Goal: Task Accomplishment & Management: Use online tool/utility

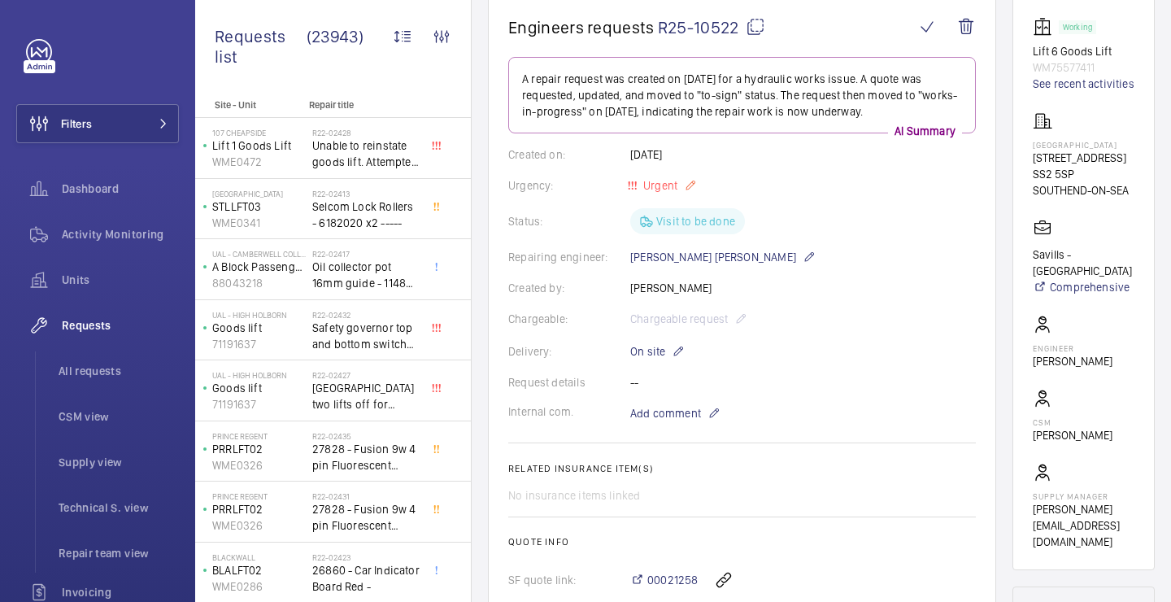
scroll to position [166, 0]
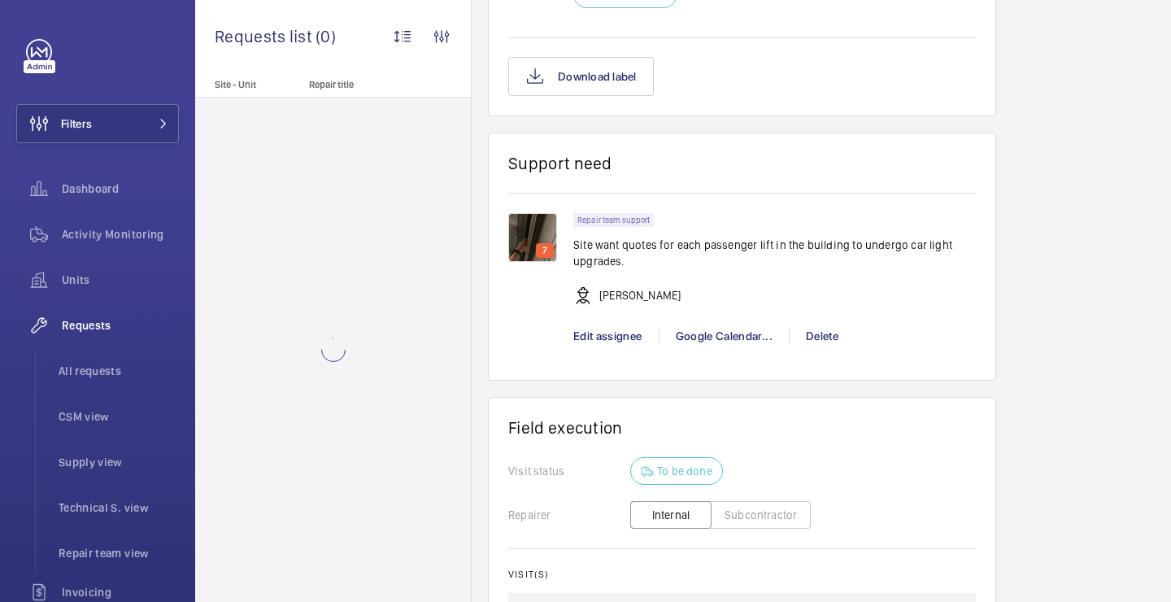
scroll to position [1356, 0]
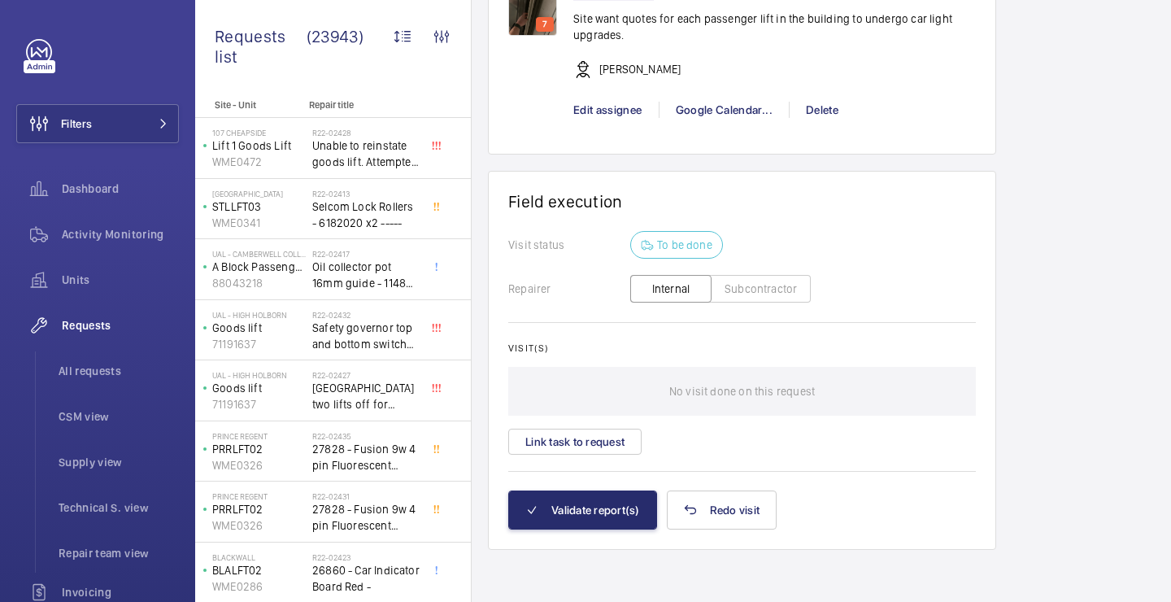
click at [616, 455] on wm-front-card-body "Visit status To be done Repairer Internal Subcontractor Visit(s) No visit done …" at bounding box center [742, 360] width 468 height 259
click at [616, 451] on button "Link task to request" at bounding box center [574, 442] width 133 height 26
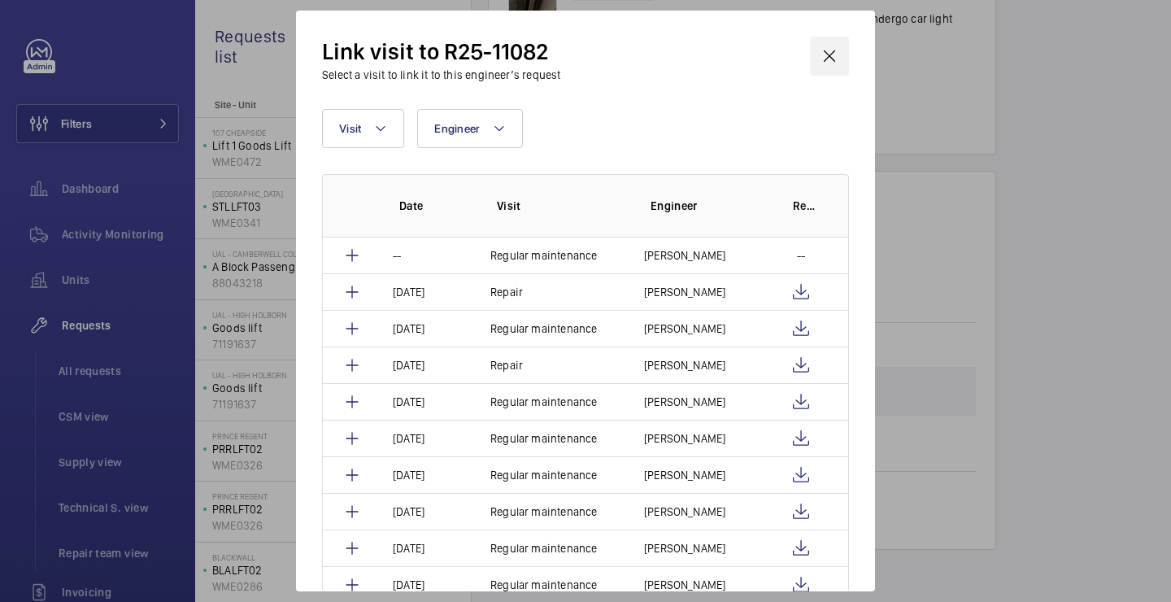
click at [830, 59] on wm-front-icon-button at bounding box center [829, 56] width 39 height 39
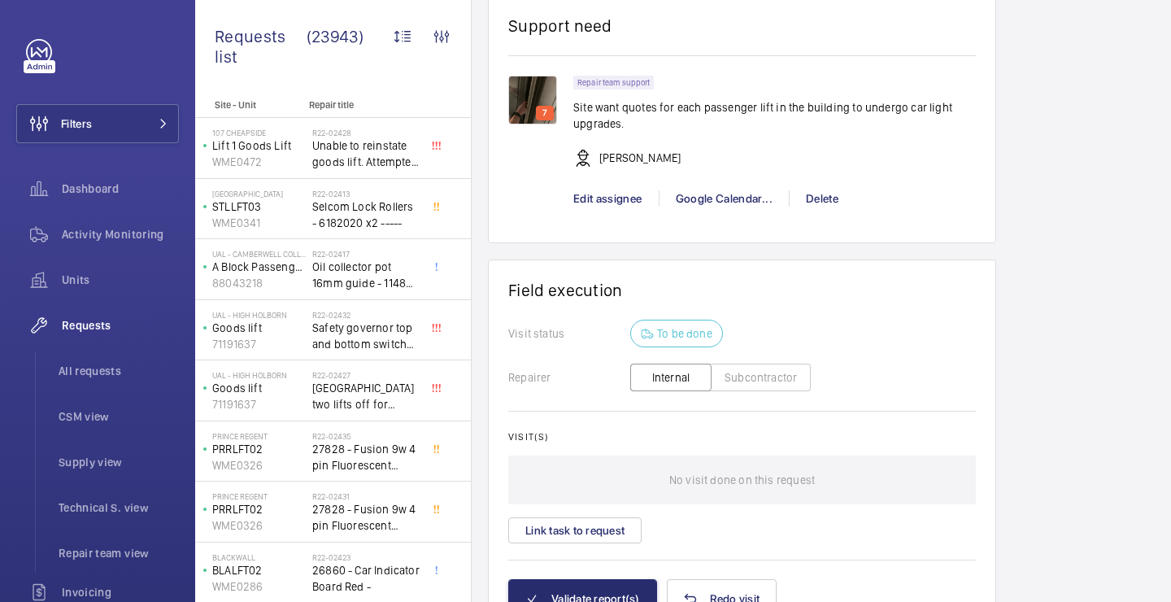
scroll to position [1356, 0]
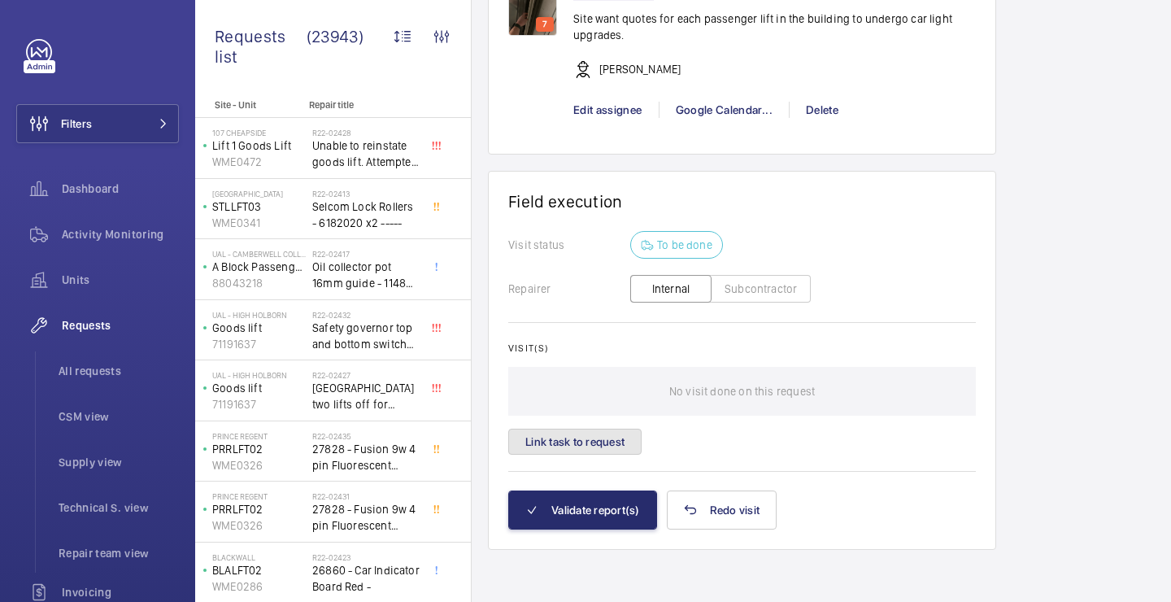
click at [618, 434] on button "Link task to request" at bounding box center [574, 442] width 133 height 26
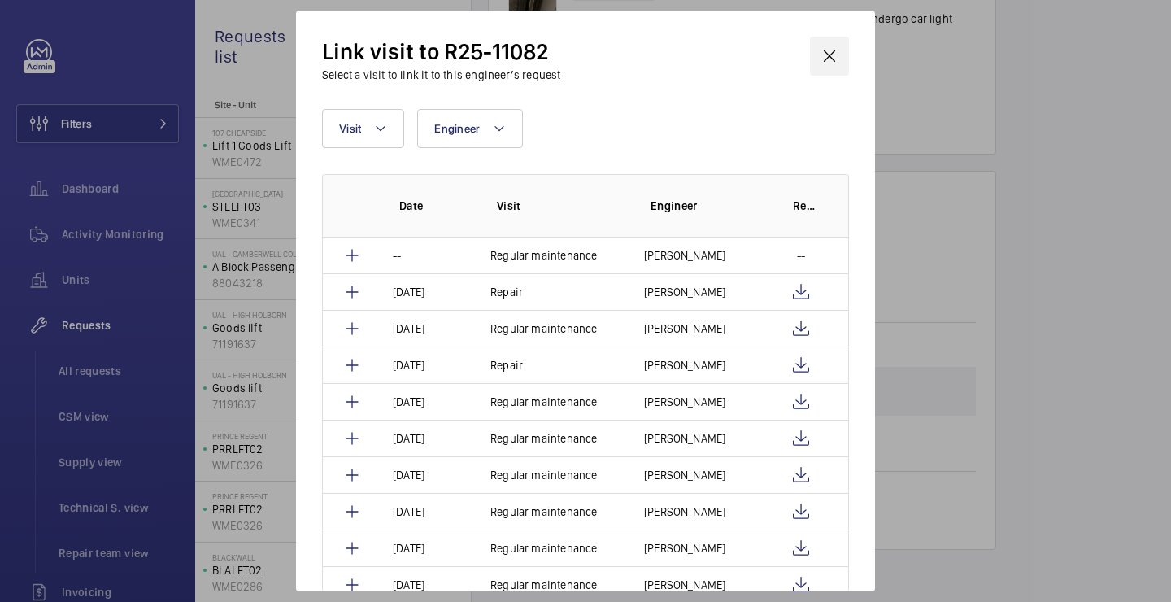
click at [835, 54] on wm-front-icon-button at bounding box center [829, 56] width 39 height 39
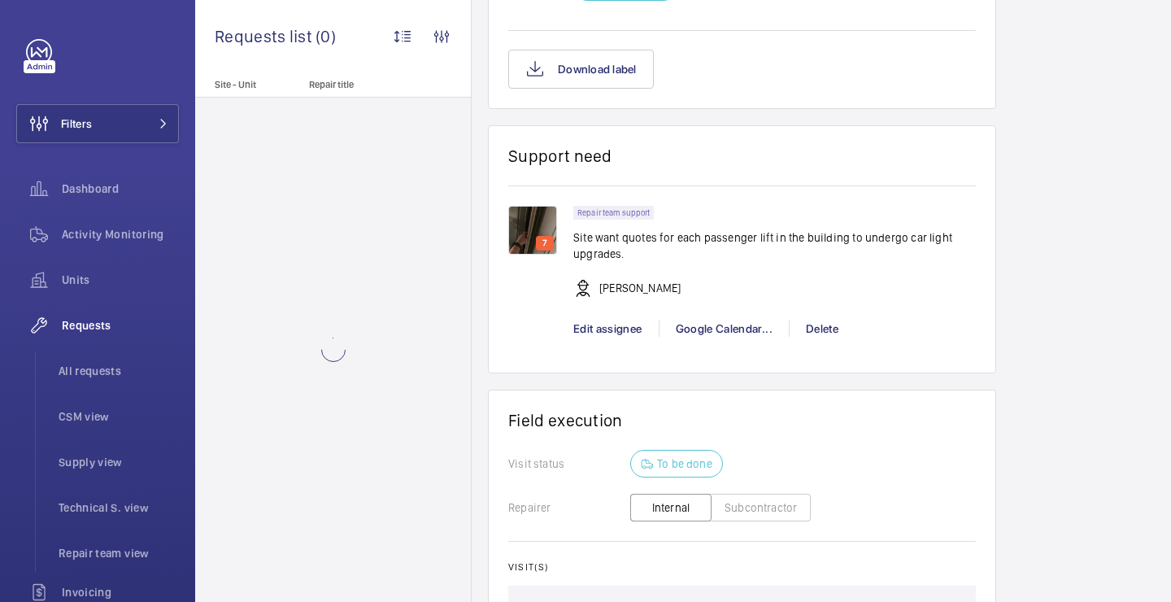
scroll to position [1356, 0]
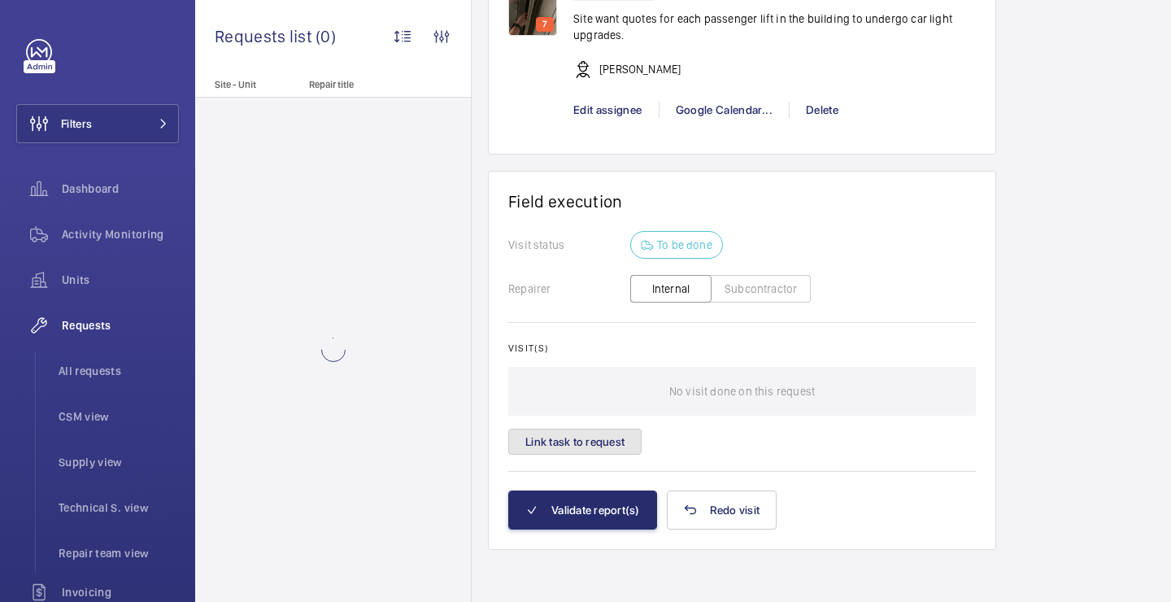
click at [609, 433] on button "Link task to request" at bounding box center [574, 442] width 133 height 26
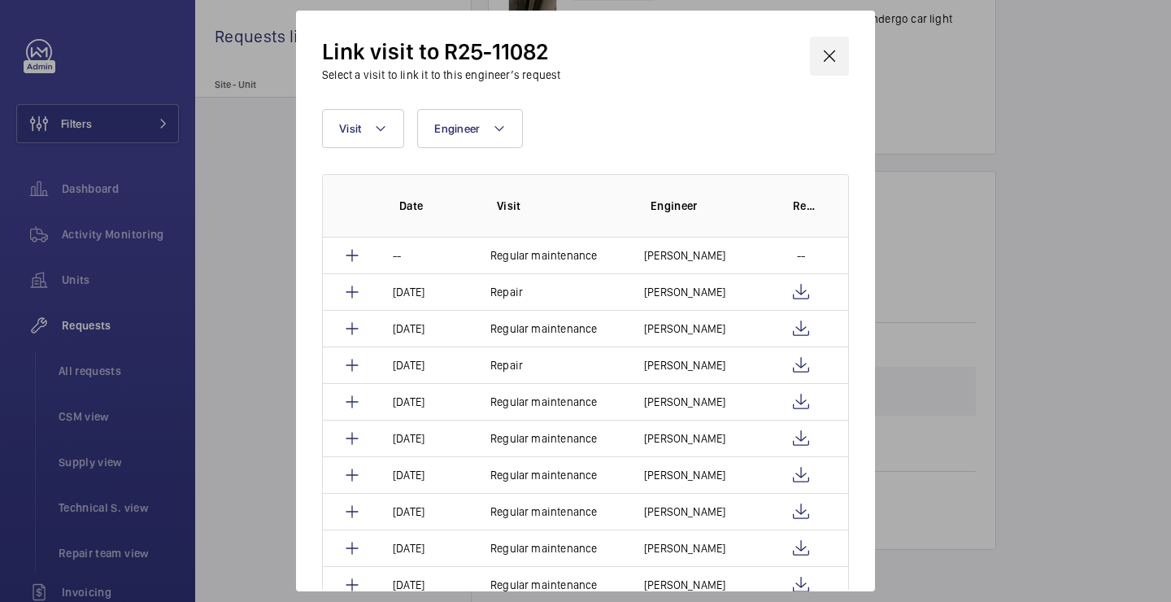
click at [842, 42] on wm-front-icon-button at bounding box center [829, 56] width 39 height 39
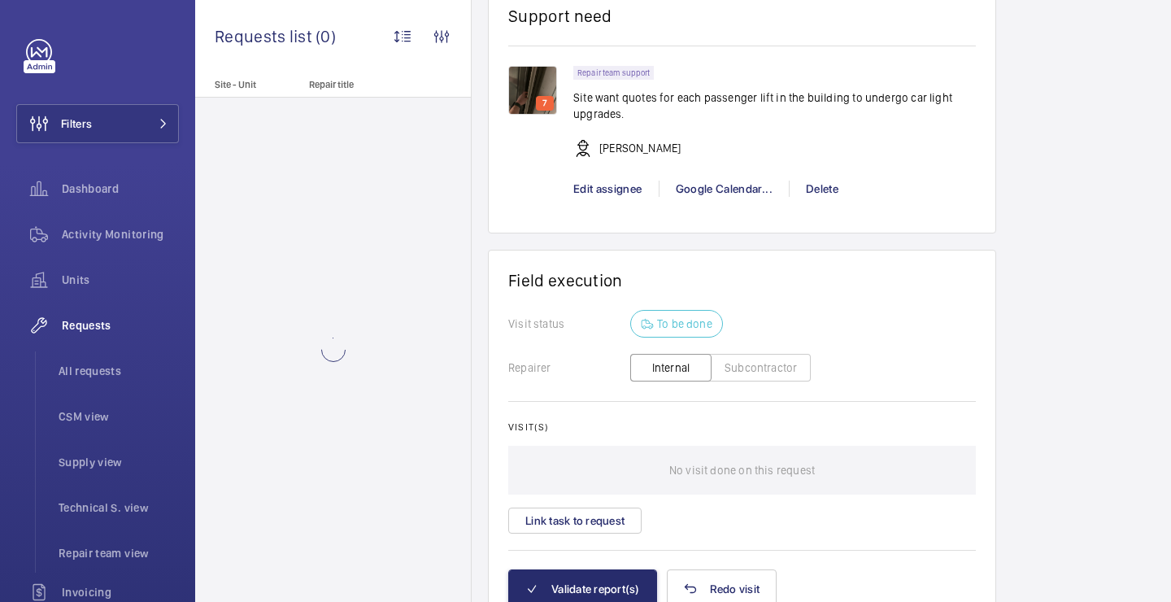
scroll to position [1356, 0]
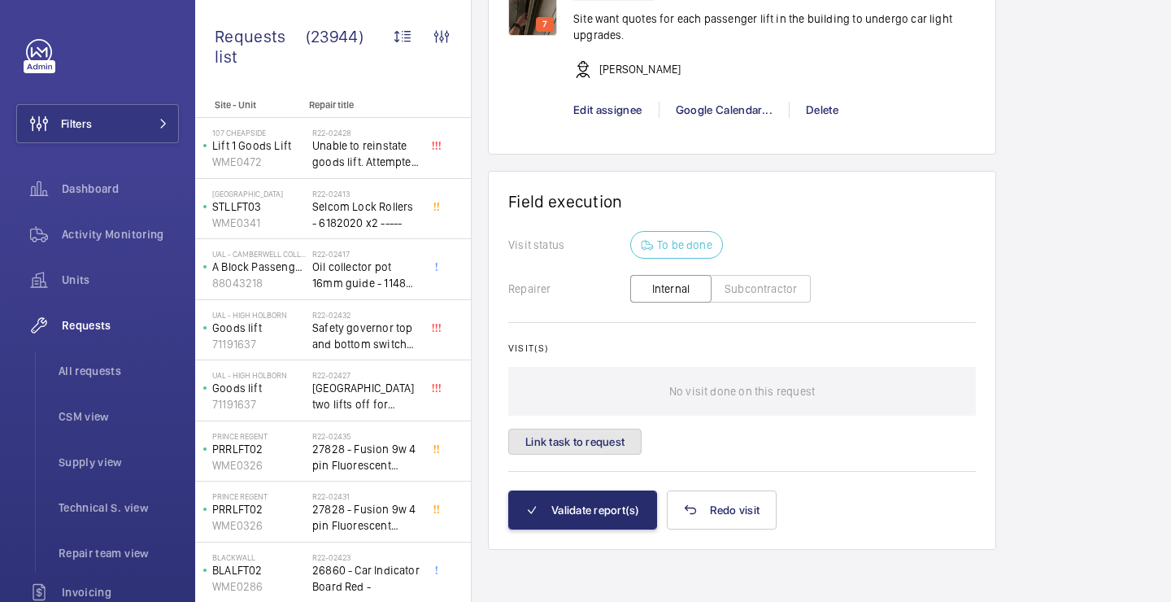
click at [598, 440] on button "Link task to request" at bounding box center [574, 442] width 133 height 26
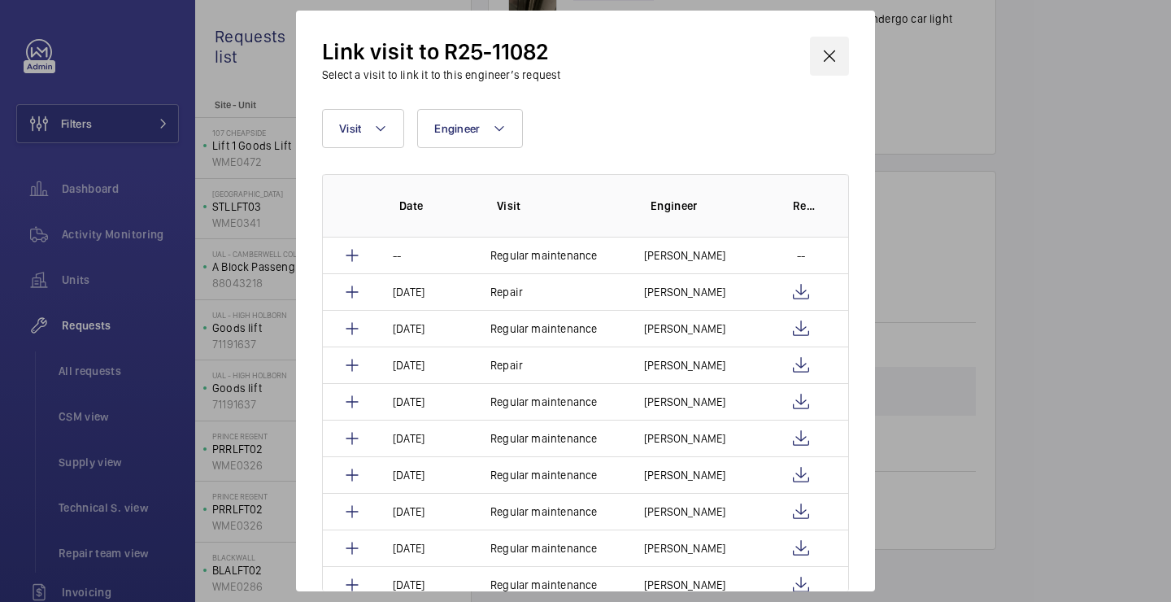
click at [835, 55] on wm-front-icon-button at bounding box center [829, 56] width 39 height 39
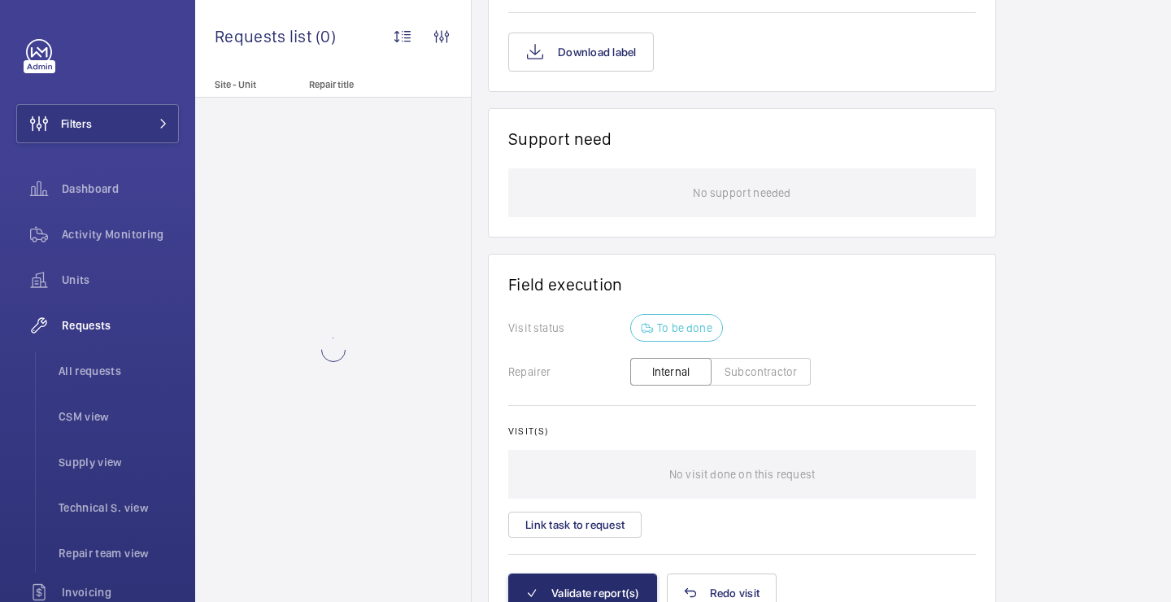
scroll to position [1494, 0]
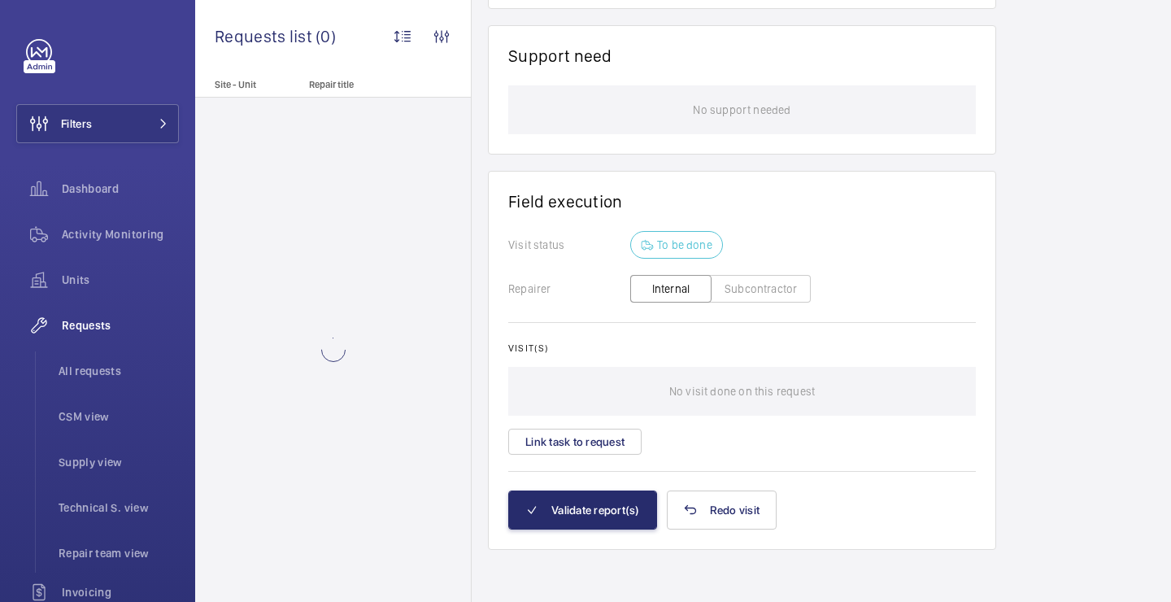
click at [615, 464] on wm-front-card-body "Visit status To be done Repairer Internal Subcontractor Visit(s) No visit done …" at bounding box center [742, 360] width 468 height 259
click at [615, 443] on button "Link task to request" at bounding box center [574, 442] width 133 height 26
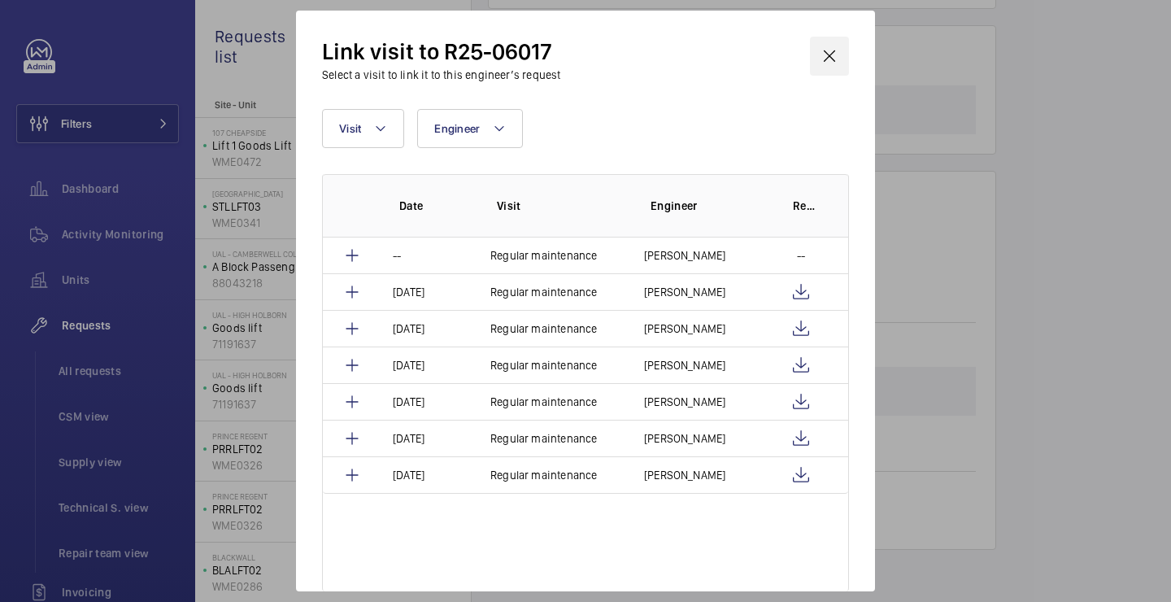
click at [816, 62] on wm-front-icon-button at bounding box center [829, 56] width 39 height 39
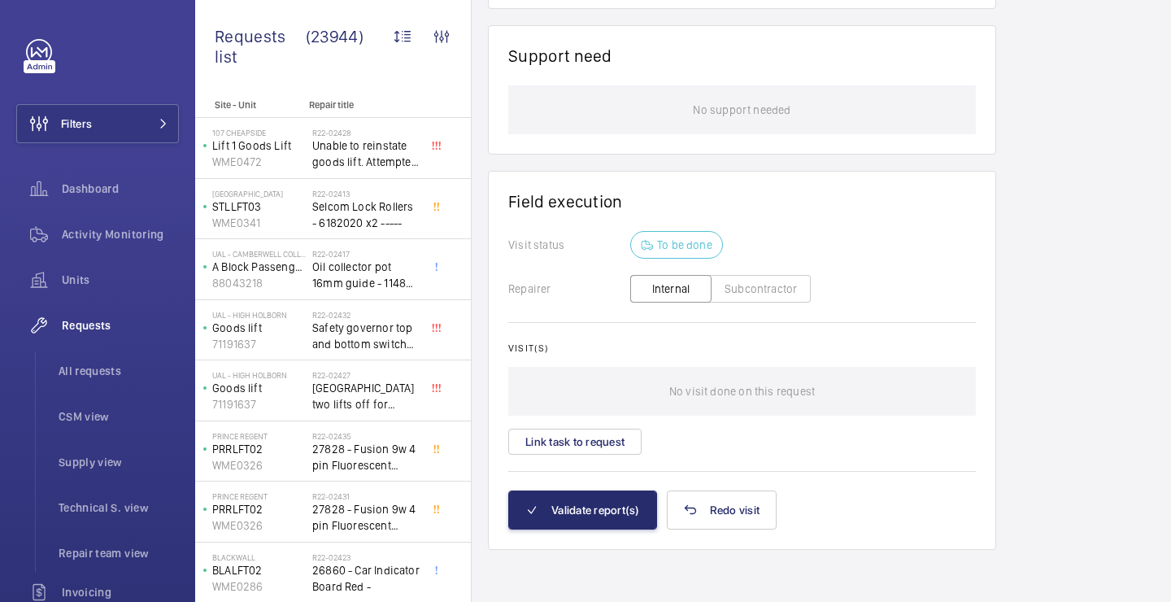
click at [588, 426] on div "Visit(s) No visit done on this request Link task to request" at bounding box center [742, 398] width 468 height 112
click at [588, 442] on button "Link task to request" at bounding box center [574, 442] width 133 height 26
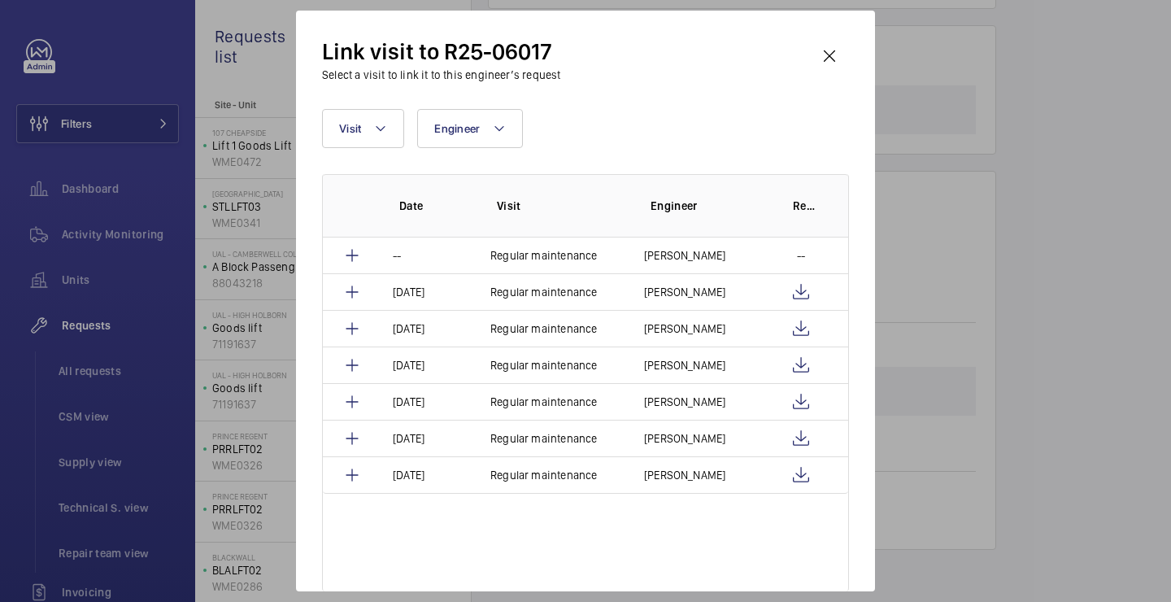
click at [849, 63] on div "Link visit to R25-06017 Select a visit to link it to this engineer’s request Vi…" at bounding box center [585, 301] width 579 height 581
click at [834, 59] on wm-front-icon-button at bounding box center [829, 56] width 39 height 39
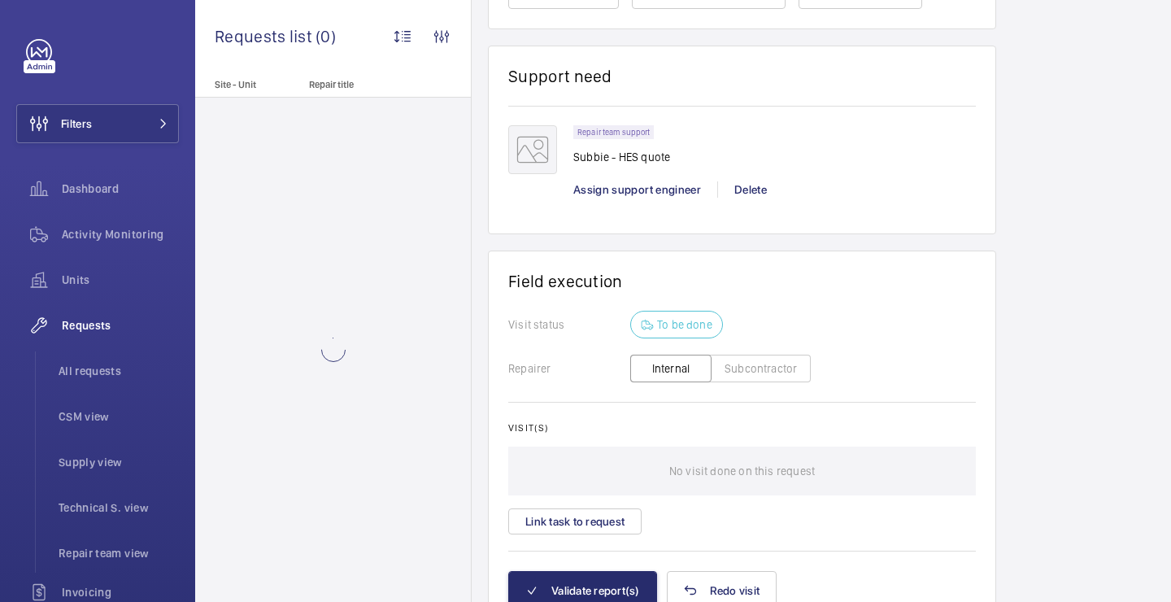
scroll to position [1255, 0]
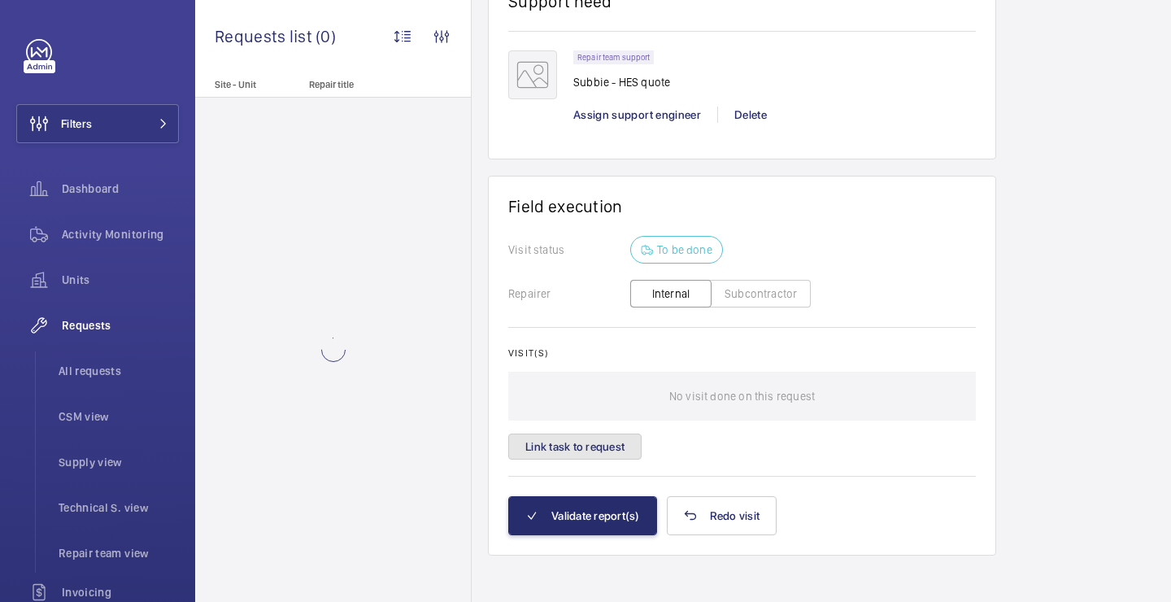
click at [603, 436] on button "Link task to request" at bounding box center [574, 446] width 133 height 26
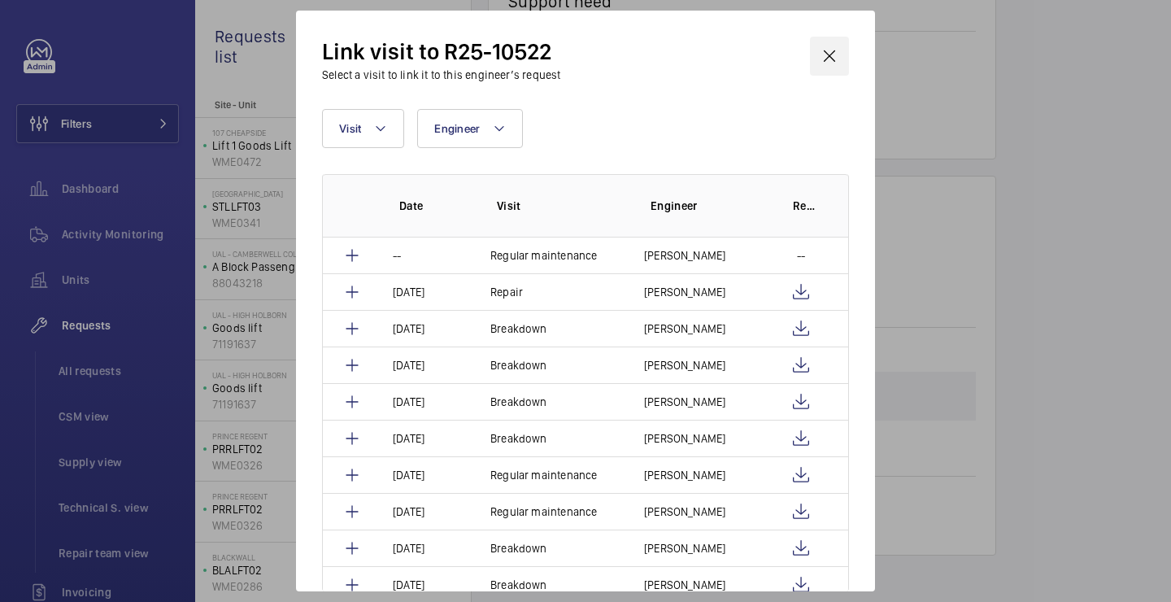
click at [838, 57] on wm-front-icon-button at bounding box center [829, 56] width 39 height 39
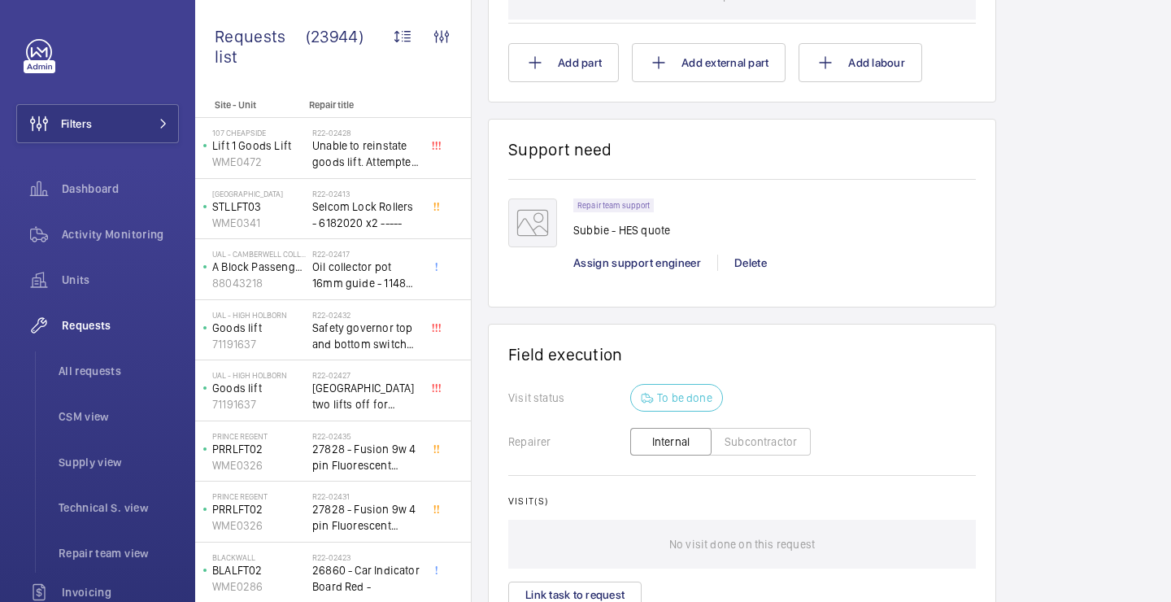
scroll to position [1263, 0]
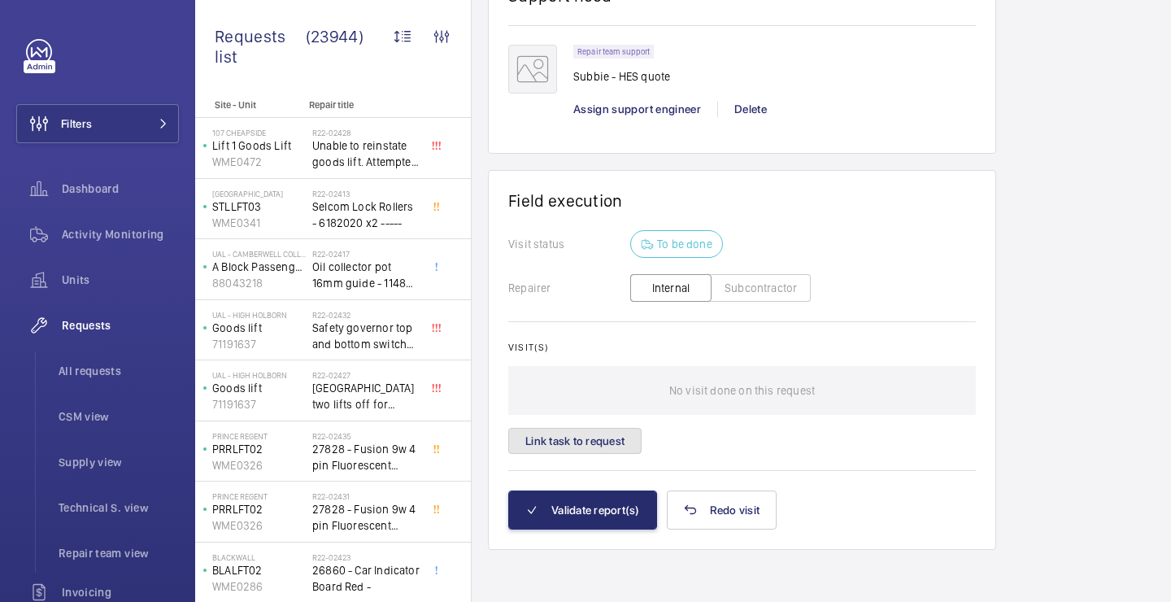
click at [574, 434] on button "Link task to request" at bounding box center [574, 441] width 133 height 26
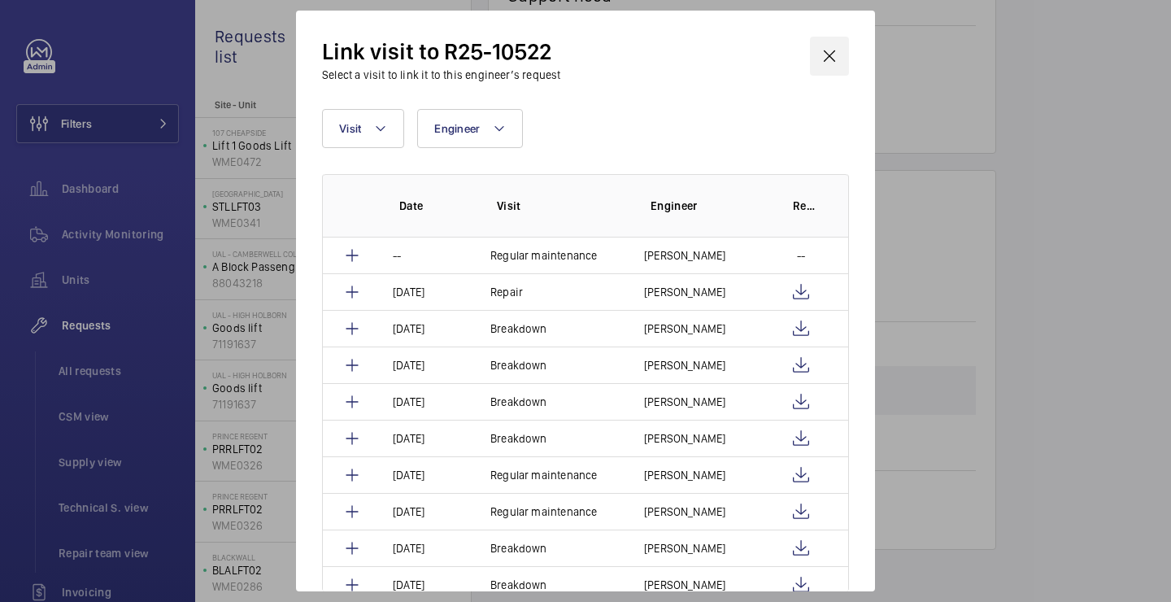
click at [838, 61] on wm-front-icon-button at bounding box center [829, 56] width 39 height 39
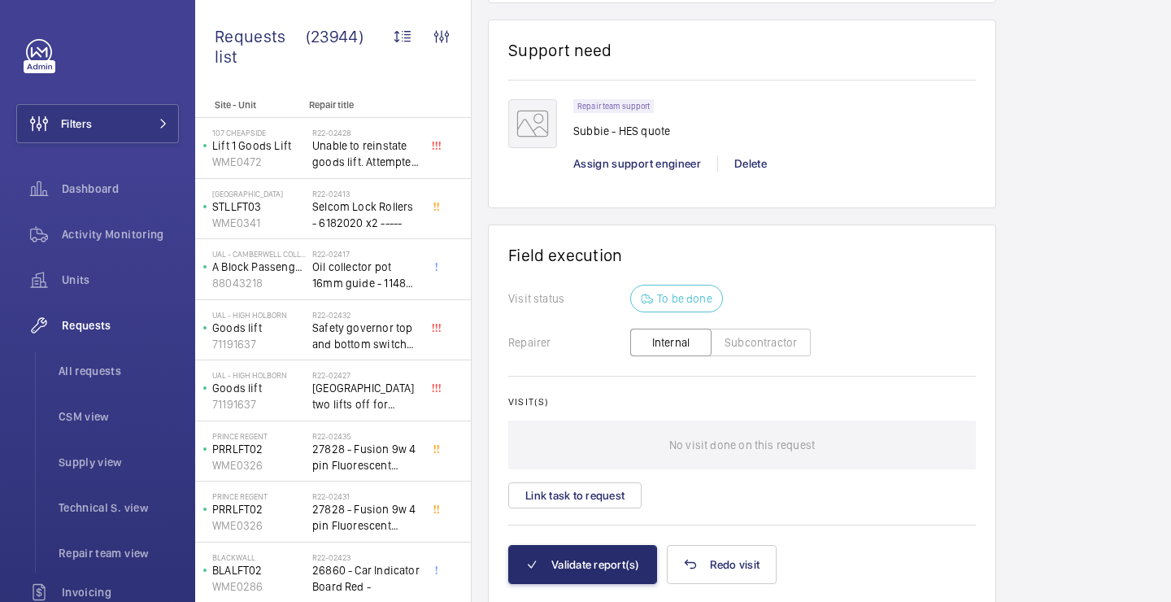
scroll to position [1143, 0]
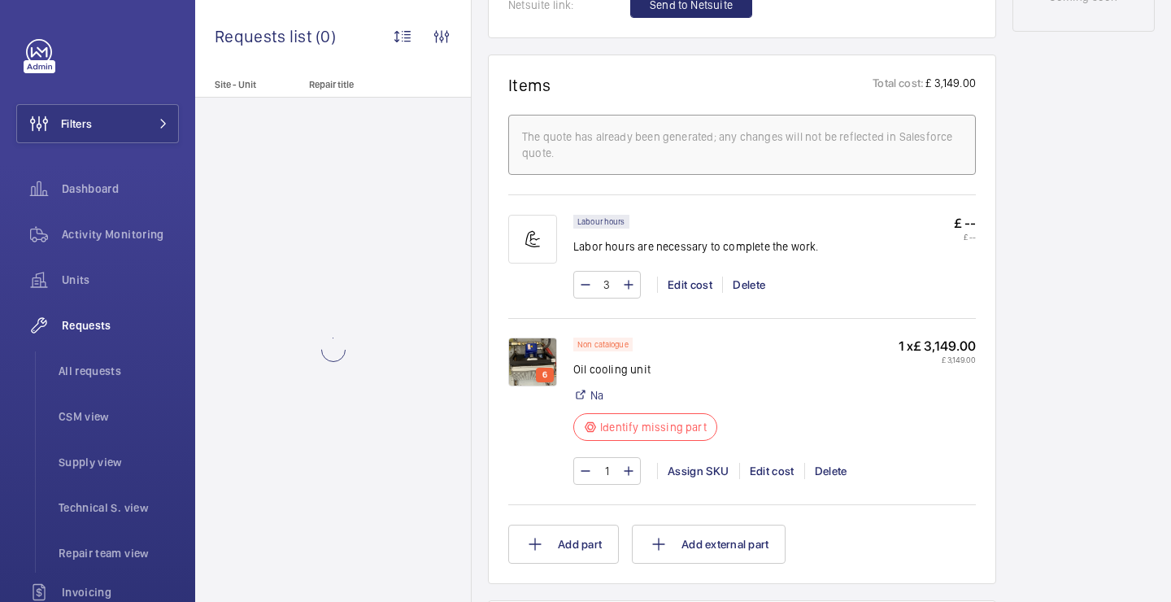
scroll to position [1080, 0]
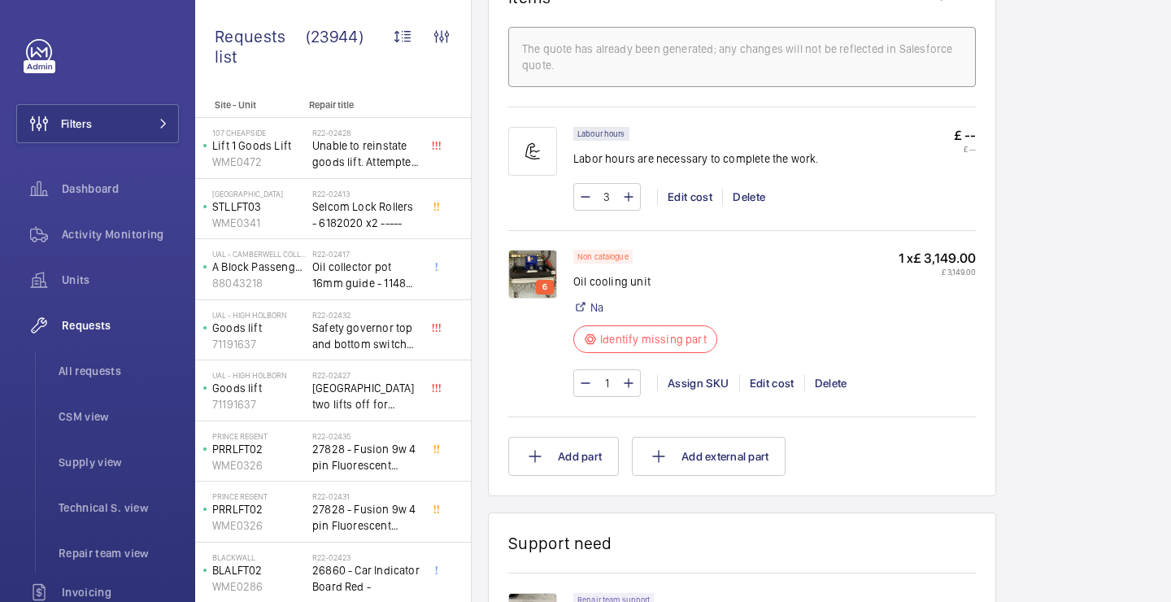
click at [550, 274] on img at bounding box center [532, 274] width 49 height 49
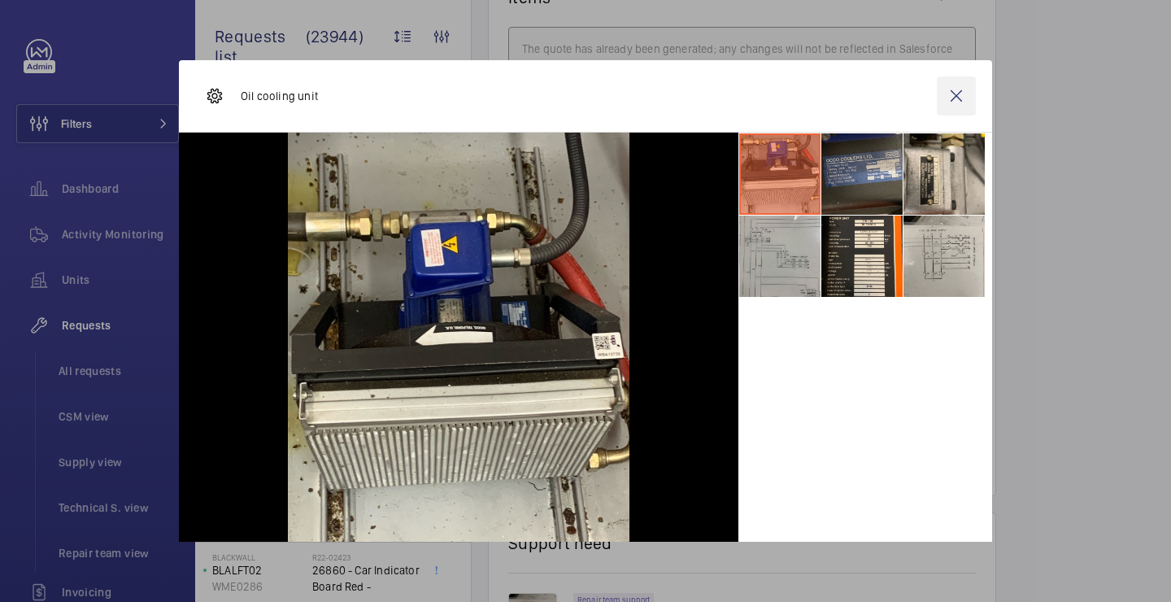
click at [964, 102] on wm-front-icon-button at bounding box center [956, 95] width 39 height 39
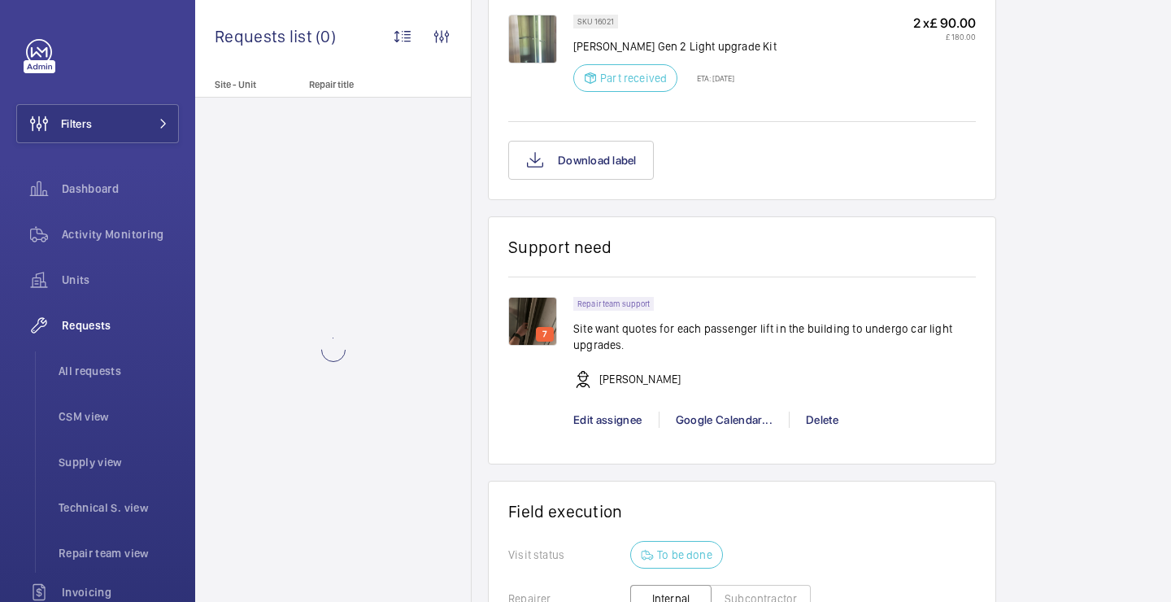
scroll to position [1356, 0]
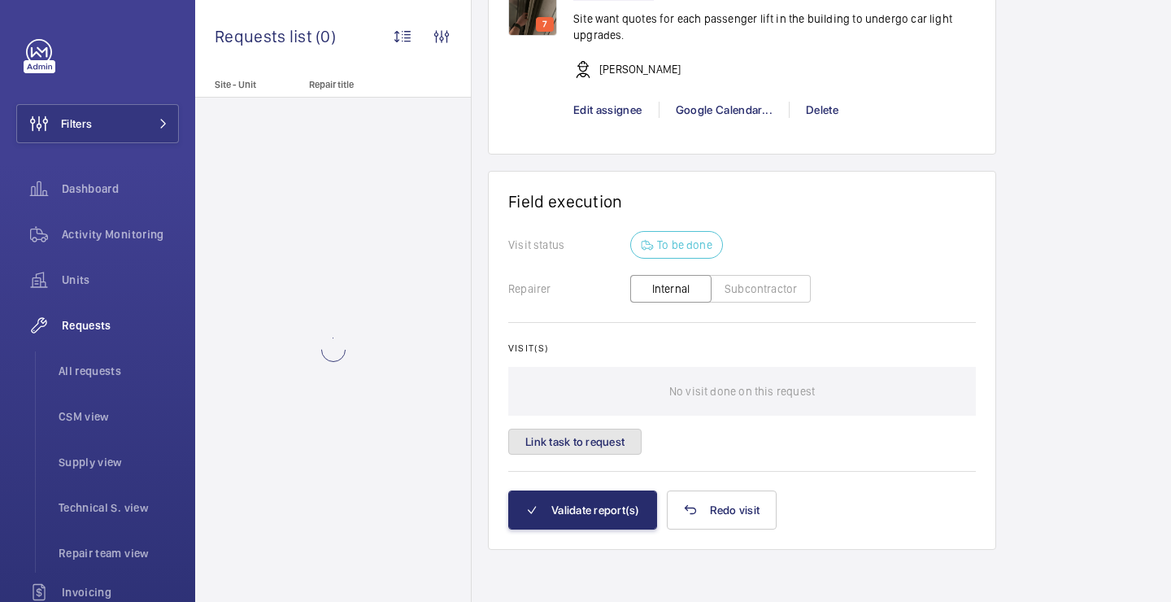
click at [594, 437] on button "Link task to request" at bounding box center [574, 442] width 133 height 26
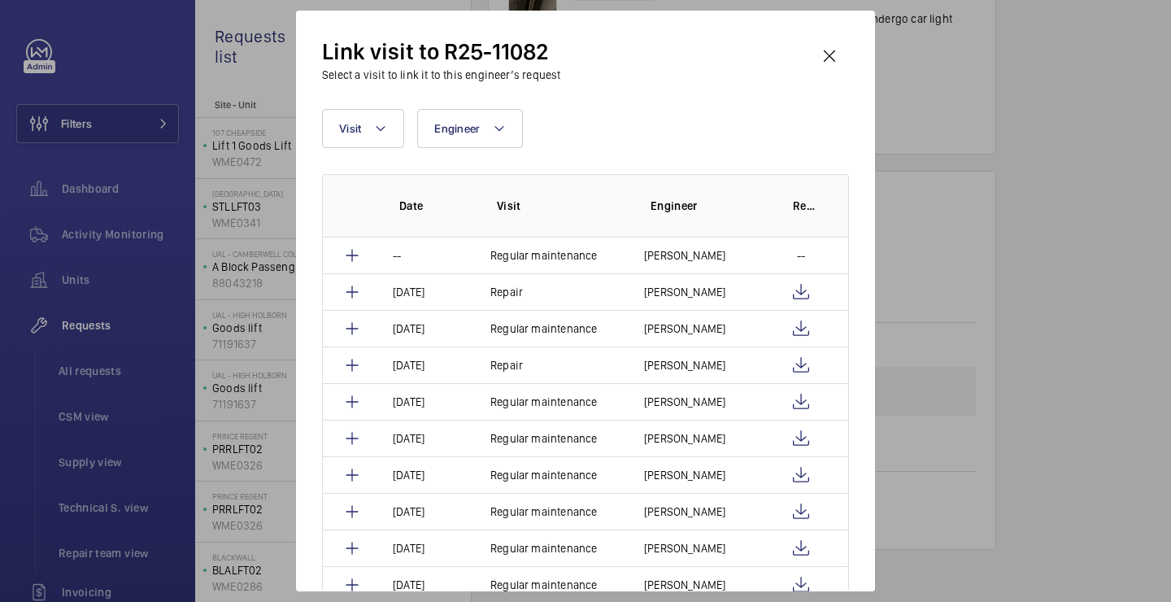
click at [859, 43] on div "Link visit to R25-11082 Select a visit to link it to this engineer’s request Vi…" at bounding box center [585, 301] width 579 height 581
click at [830, 58] on wm-front-icon-button at bounding box center [829, 56] width 39 height 39
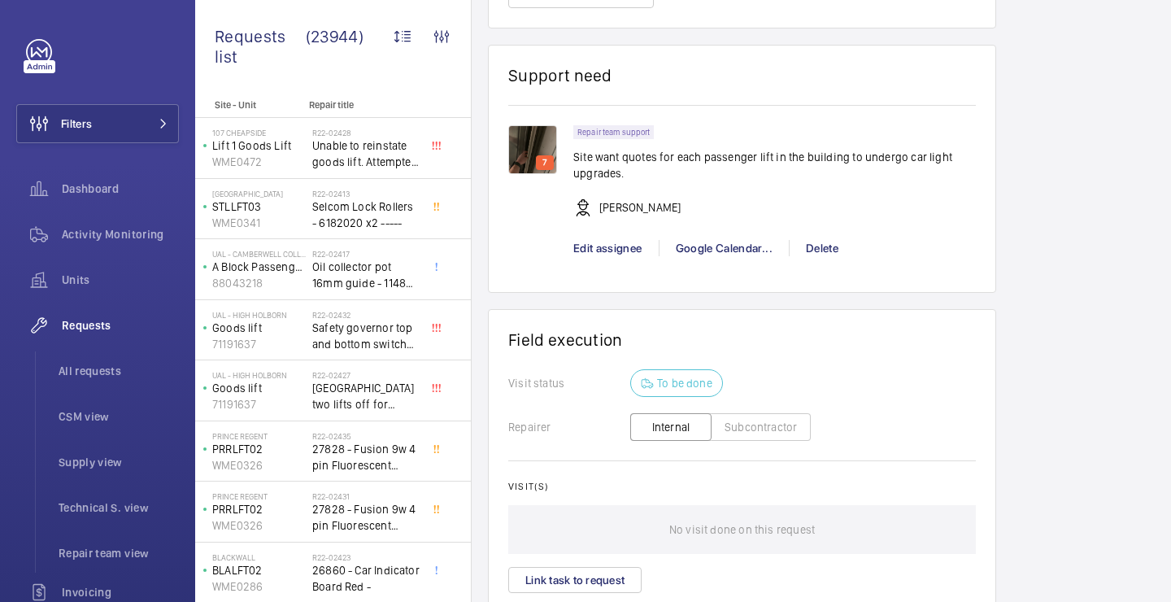
scroll to position [1221, 0]
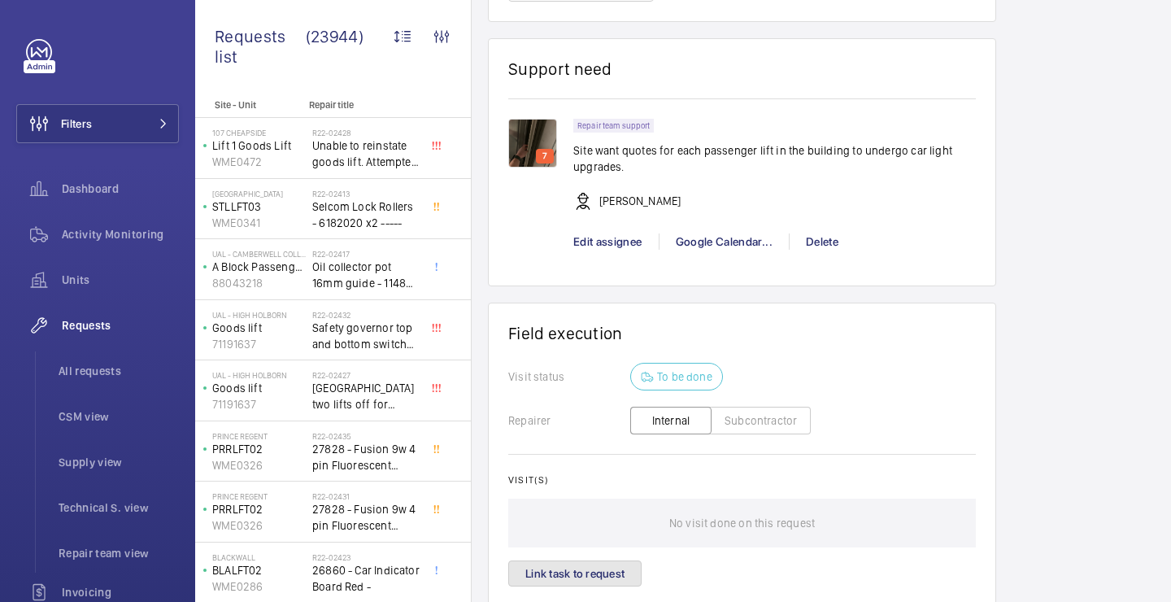
click at [586, 564] on button "Link task to request" at bounding box center [574, 573] width 133 height 26
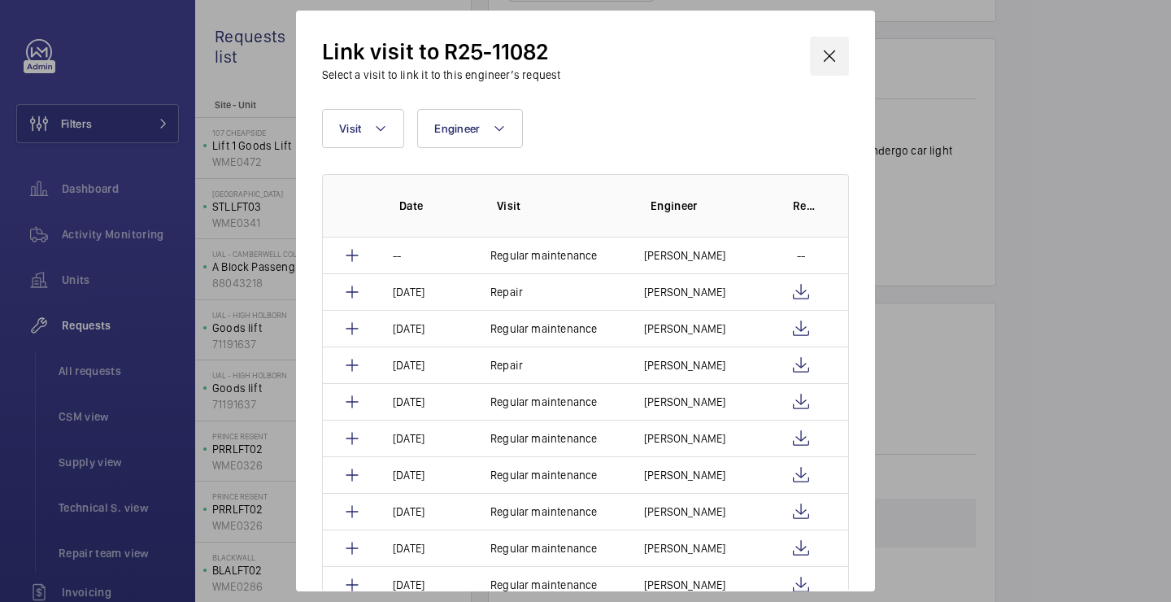
click at [842, 67] on wm-front-icon-button at bounding box center [829, 56] width 39 height 39
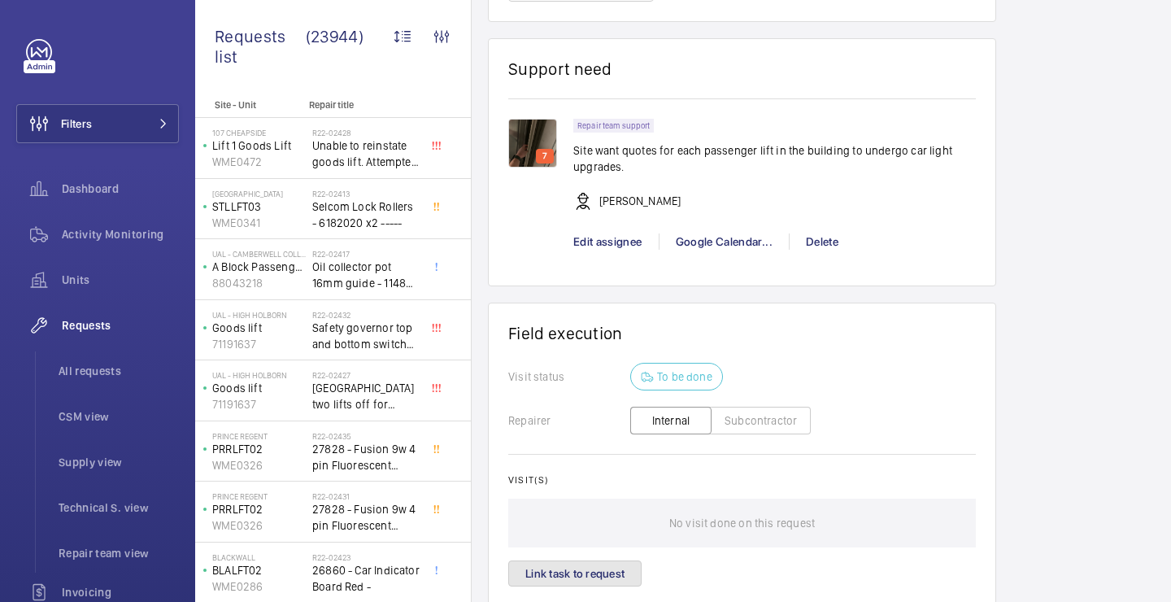
click at [555, 577] on button "Link task to request" at bounding box center [574, 573] width 133 height 26
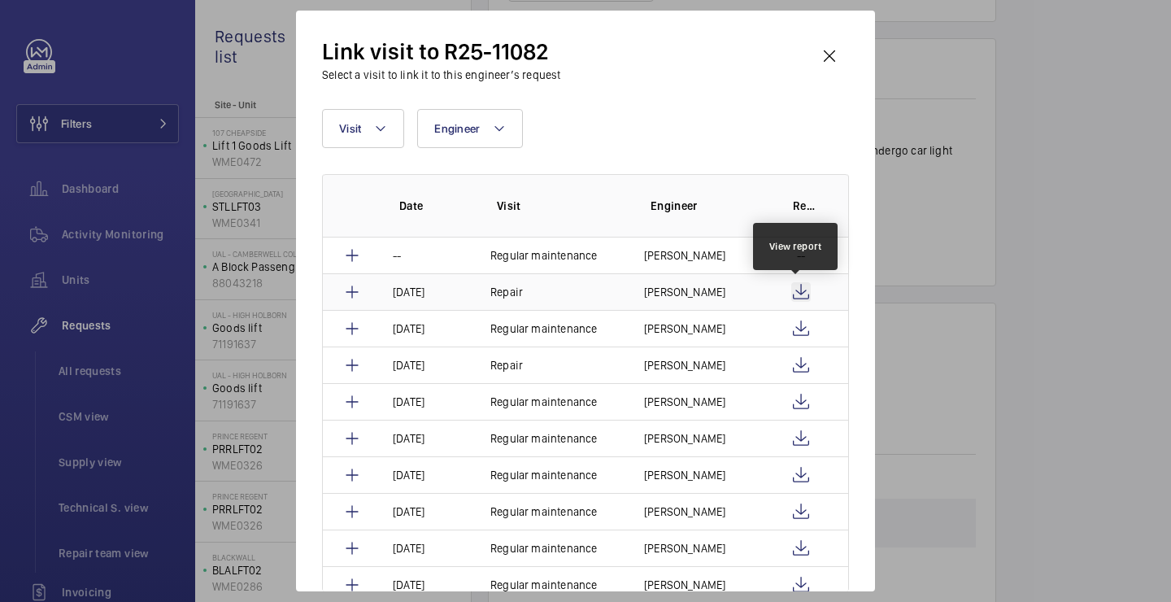
click at [799, 289] on wm-front-icon-button at bounding box center [801, 292] width 20 height 20
click at [834, 43] on wm-front-icon-button at bounding box center [829, 56] width 39 height 39
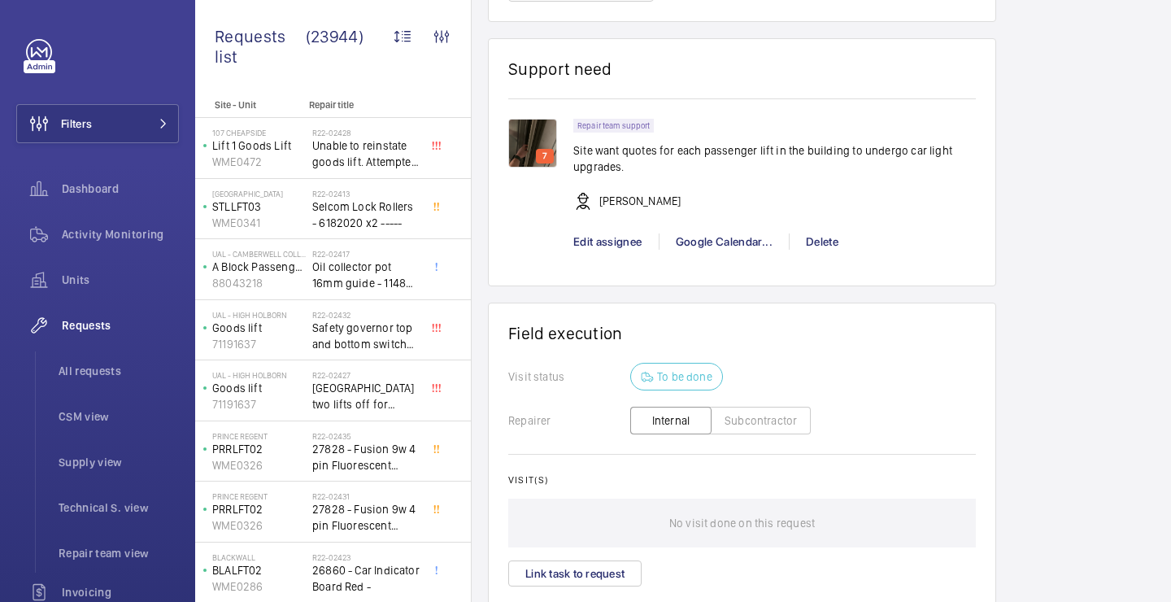
click at [852, 214] on div "Repair team support Site want quotes for each passenger lift in the building to…" at bounding box center [774, 173] width 403 height 108
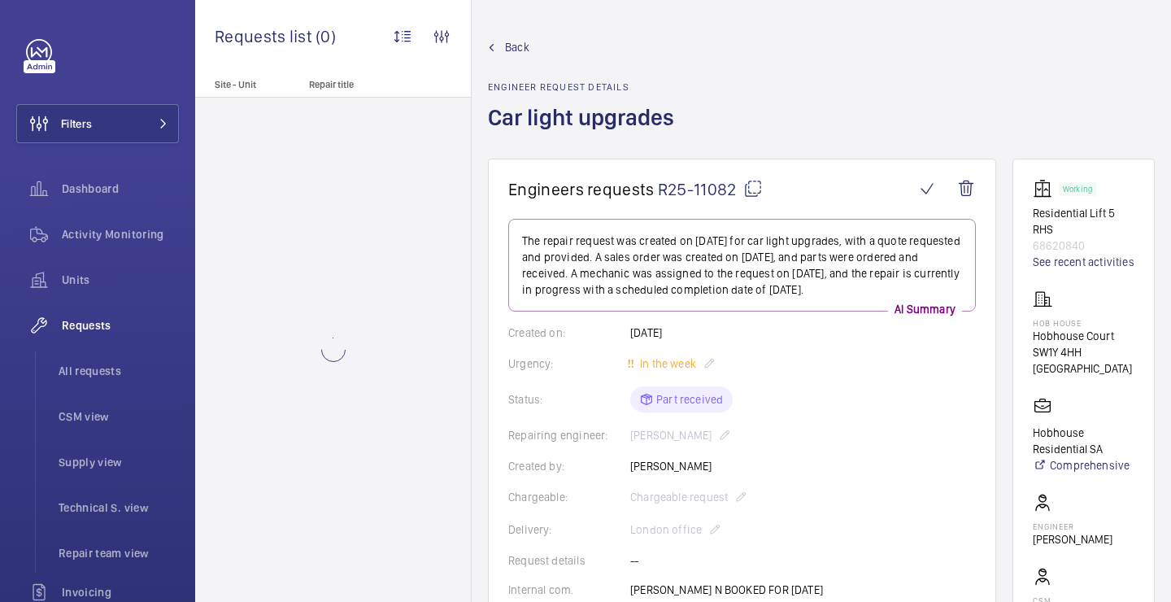
scroll to position [34, 0]
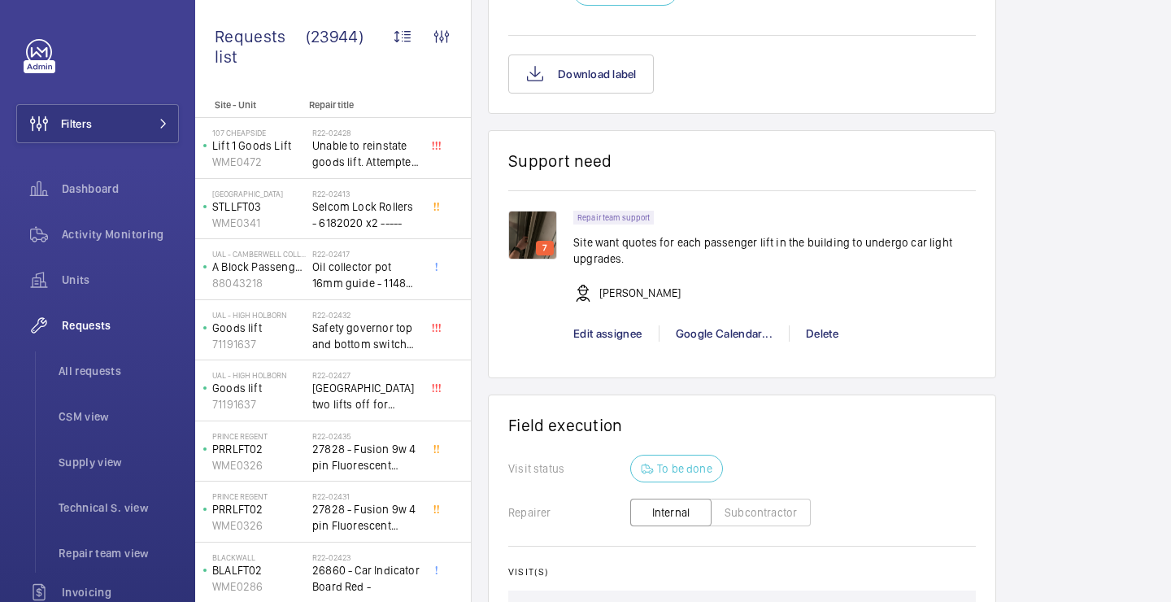
scroll to position [1356, 0]
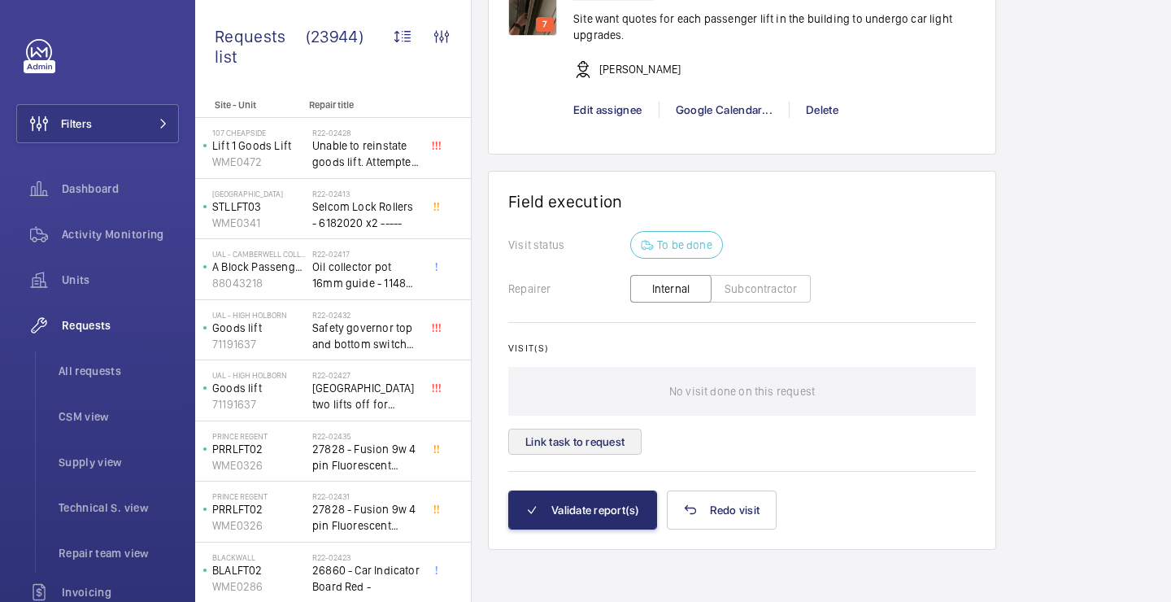
click at [609, 453] on wm-front-card-body "Visit status To be done Repairer Internal Subcontractor Visit(s) No visit done …" at bounding box center [742, 360] width 468 height 259
click at [599, 440] on button "Link task to request" at bounding box center [574, 442] width 133 height 26
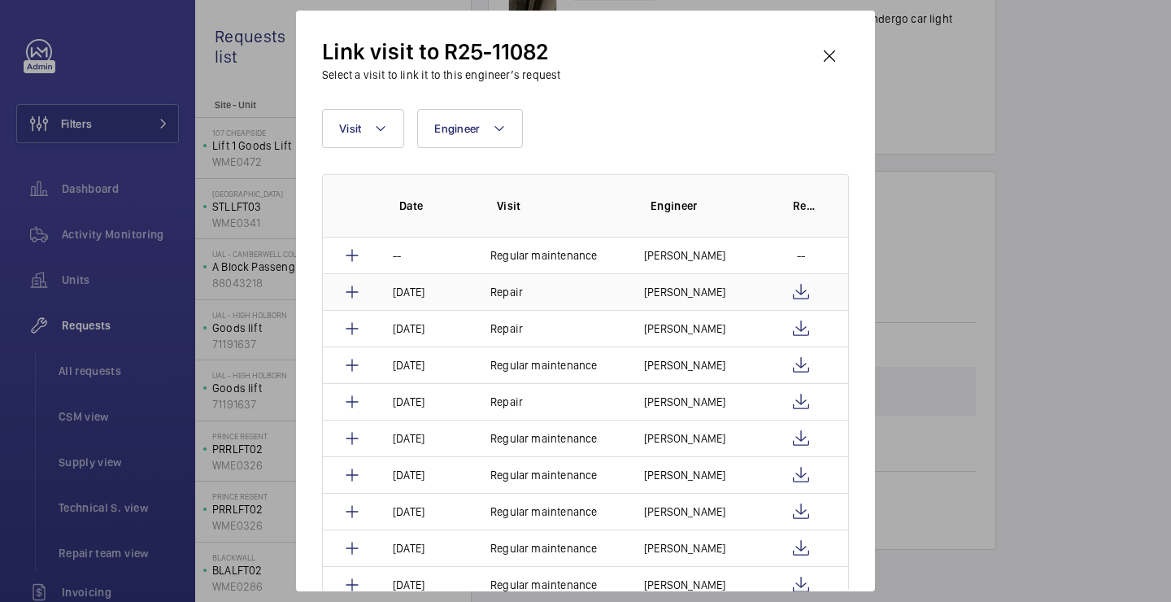
click at [713, 288] on td "Jennifer Cross" at bounding box center [695, 291] width 142 height 37
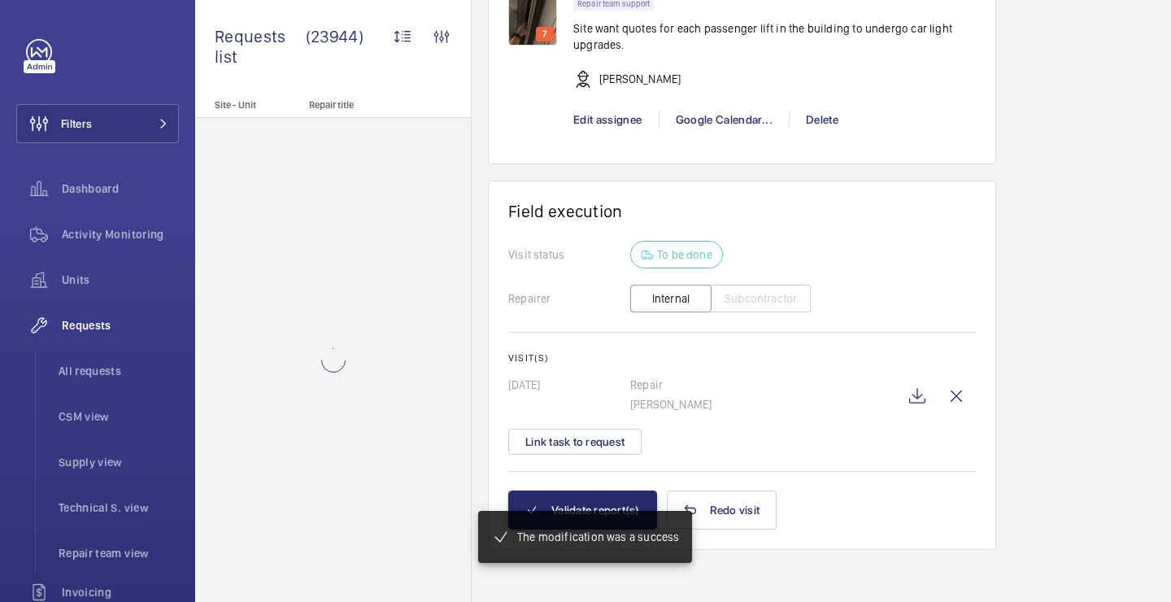
scroll to position [1362, 0]
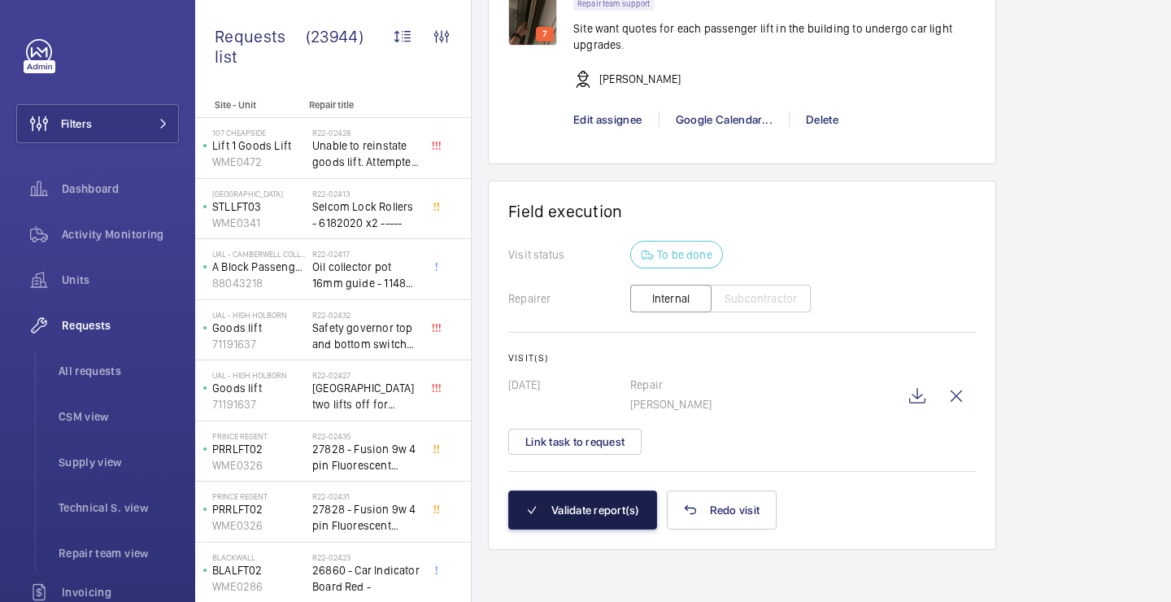
click at [594, 515] on button "Validate report(s)" at bounding box center [582, 509] width 149 height 39
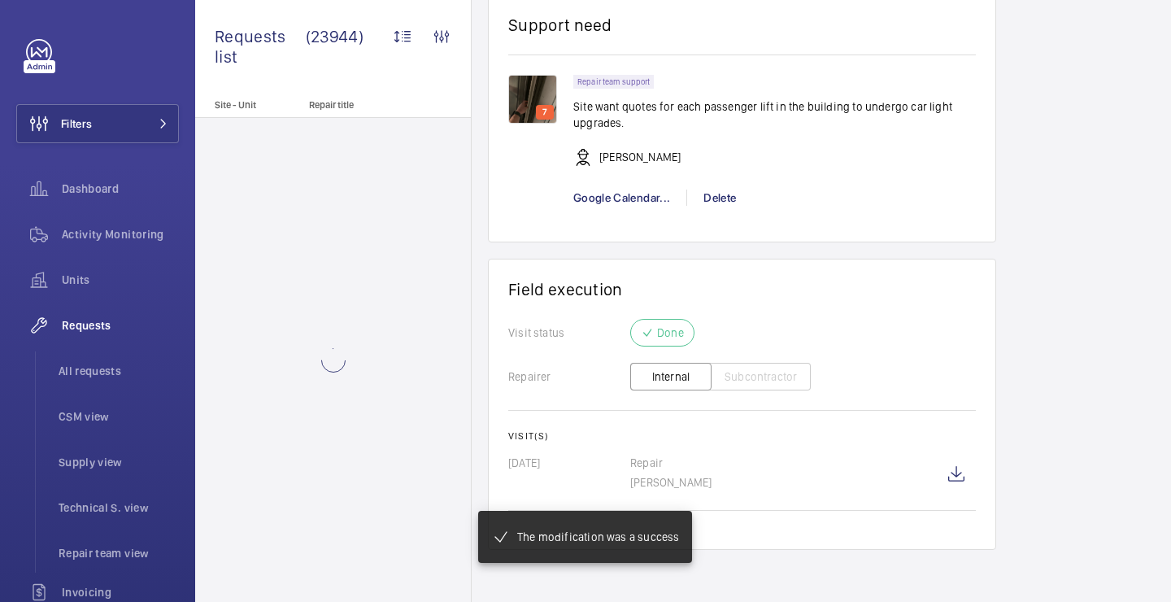
scroll to position [1284, 0]
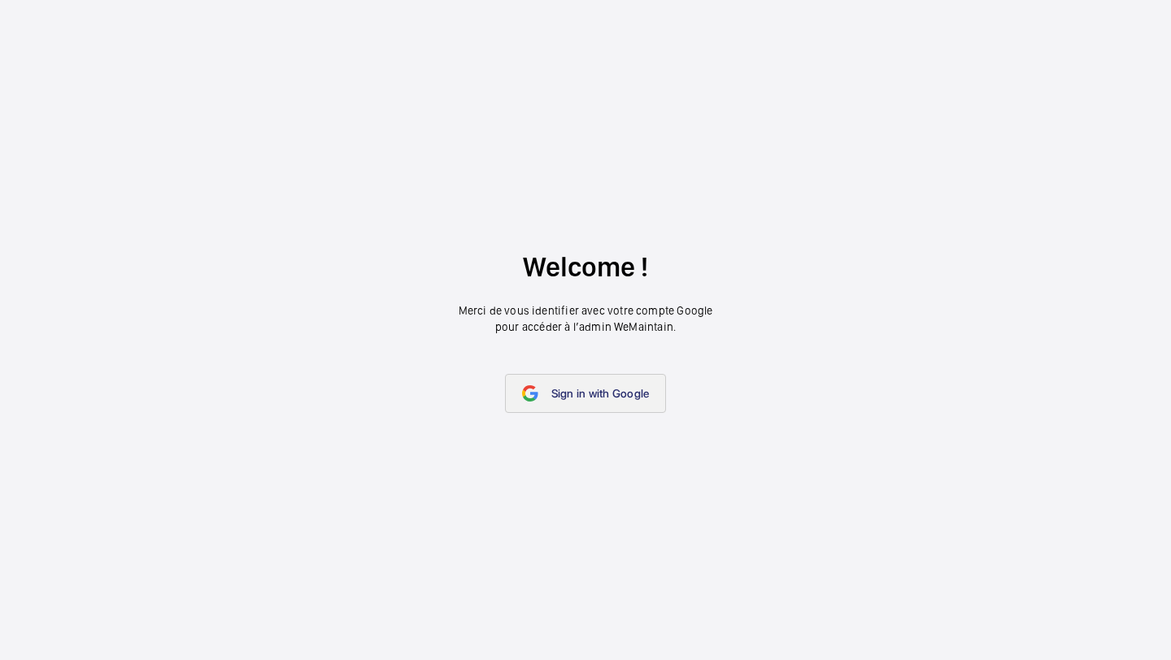
click at [572, 388] on span "Sign in with Google" at bounding box center [600, 393] width 98 height 13
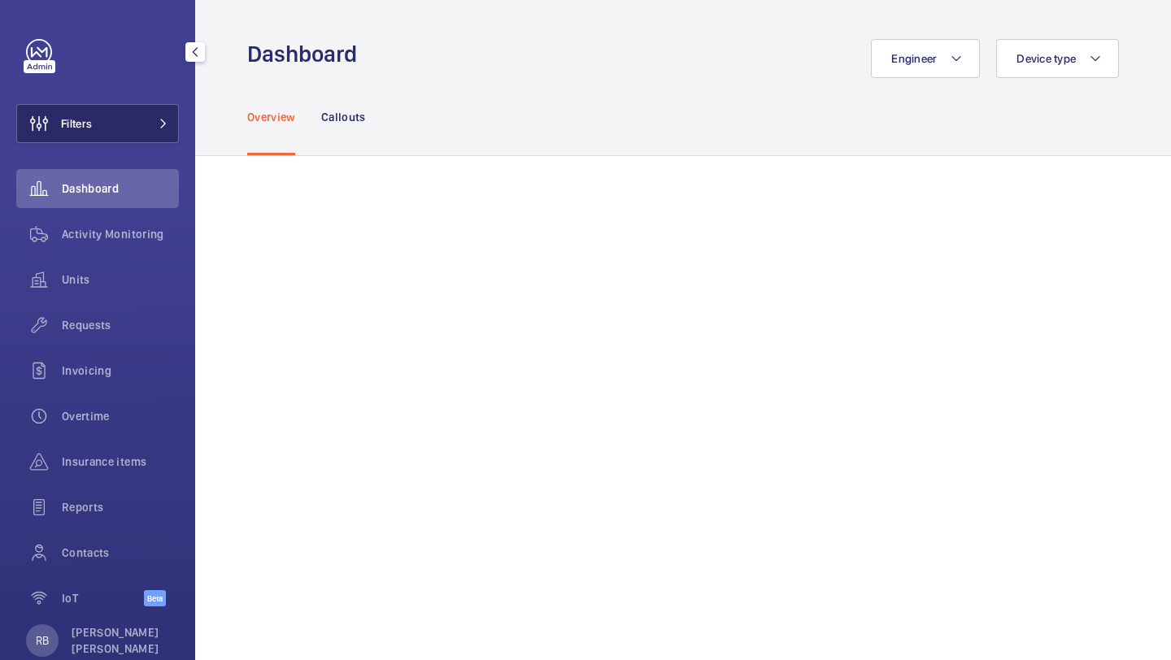
click at [126, 137] on button "Filters" at bounding box center [97, 123] width 163 height 39
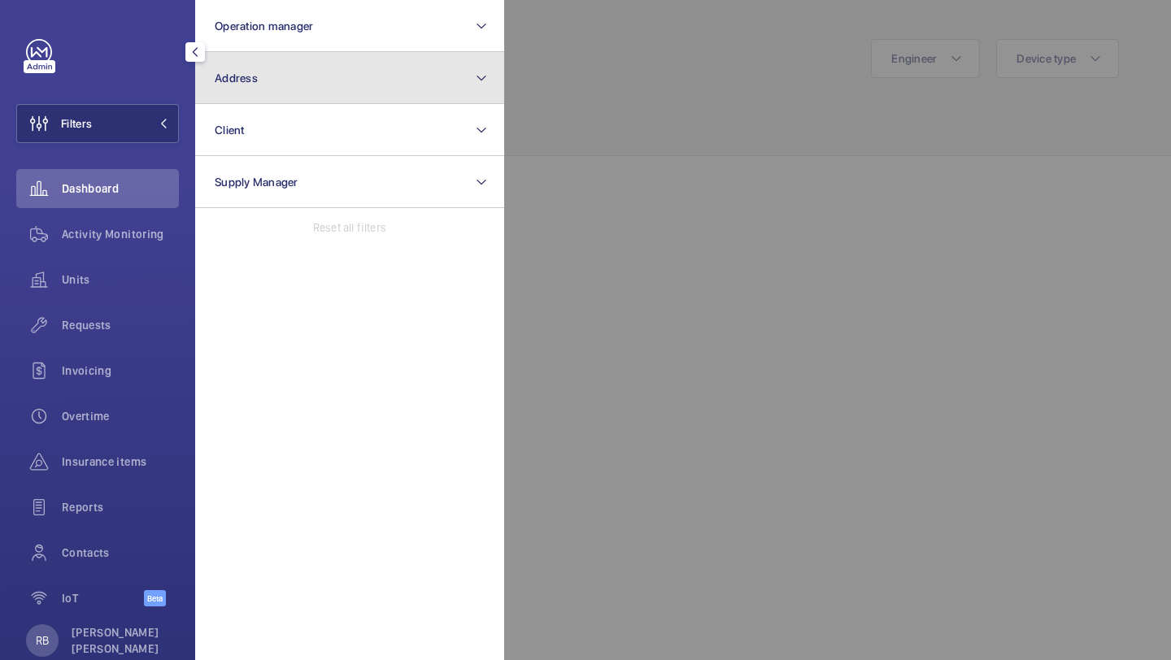
click at [233, 76] on span "Address" at bounding box center [236, 78] width 43 height 13
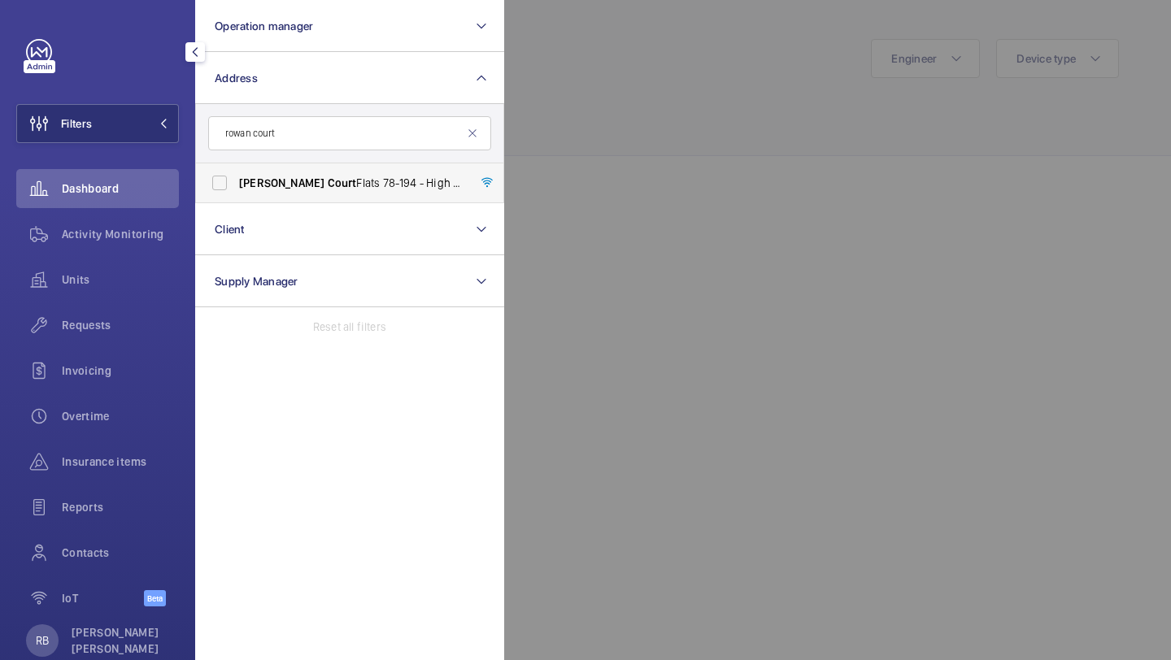
type input "rowan court"
click at [328, 181] on span "Court" at bounding box center [342, 182] width 29 height 13
click at [236, 181] on input "Rowan Court Flats 78-194 - High Risk Building - Rowan Court Flats 78-194, LONDO…" at bounding box center [219, 183] width 33 height 33
checkbox input "true"
click at [698, 87] on div at bounding box center [1089, 330] width 1171 height 660
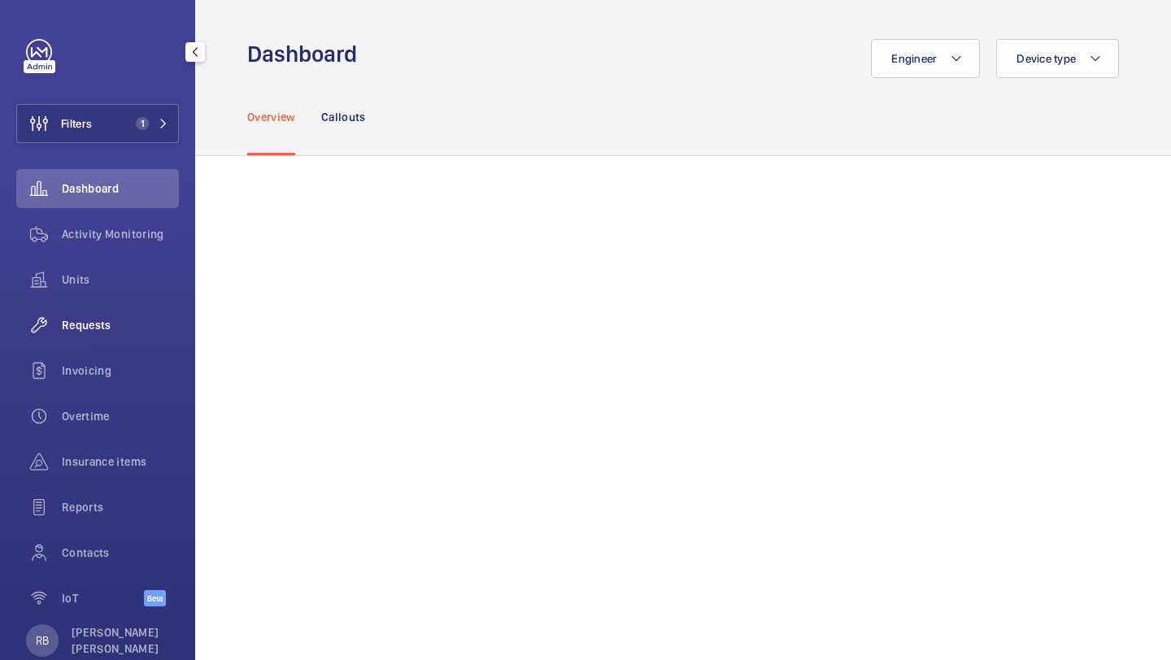
click at [96, 333] on div "Requests" at bounding box center [97, 325] width 163 height 39
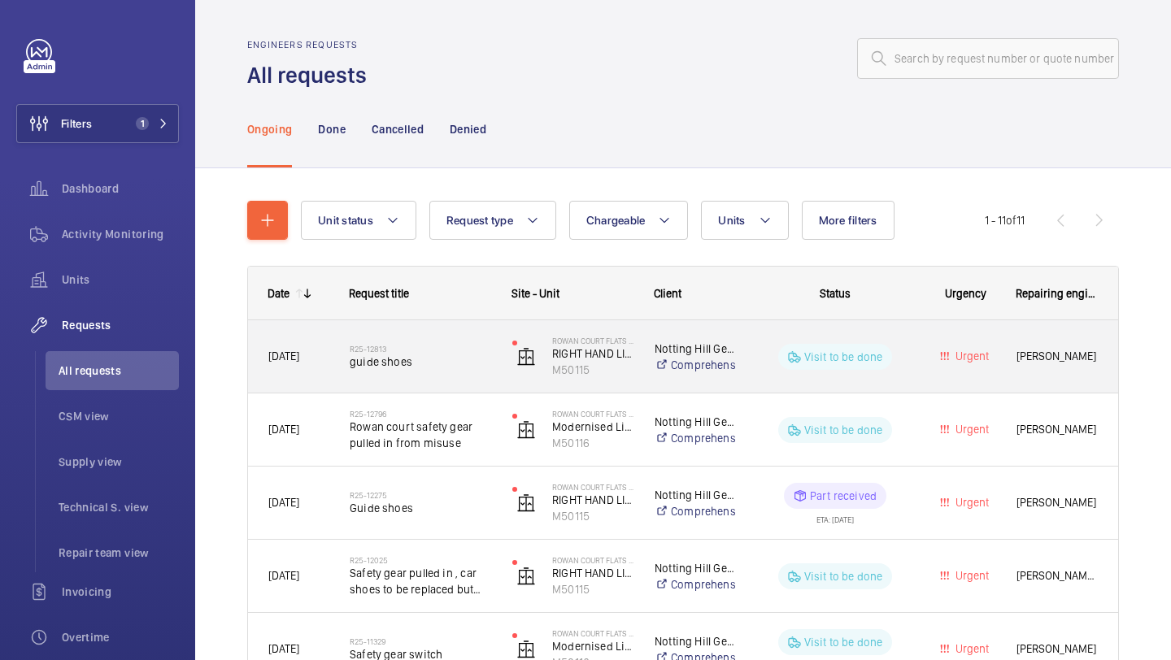
scroll to position [9, 0]
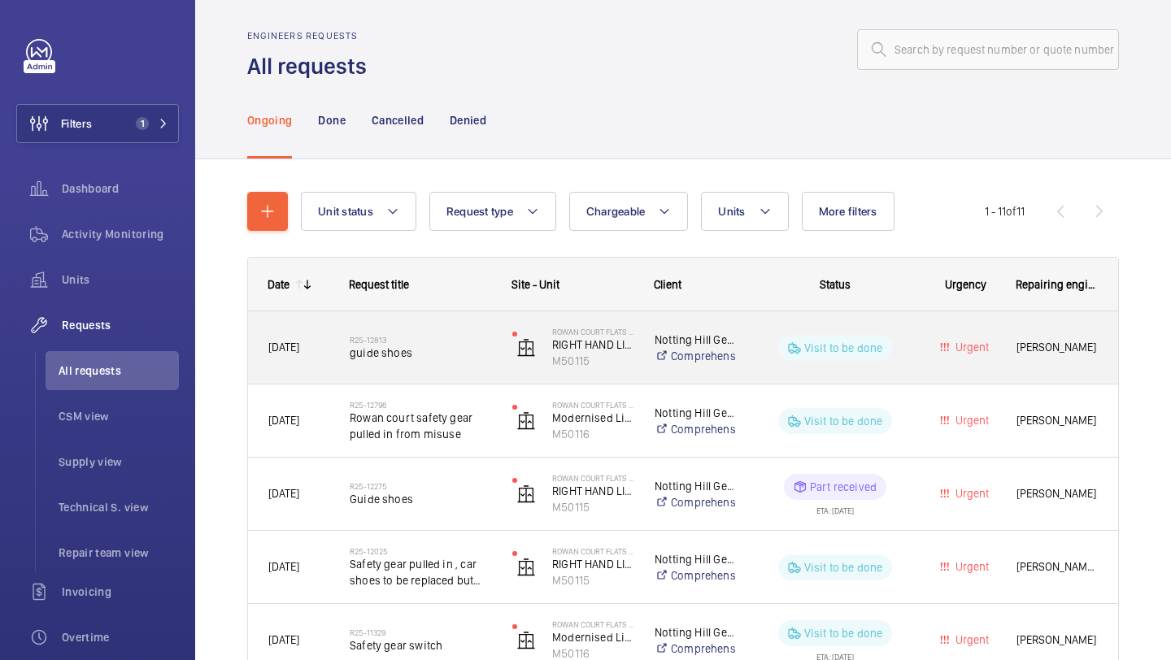
click at [478, 359] on span "guide shoes" at bounding box center [420, 353] width 141 height 16
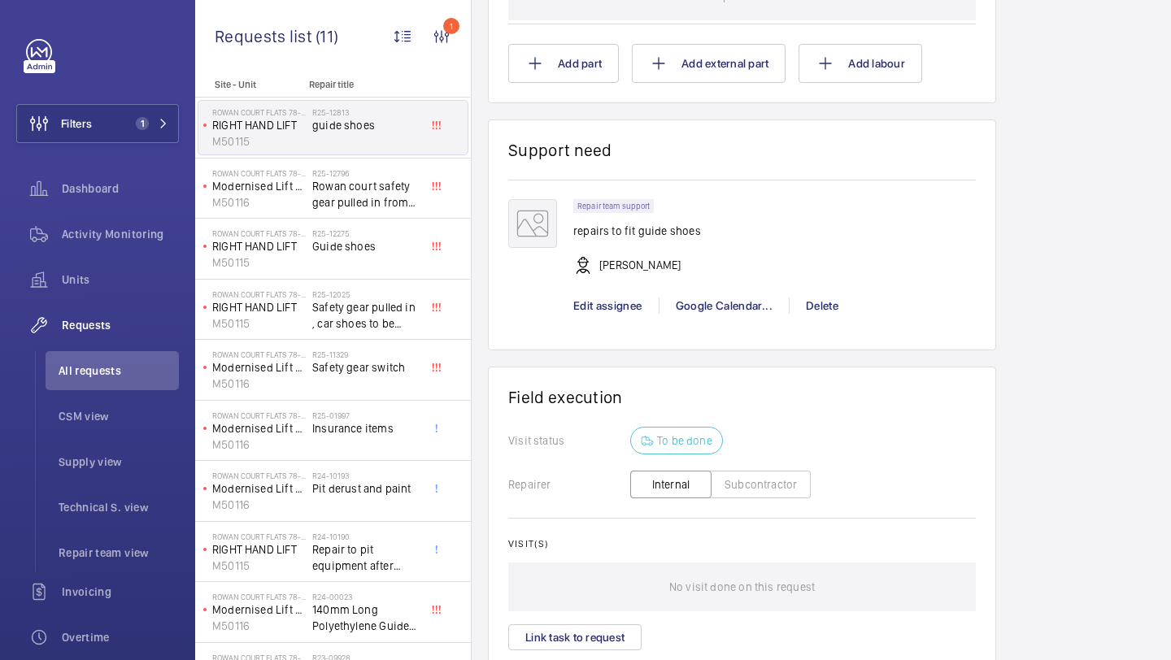
scroll to position [1168, 0]
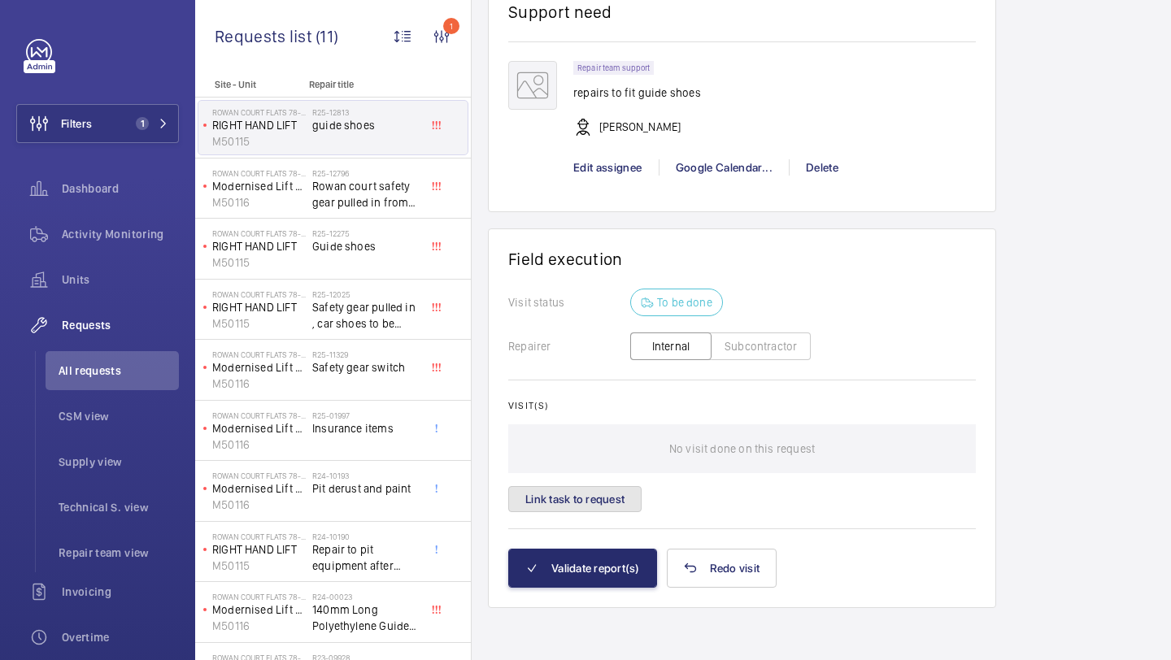
click at [626, 493] on button "Link task to request" at bounding box center [574, 499] width 133 height 26
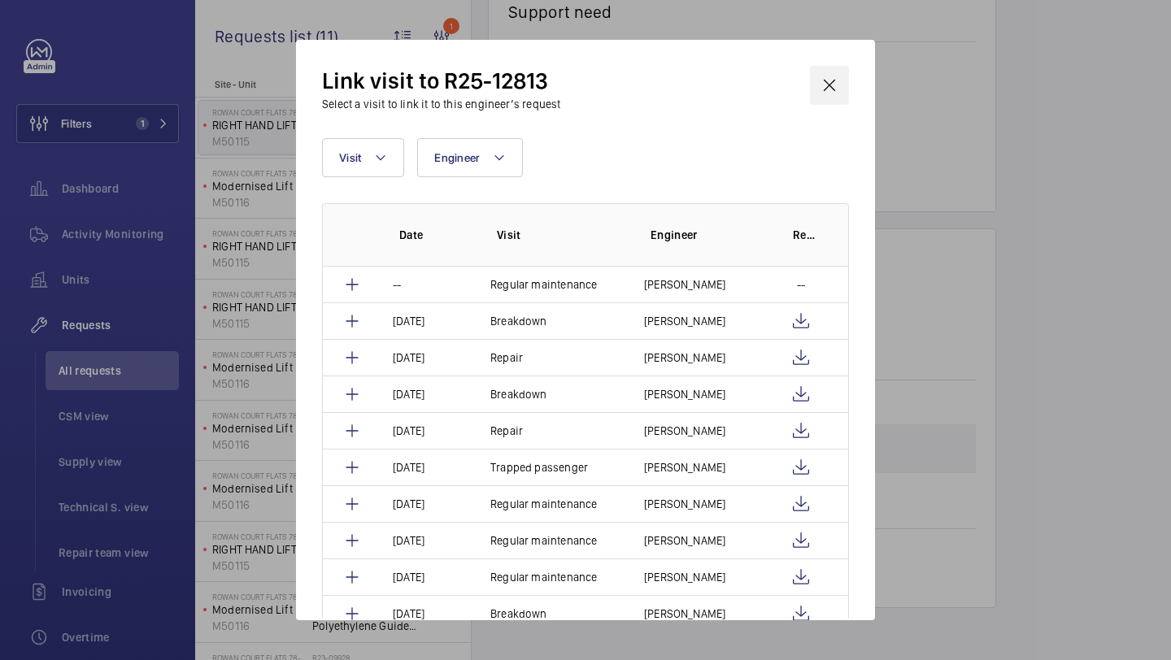
click at [833, 82] on wm-front-icon-button at bounding box center [829, 85] width 39 height 39
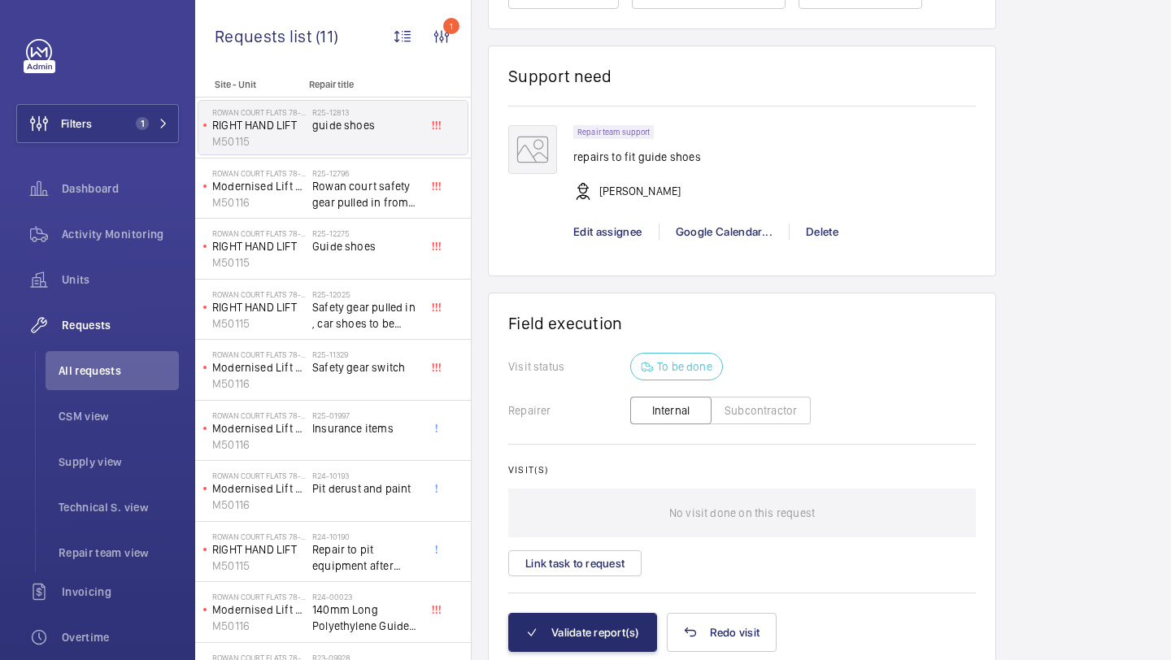
scroll to position [1114, 0]
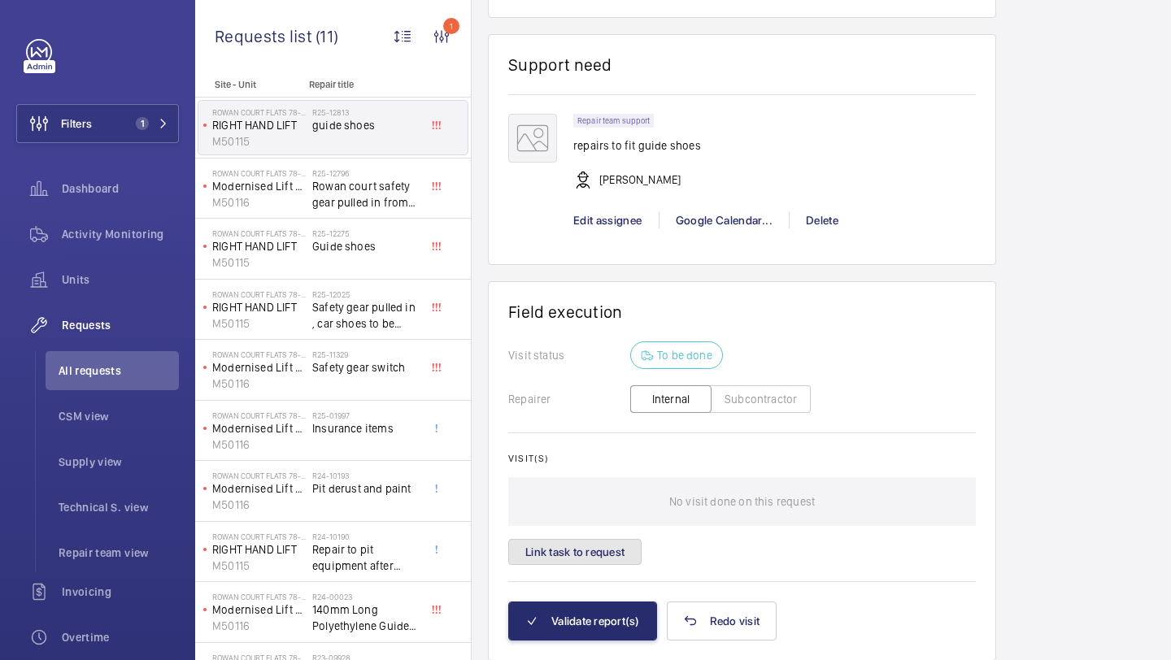
click at [596, 562] on button "Link task to request" at bounding box center [574, 552] width 133 height 26
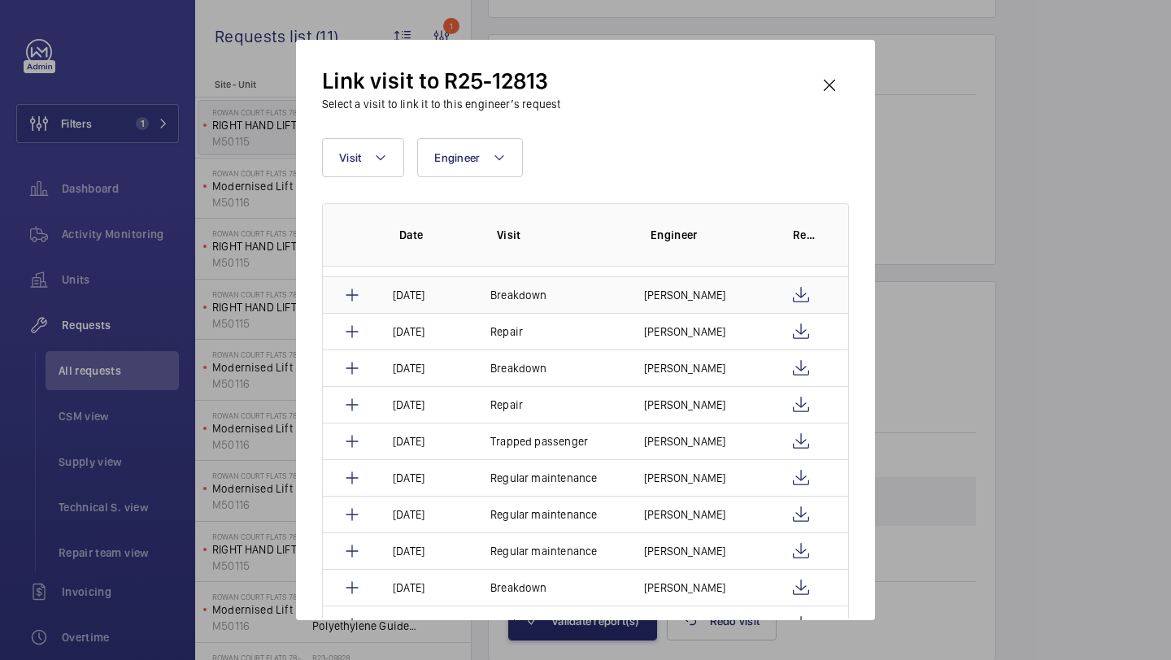
scroll to position [45, 0]
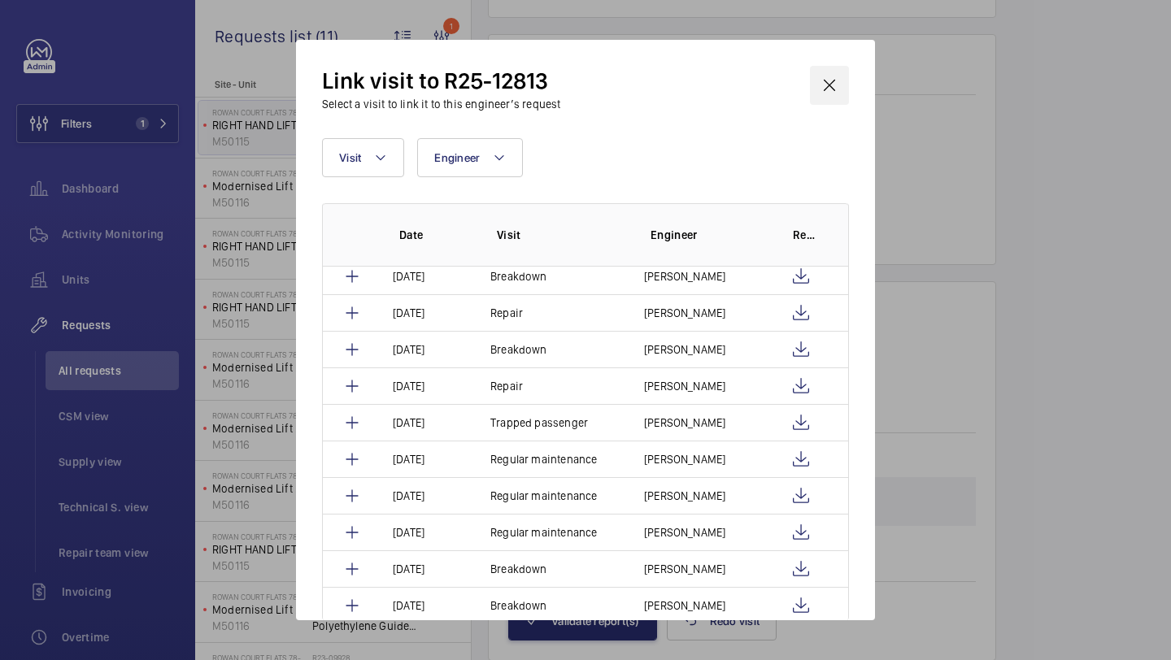
click at [825, 78] on wm-front-icon-button at bounding box center [829, 85] width 39 height 39
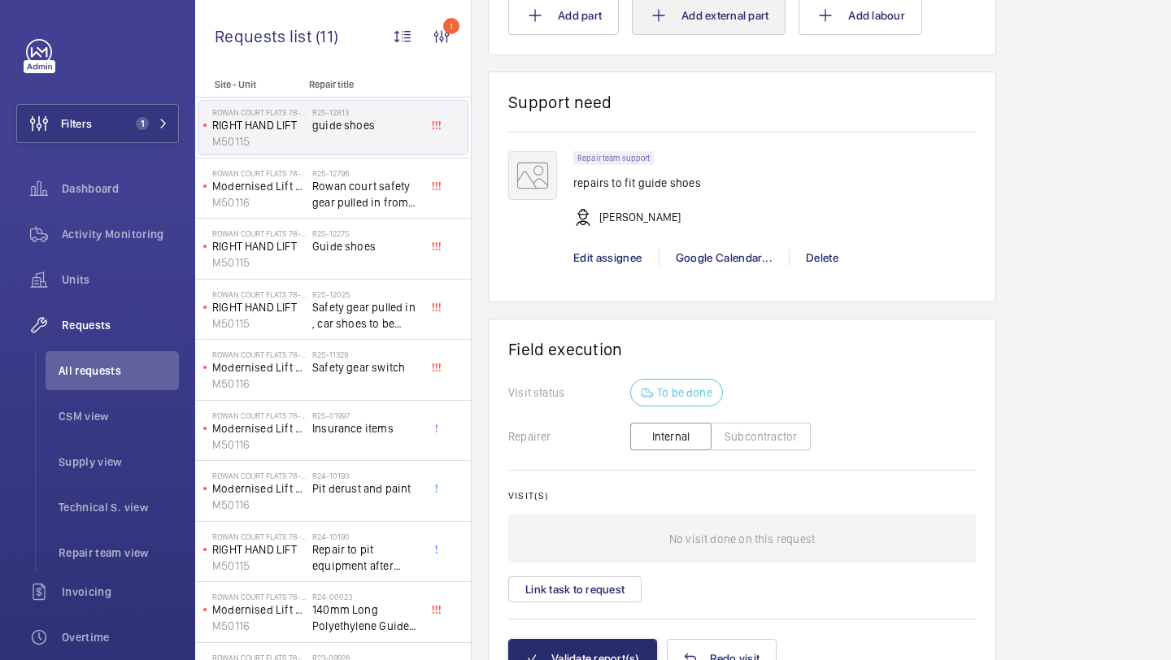
scroll to position [1131, 0]
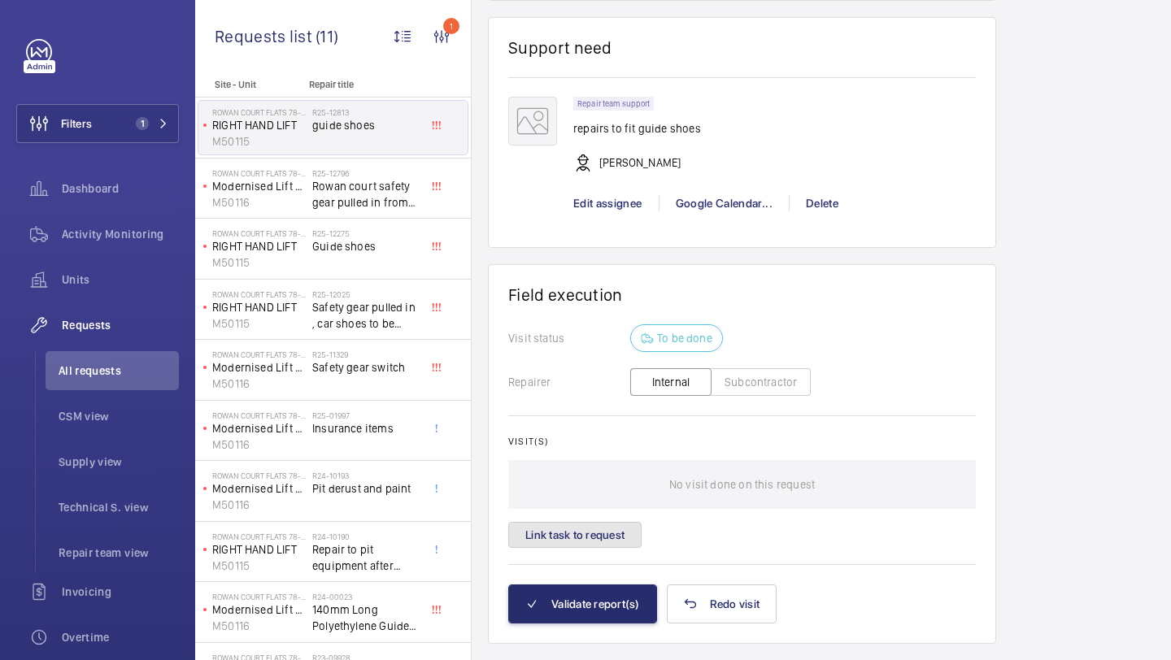
click at [598, 548] on button "Link task to request" at bounding box center [574, 535] width 133 height 26
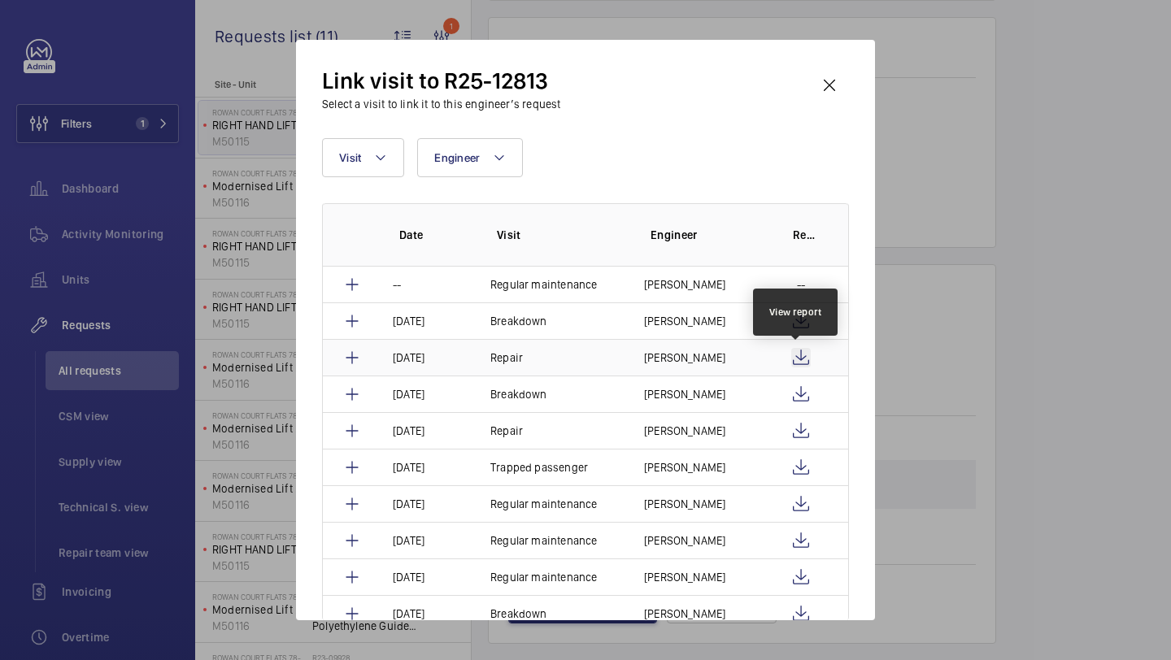
click at [795, 352] on wm-front-icon-button at bounding box center [801, 358] width 20 height 20
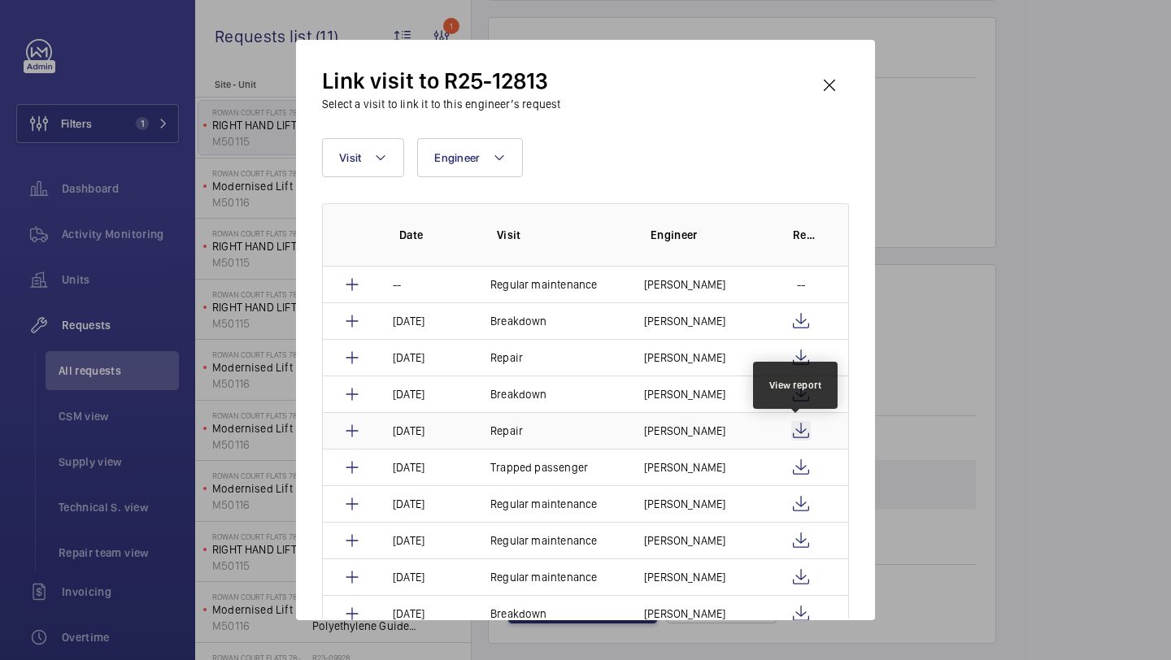
click at [799, 424] on wm-front-icon-button at bounding box center [801, 431] width 20 height 20
click at [820, 81] on wm-front-icon-button at bounding box center [829, 85] width 39 height 39
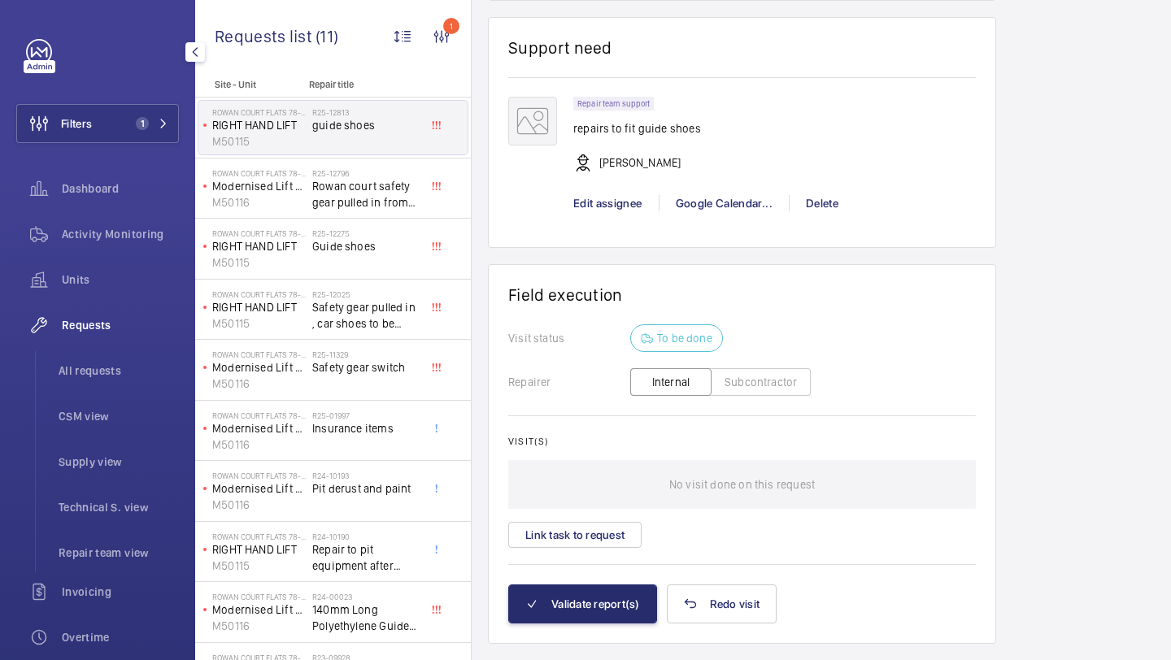
click at [83, 147] on div "Filters 1 Dashboard Activity Monitoring Units Requests All requests CSM view Su…" at bounding box center [97, 442] width 163 height 807
click at [89, 129] on span "Filters" at bounding box center [76, 123] width 31 height 16
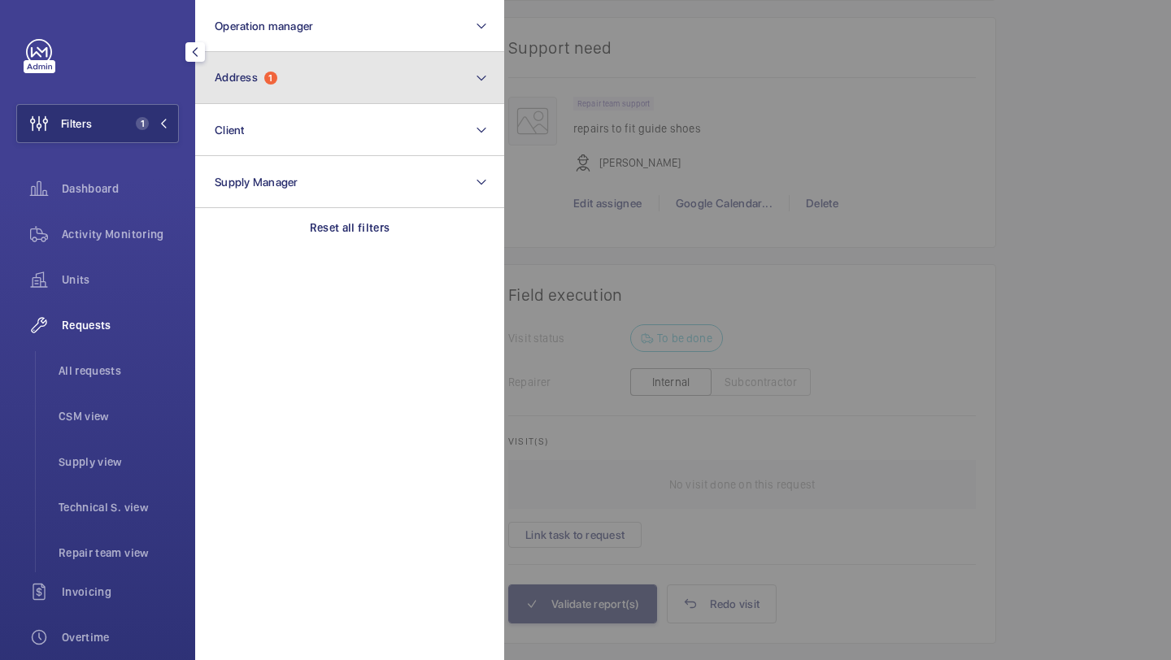
click at [246, 87] on button "Address 1" at bounding box center [349, 78] width 309 height 52
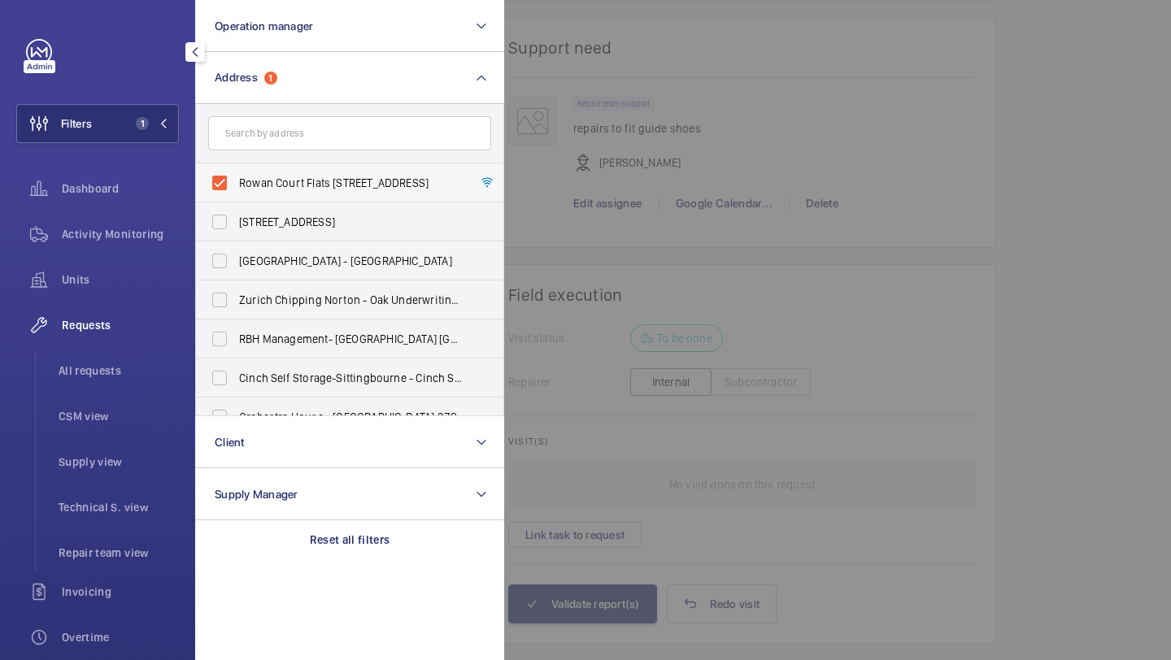
click at [312, 182] on span "Rowan Court Flats 78-194 - High Risk Building - Rowan Court Flats 78-194, LONDO…" at bounding box center [351, 183] width 224 height 16
click at [236, 182] on input "Rowan Court Flats 78-194 - High Risk Building - Rowan Court Flats 78-194, LONDO…" at bounding box center [219, 183] width 33 height 33
checkbox input "false"
click at [568, 169] on div at bounding box center [1089, 330] width 1171 height 660
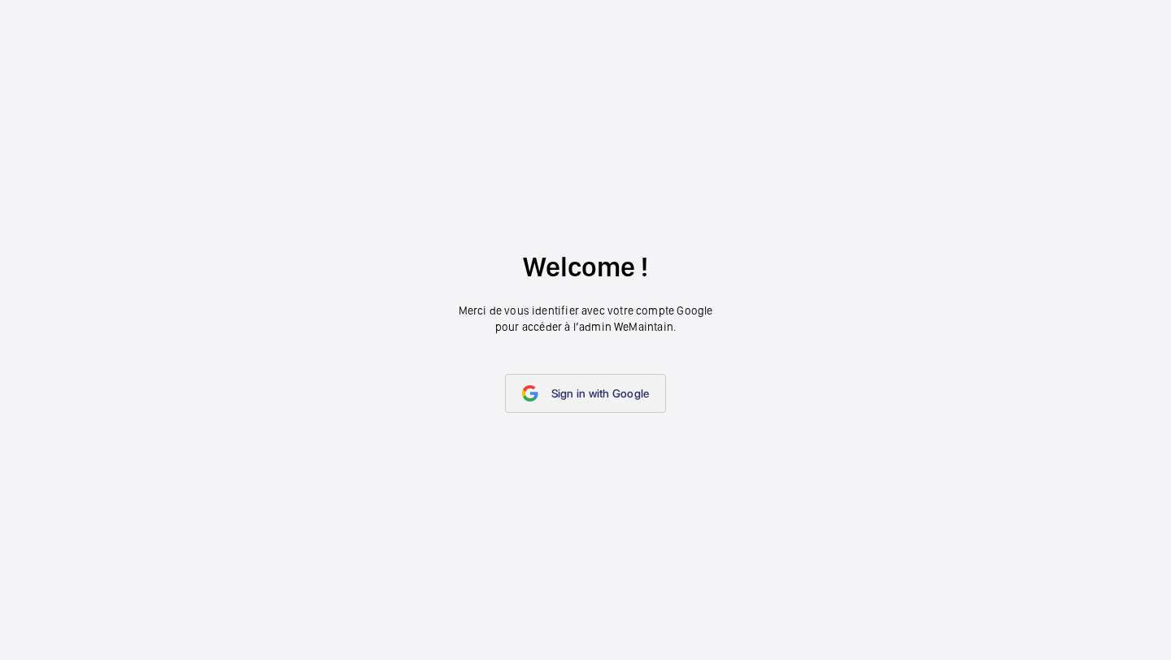
click at [573, 407] on link "Sign in with Google" at bounding box center [586, 393] width 162 height 39
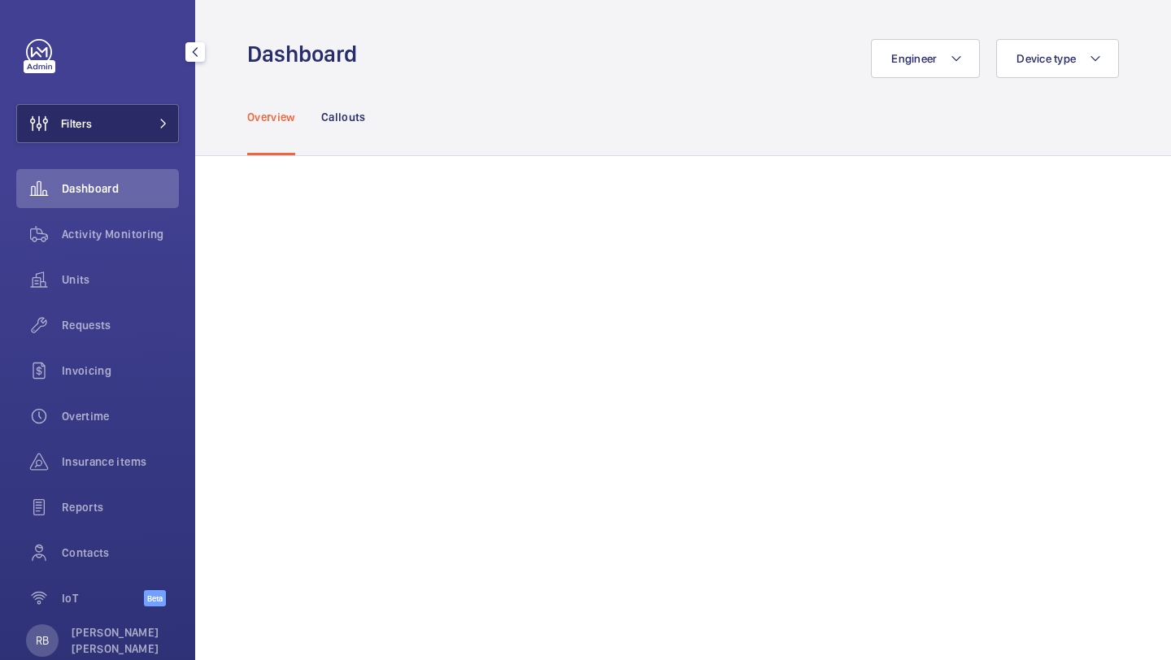
click at [141, 115] on button "Filters" at bounding box center [97, 123] width 163 height 39
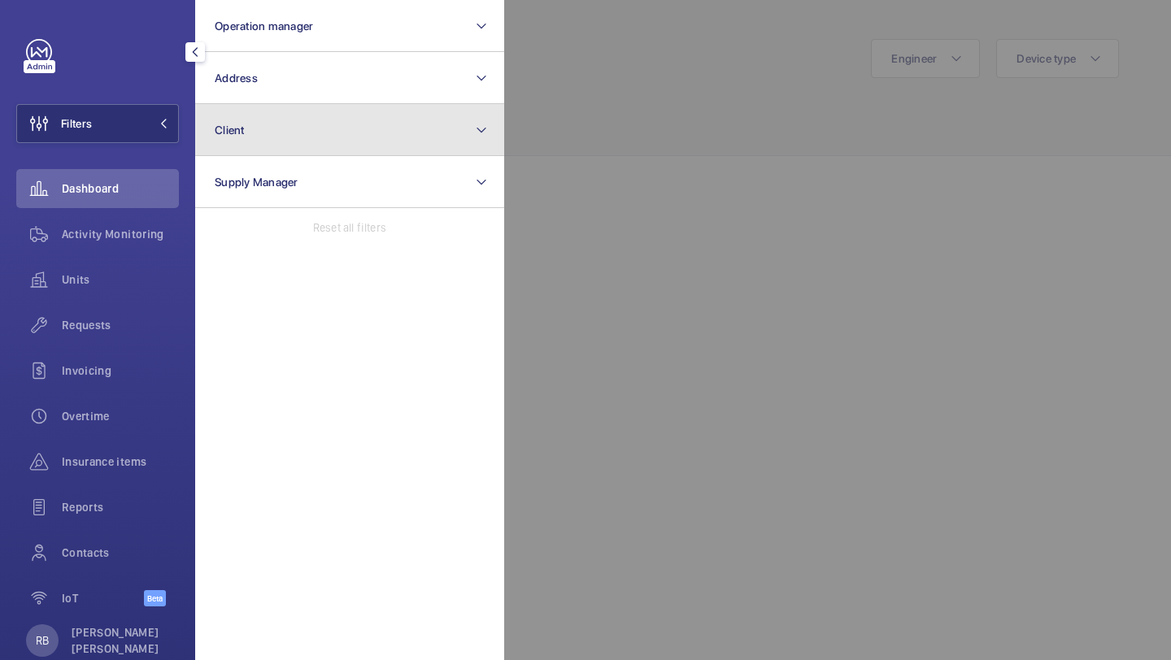
click at [271, 107] on button "Client" at bounding box center [349, 130] width 309 height 52
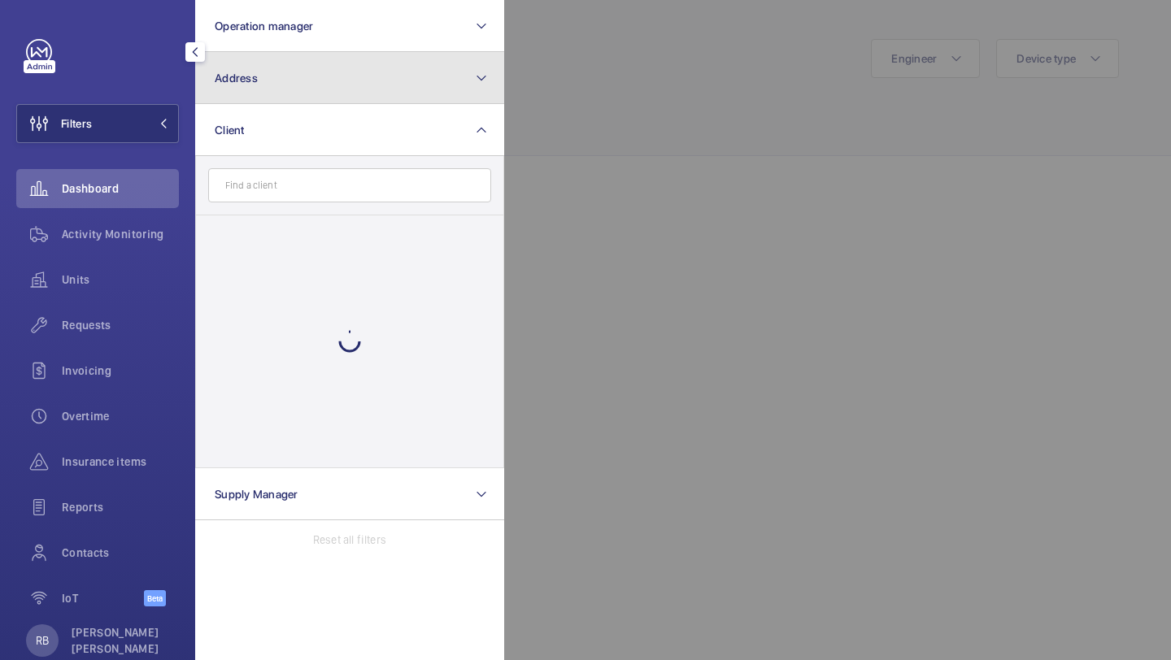
click at [274, 99] on button "Address" at bounding box center [349, 78] width 309 height 52
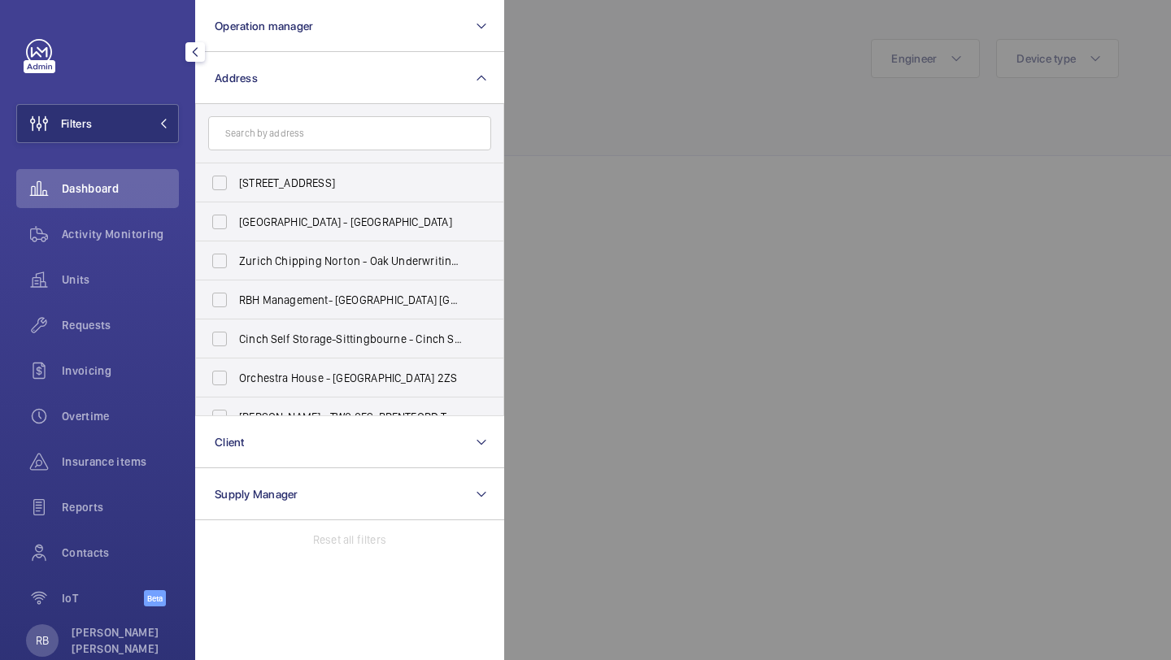
click at [311, 158] on form at bounding box center [349, 133] width 307 height 59
click at [301, 134] on input "text" at bounding box center [349, 133] width 283 height 34
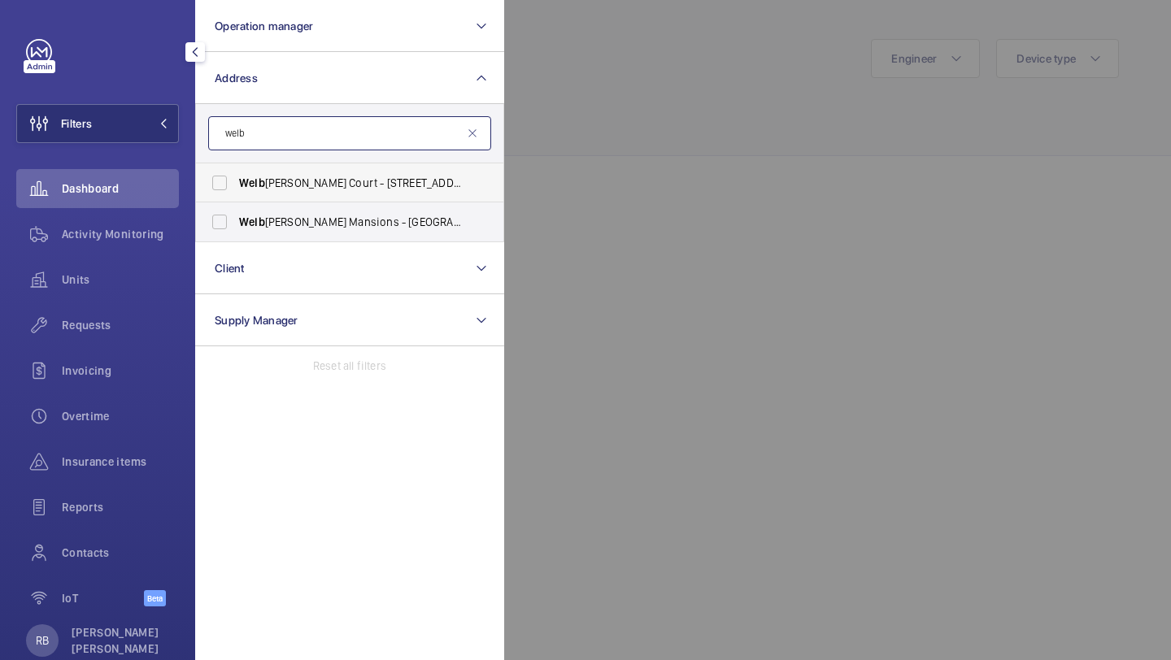
type input "welb"
click at [309, 176] on span "Welb [PERSON_NAME] Court - [STREET_ADDRESS]" at bounding box center [351, 183] width 224 height 16
click at [236, 176] on input "Welb [PERSON_NAME] Court - [STREET_ADDRESS]" at bounding box center [219, 183] width 33 height 33
checkbox input "true"
click at [506, 132] on div at bounding box center [1089, 330] width 1171 height 660
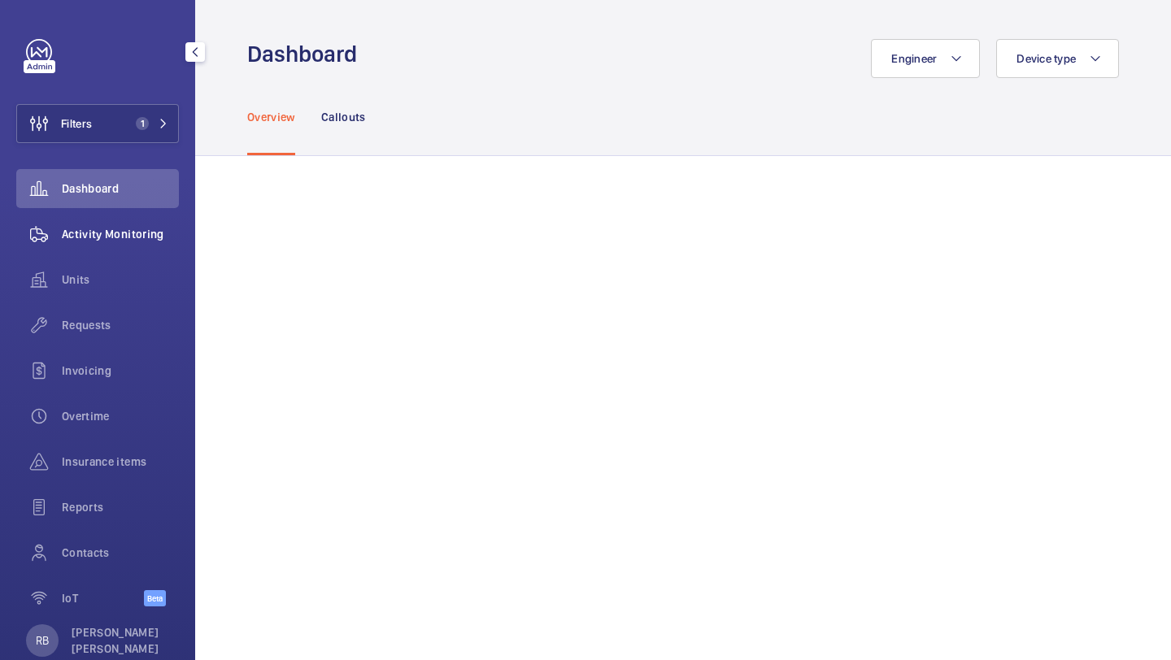
click at [130, 240] on span "Activity Monitoring" at bounding box center [120, 234] width 117 height 16
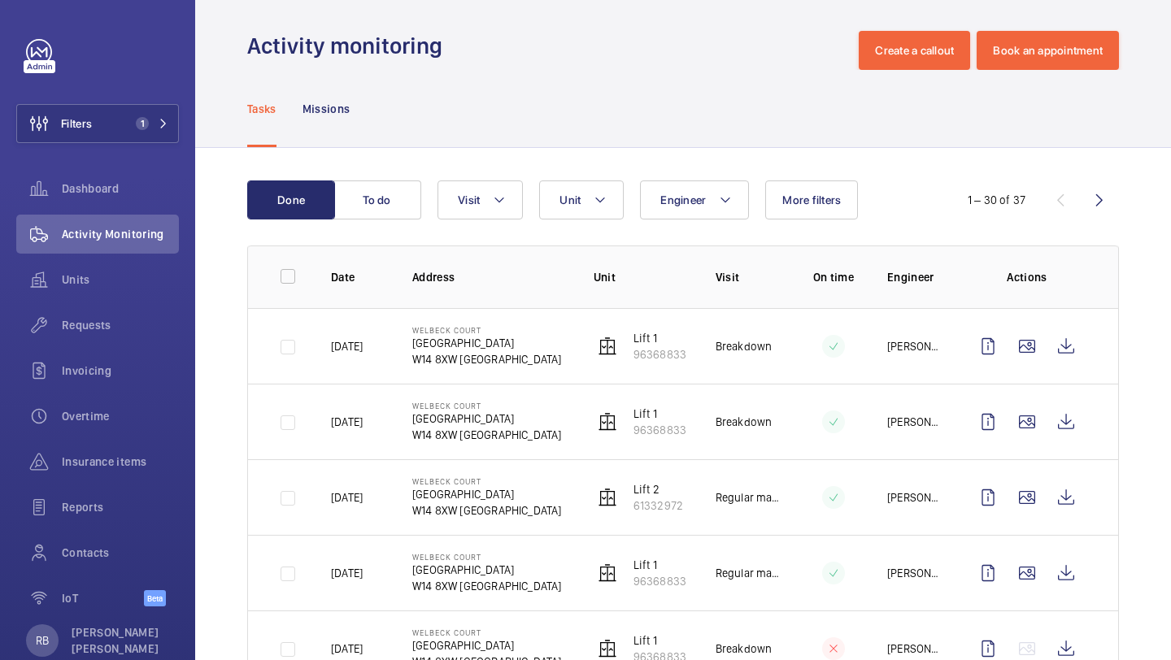
scroll to position [9, 0]
click at [496, 216] on button "Visit" at bounding box center [479, 199] width 85 height 39
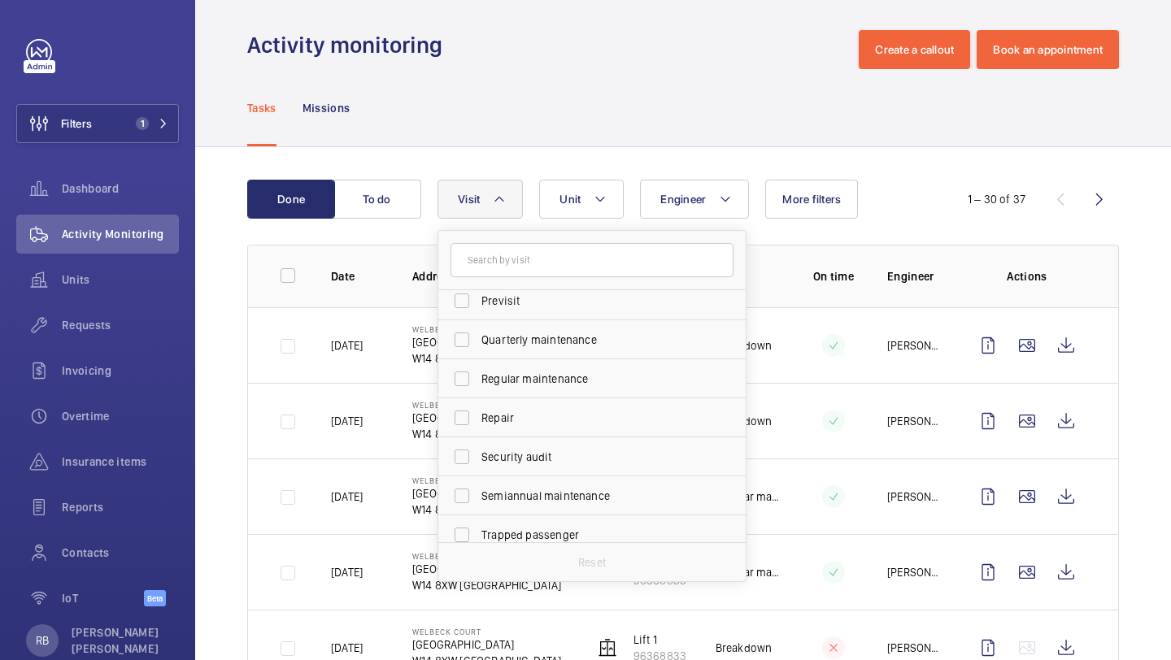
scroll to position [246, 0]
click at [520, 423] on span "Repair" at bounding box center [593, 415] width 224 height 16
click at [478, 423] on input "Repair" at bounding box center [462, 415] width 33 height 33
checkbox input "true"
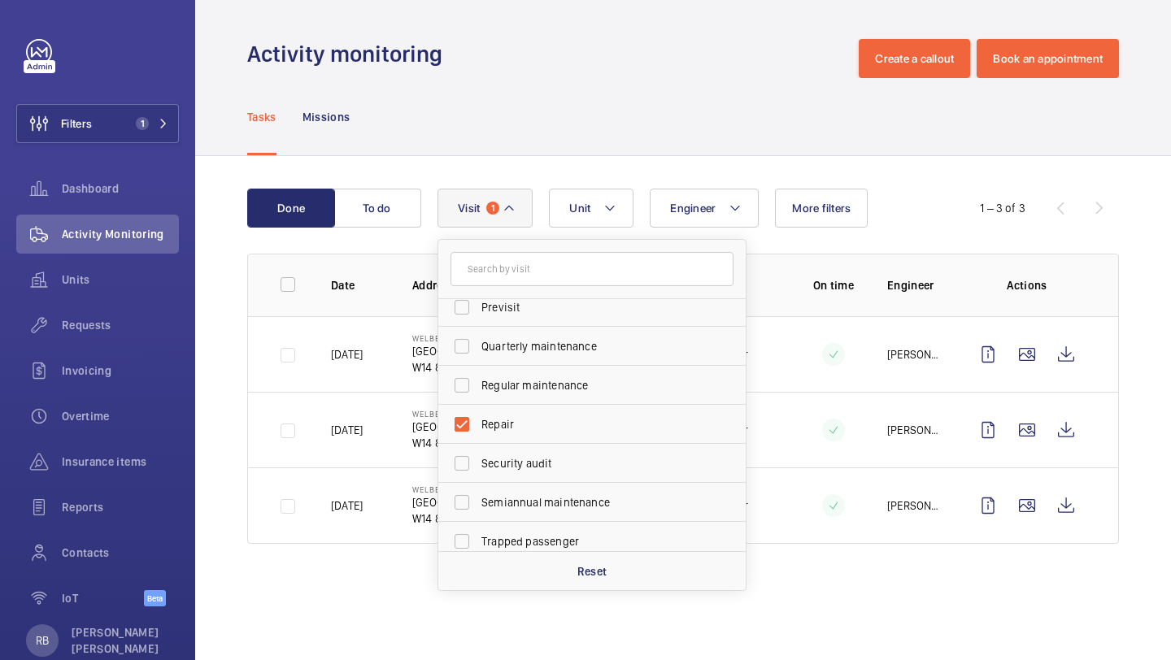
click at [899, 198] on div "Engineer Unit Visit 1 Annual maintenance Breakdown Client appointment Insurance…" at bounding box center [680, 208] width 486 height 39
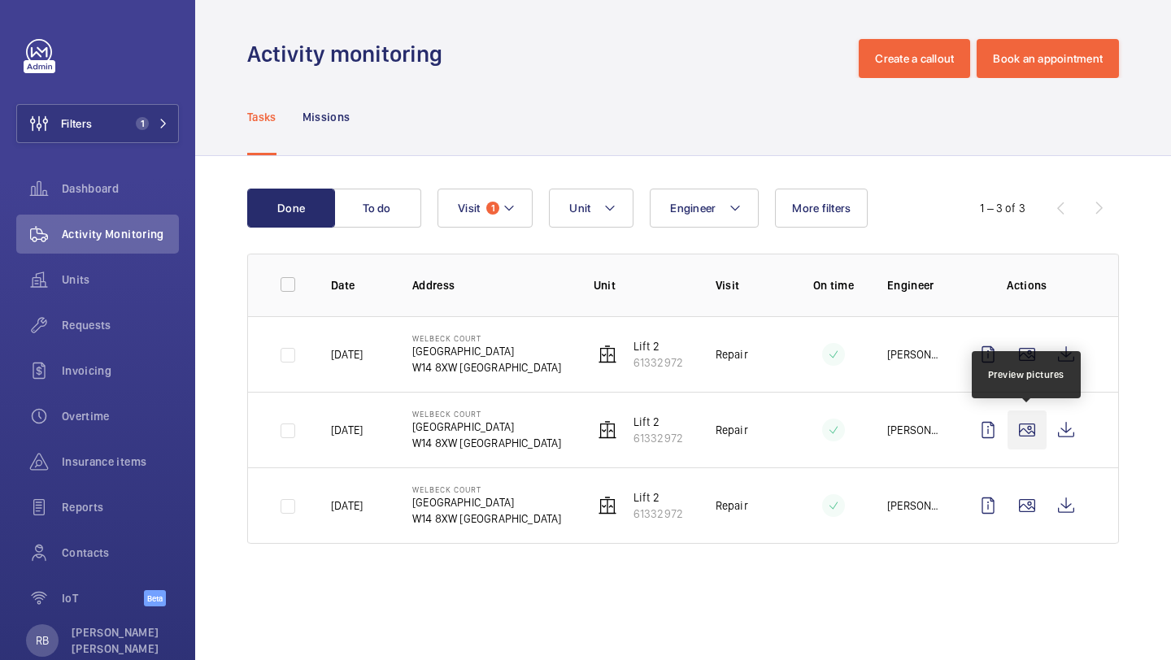
click at [1029, 425] on wm-front-icon-button at bounding box center [1026, 430] width 39 height 39
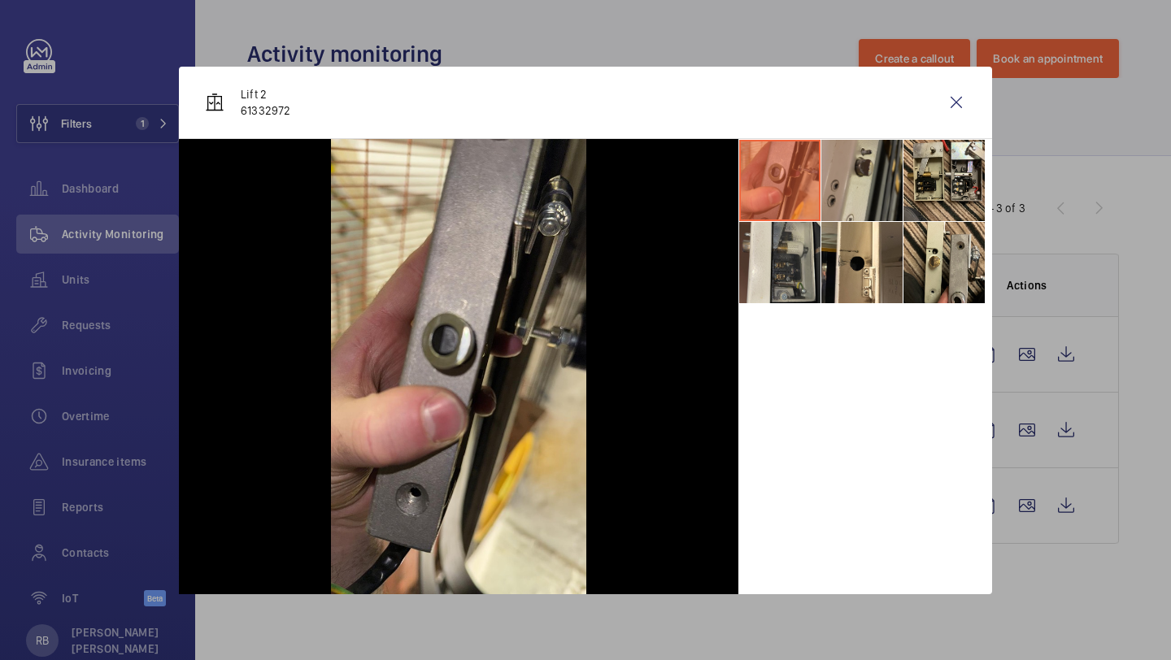
click at [849, 164] on li at bounding box center [861, 180] width 81 height 81
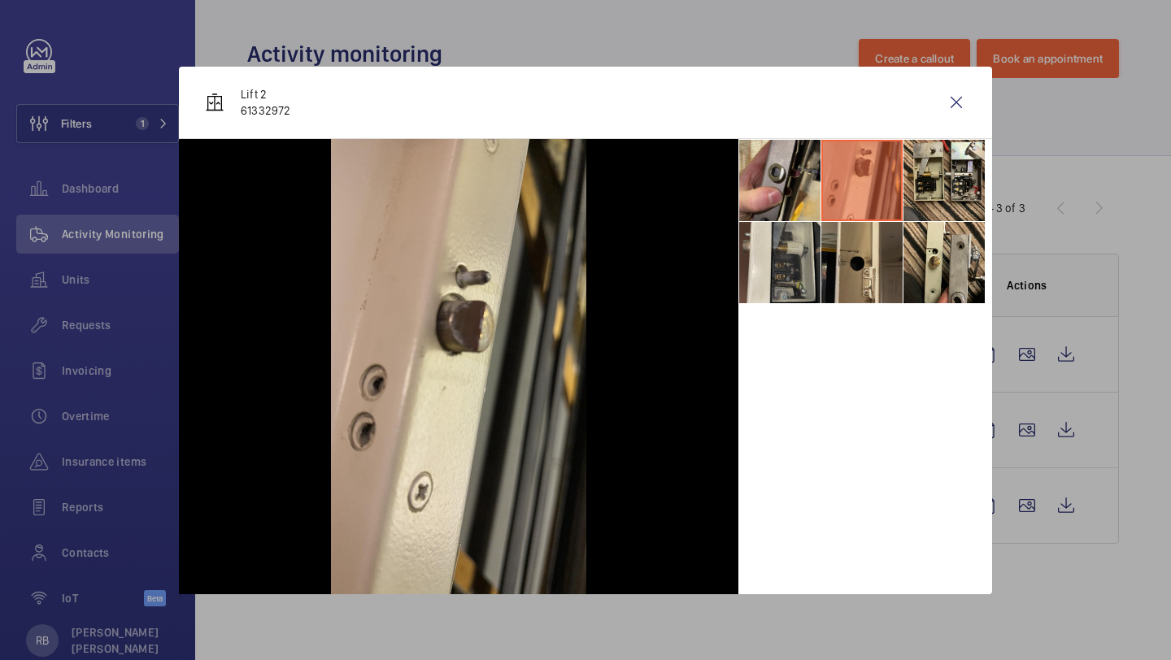
click at [864, 244] on li at bounding box center [861, 262] width 81 height 81
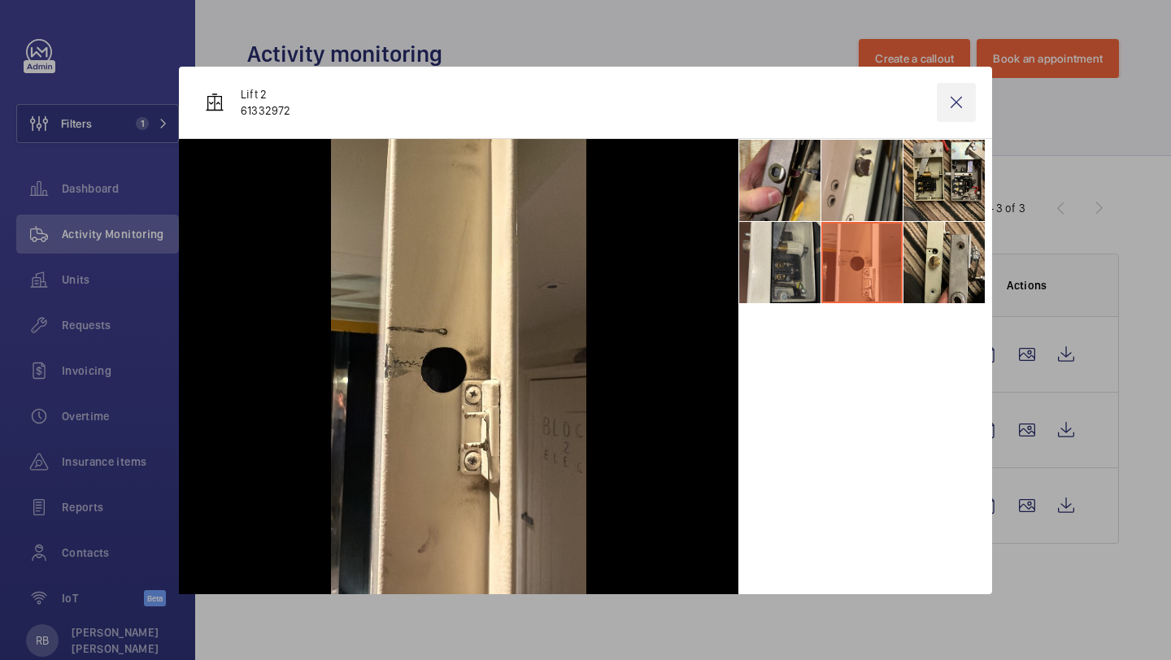
click at [960, 101] on wm-front-icon-button at bounding box center [956, 102] width 39 height 39
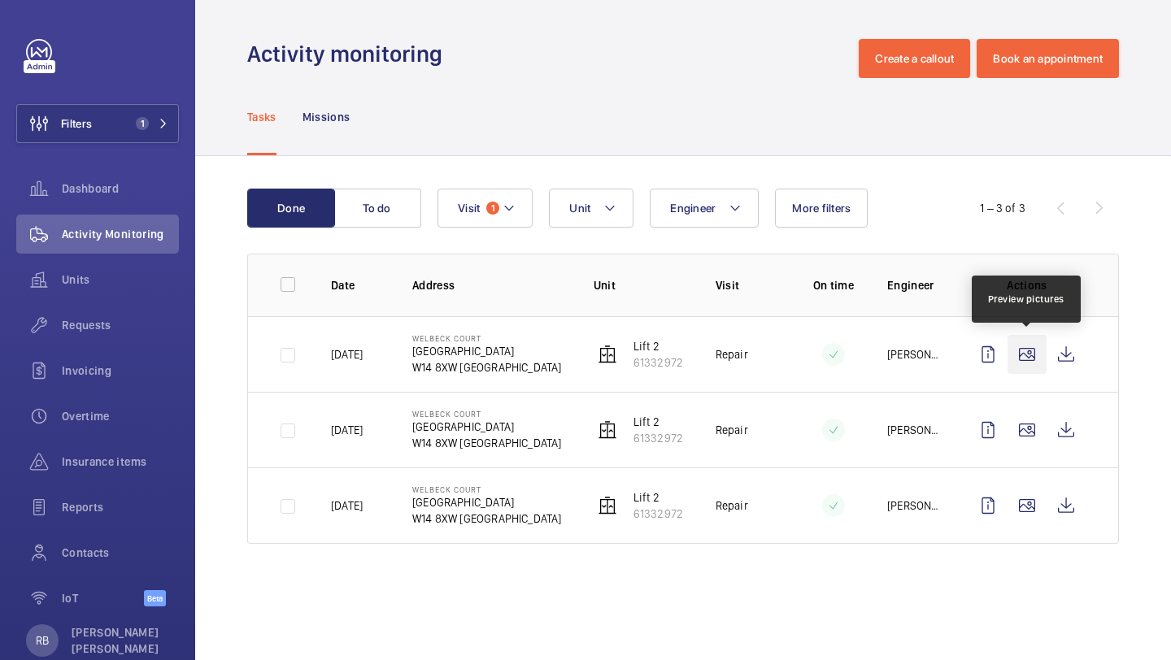
click at [1035, 359] on wm-front-icon-button at bounding box center [1026, 354] width 39 height 39
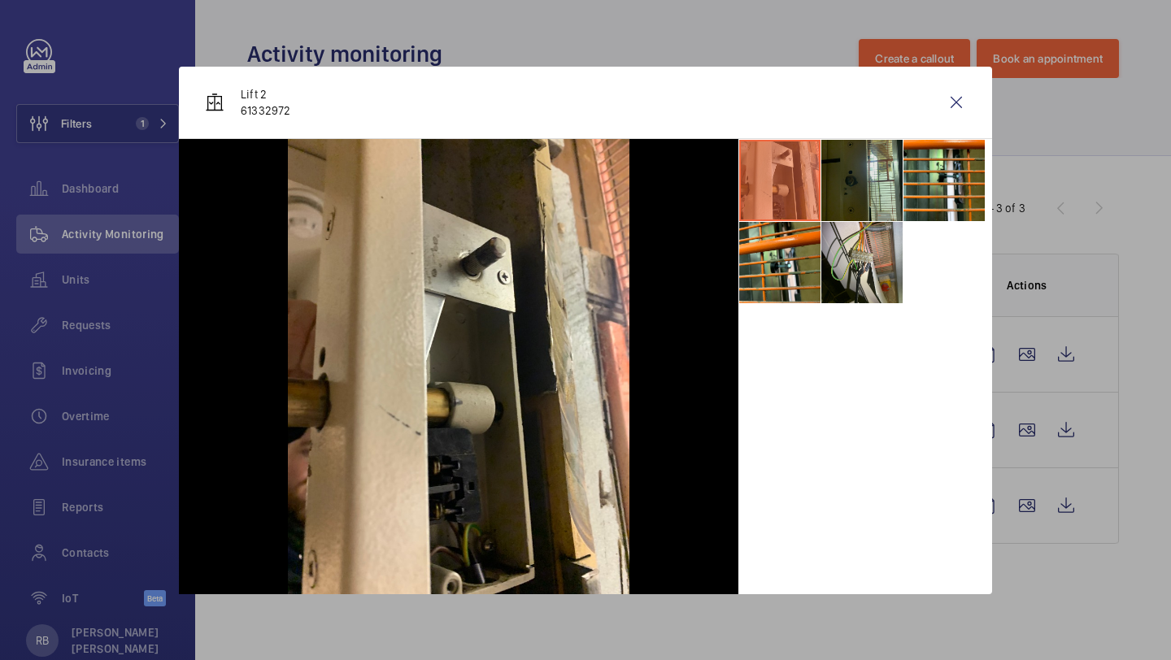
click at [838, 181] on li at bounding box center [861, 180] width 81 height 81
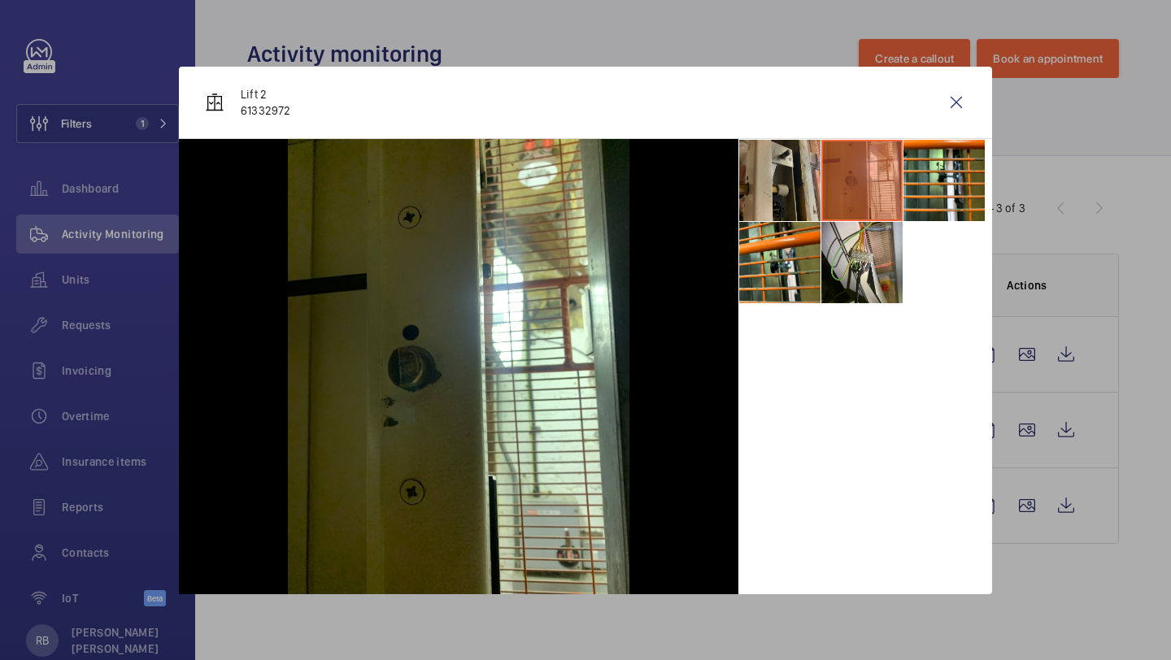
click at [758, 174] on li at bounding box center [779, 180] width 81 height 81
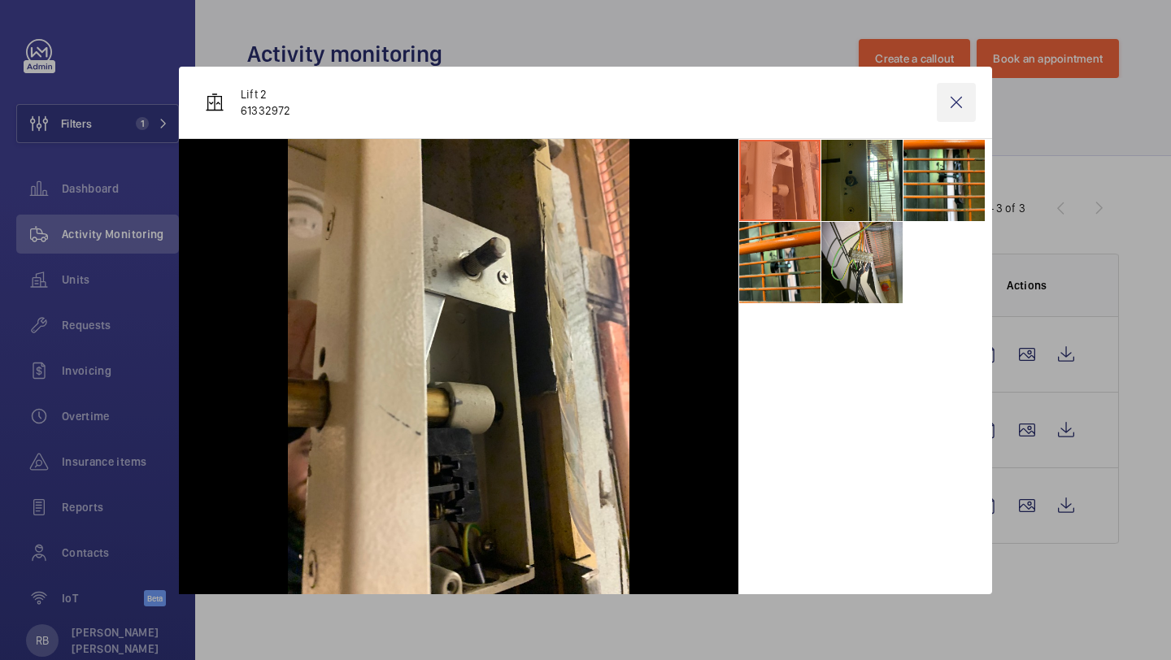
click at [955, 103] on wm-front-icon-button at bounding box center [956, 102] width 39 height 39
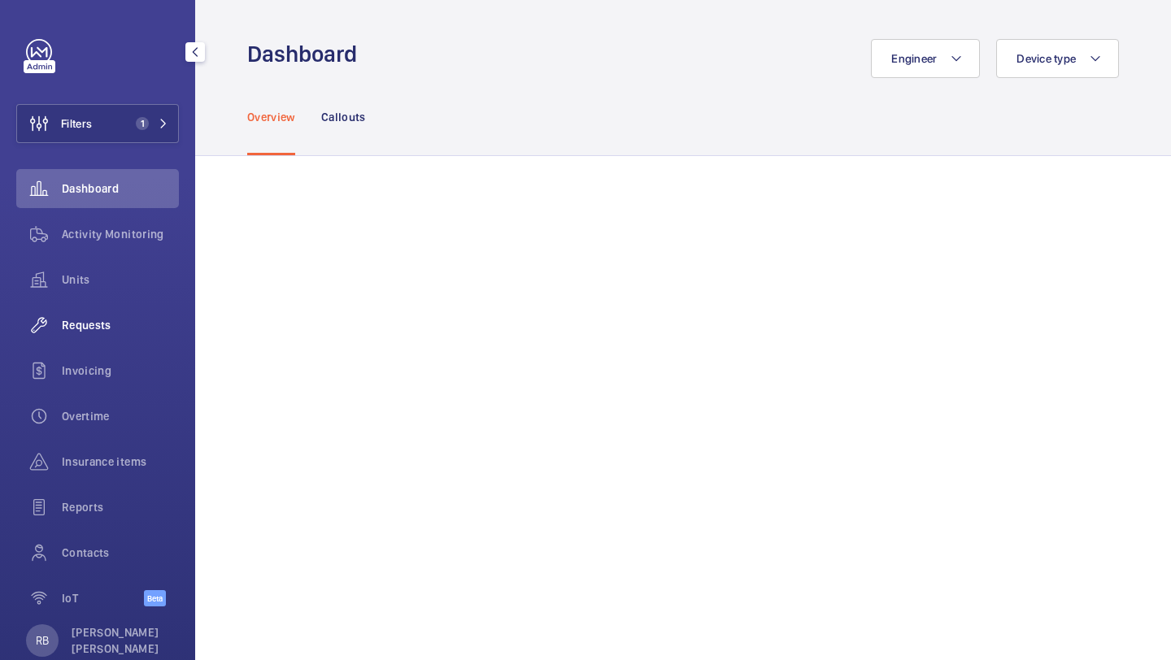
click at [121, 328] on span "Requests" at bounding box center [120, 325] width 117 height 16
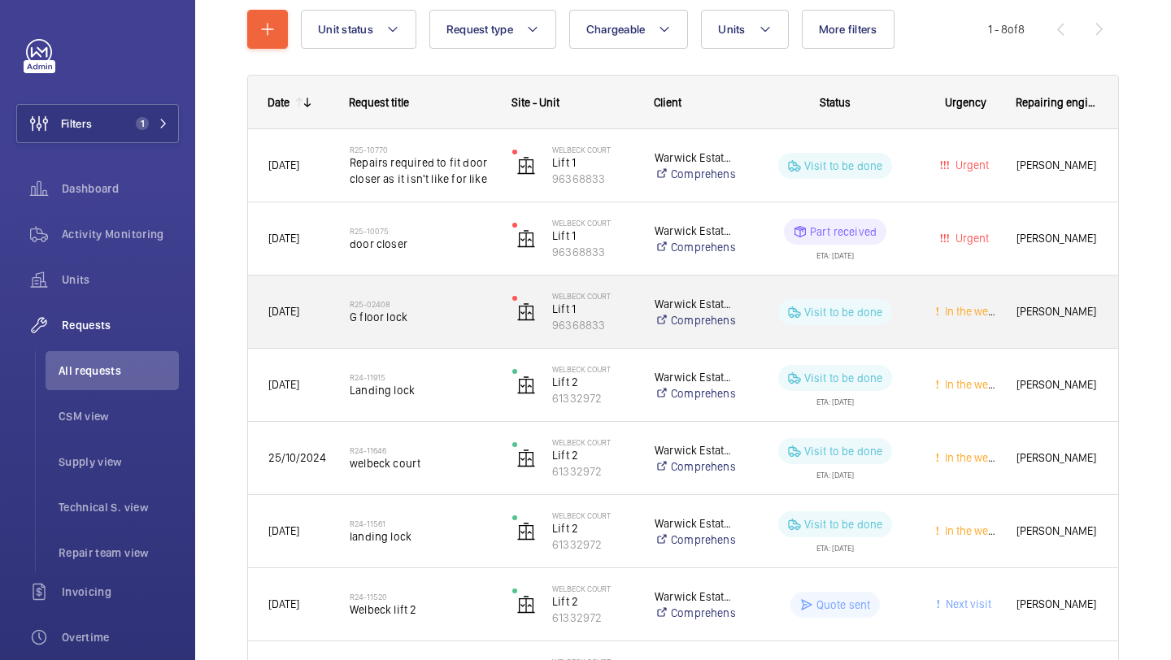
scroll to position [194, 0]
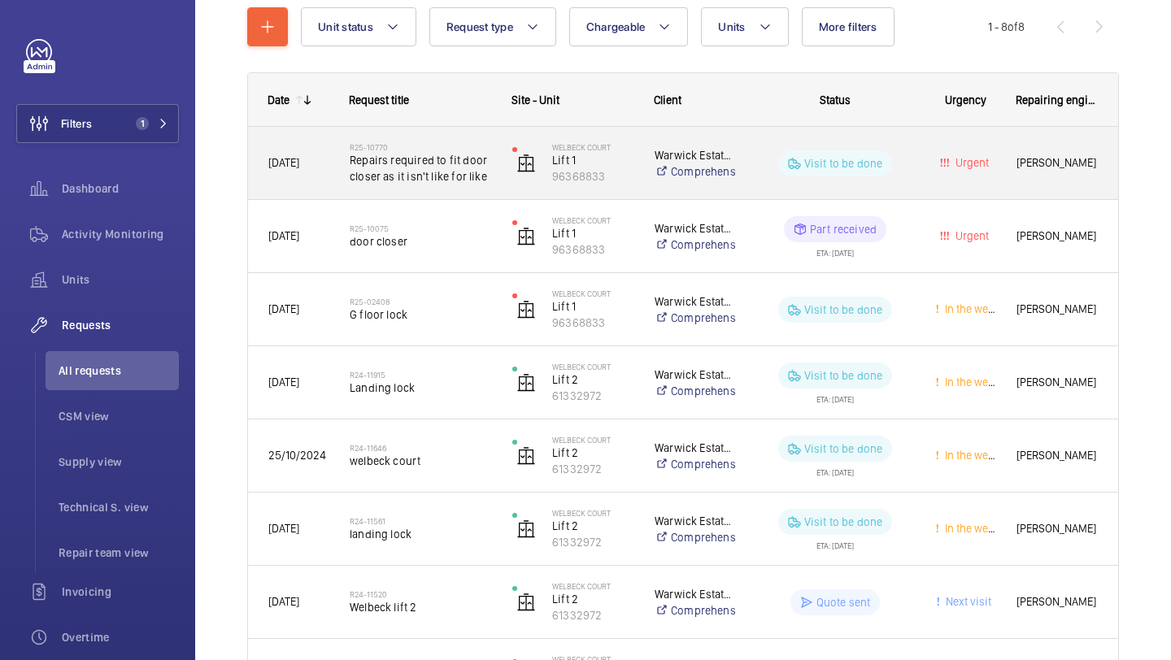
drag, startPoint x: 450, startPoint y: 174, endPoint x: 455, endPoint y: 183, distance: 10.6
click at [453, 178] on span "Repairs required to fit door closer as it isn't like for like" at bounding box center [420, 168] width 141 height 33
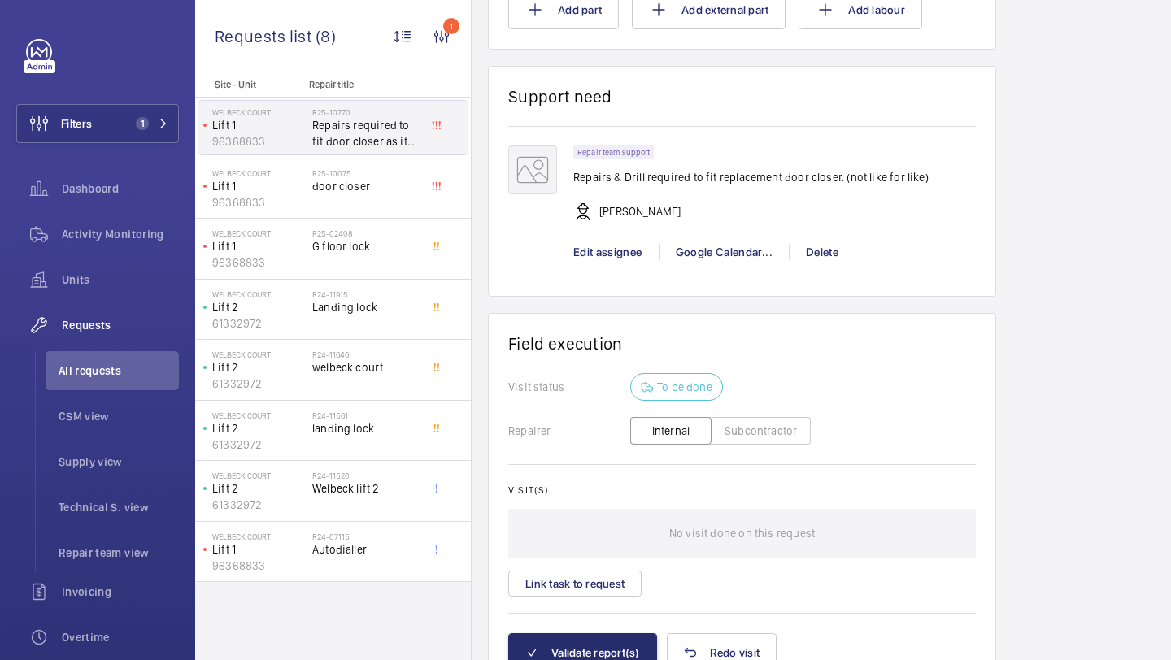
scroll to position [1094, 0]
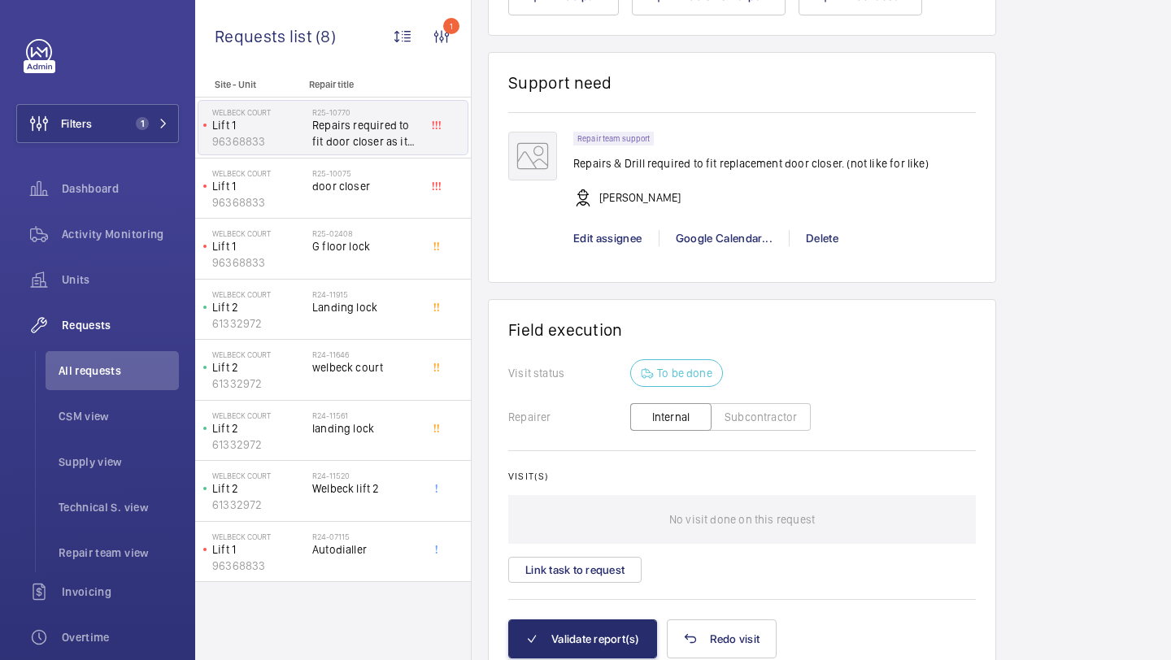
click at [693, 173] on div "Repair team support Repairs & Drill required to fit replacement door closer. (n…" at bounding box center [750, 178] width 355 height 92
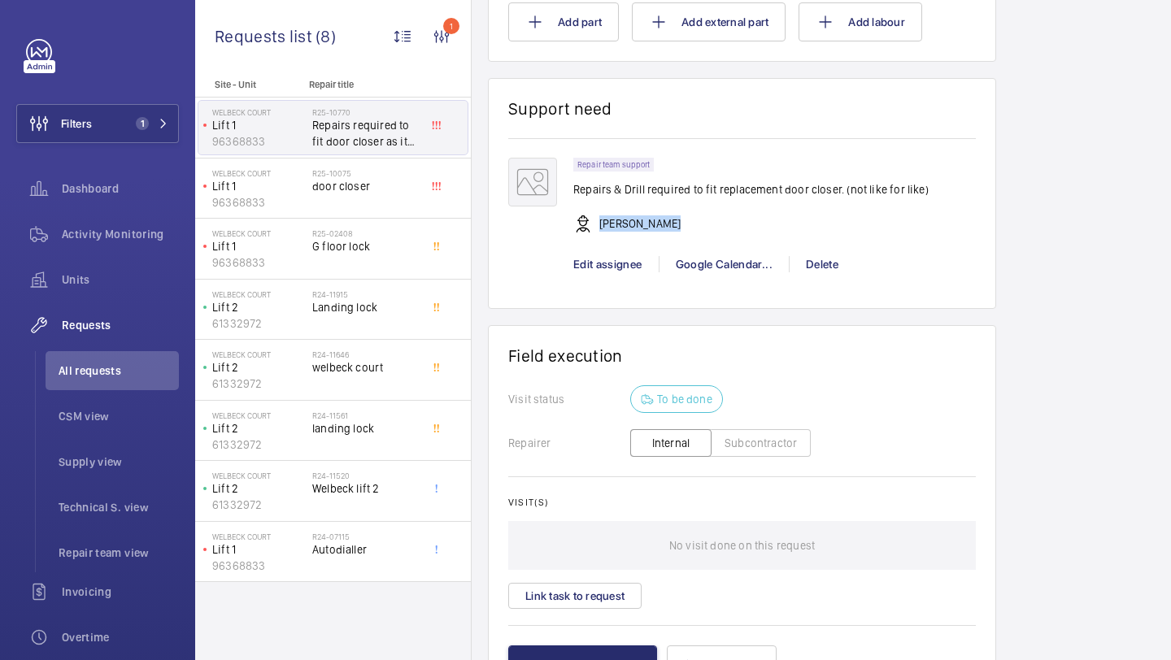
scroll to position [1056, 0]
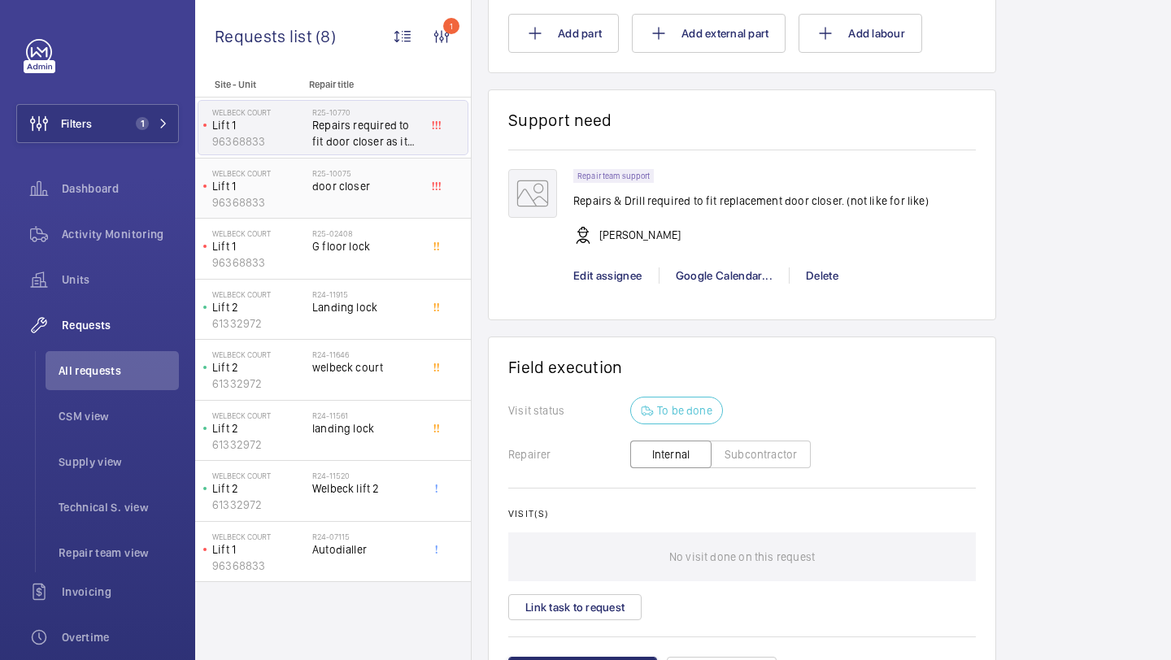
click at [389, 167] on div "R25-10075 door closer" at bounding box center [369, 189] width 114 height 54
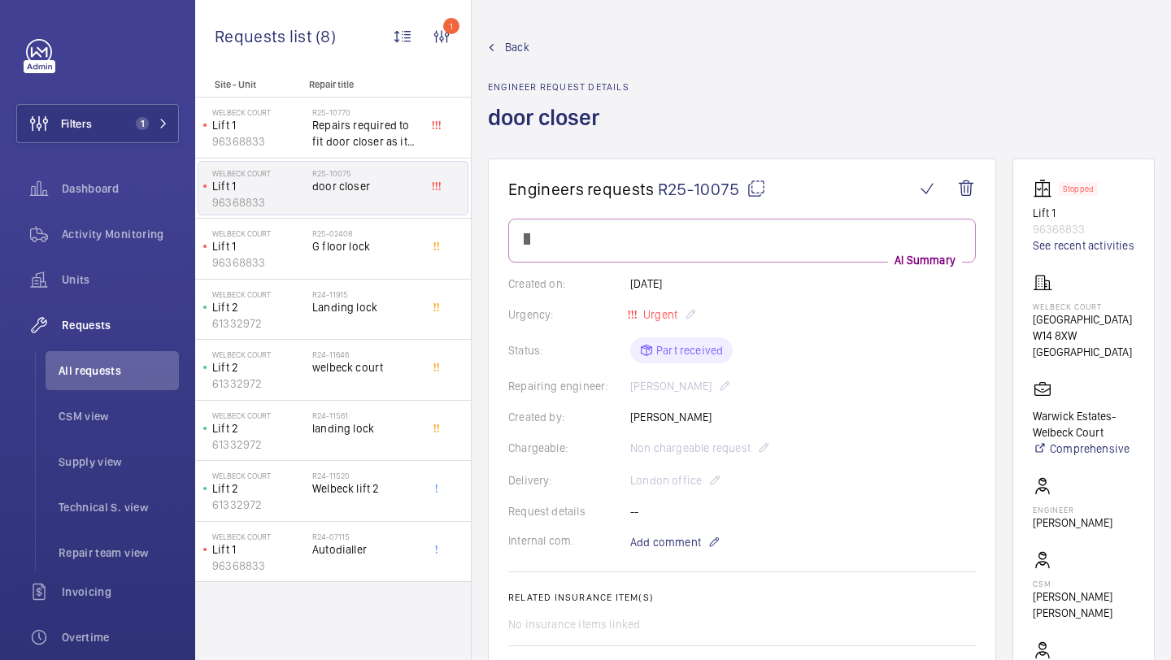
click at [403, 196] on div "R25-10075 door closer" at bounding box center [365, 191] width 107 height 47
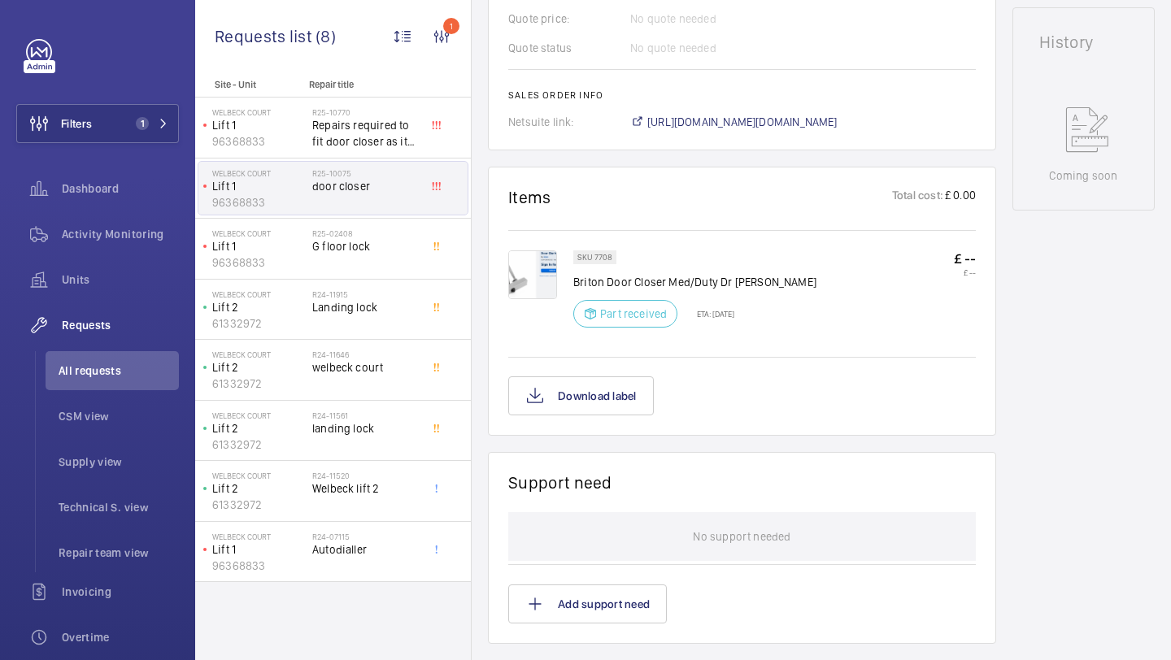
scroll to position [789, 0]
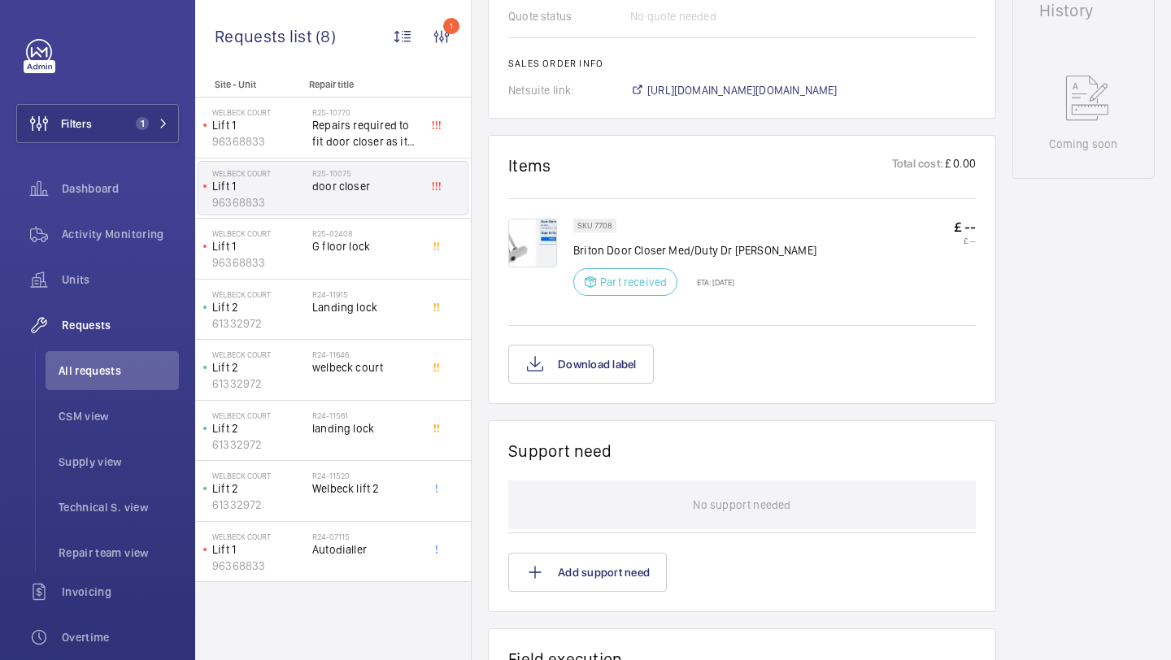
click at [524, 228] on img at bounding box center [532, 243] width 49 height 49
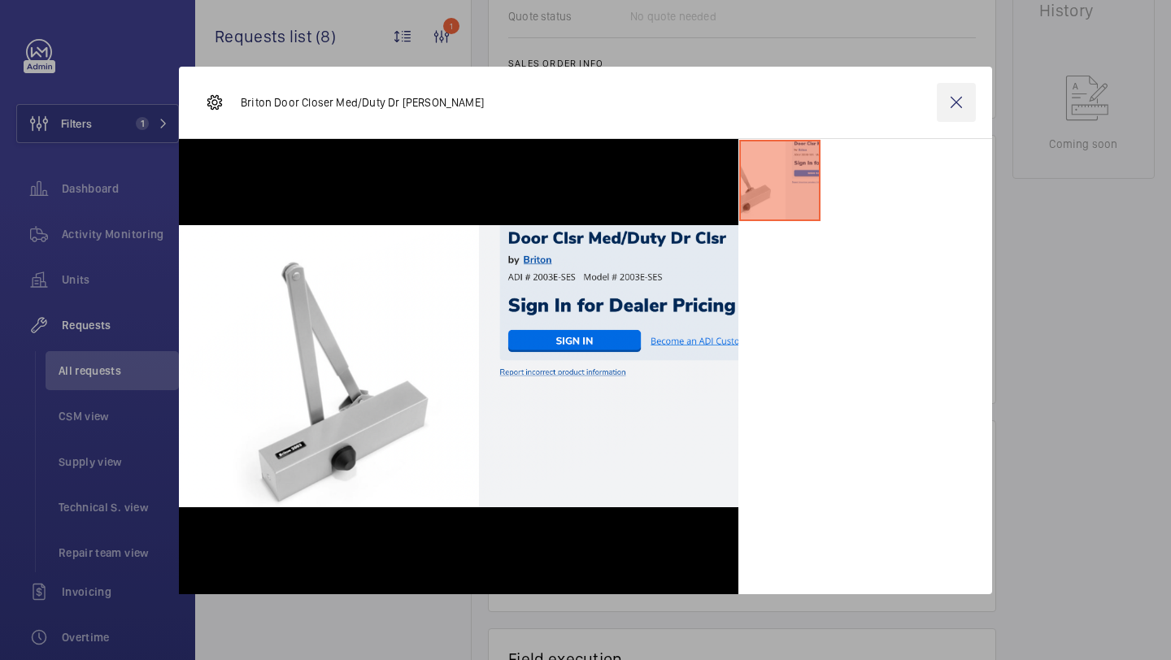
click at [956, 99] on wm-front-icon-button at bounding box center [956, 102] width 39 height 39
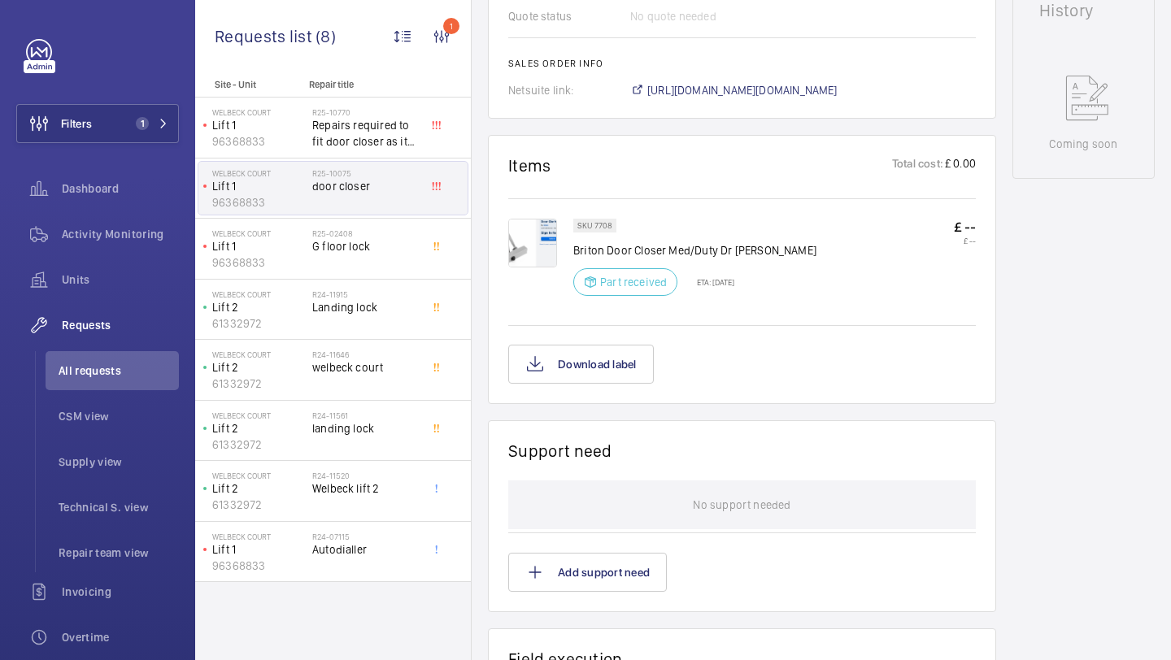
scroll to position [823, 0]
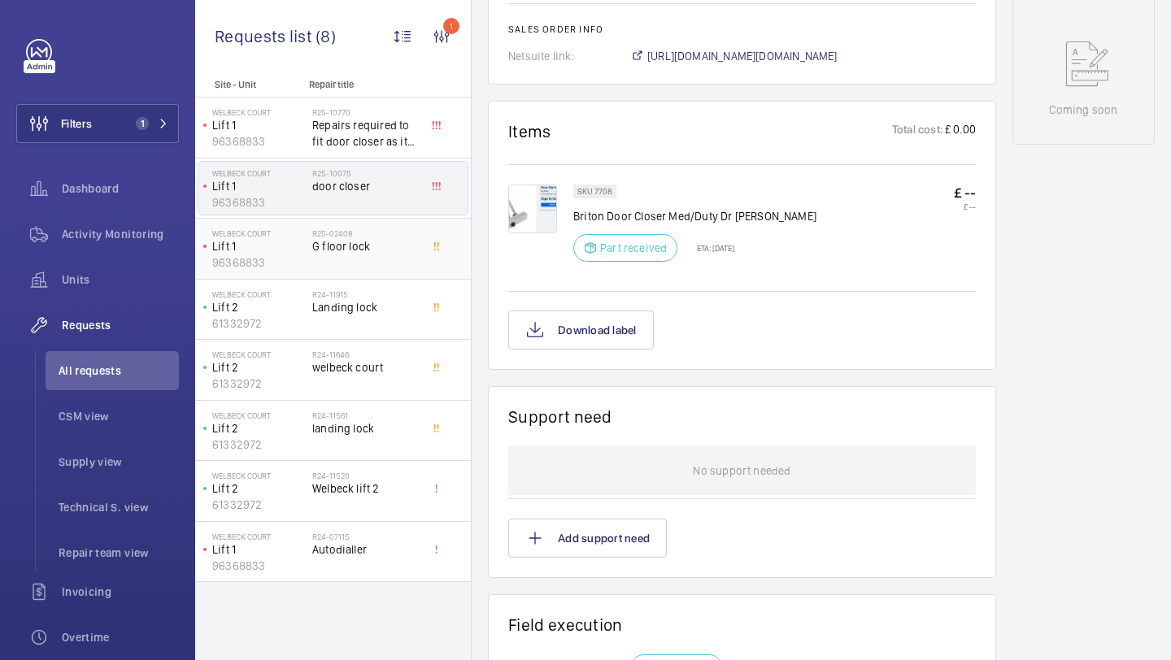
click at [385, 228] on h2 "R25-02408" at bounding box center [365, 233] width 107 height 10
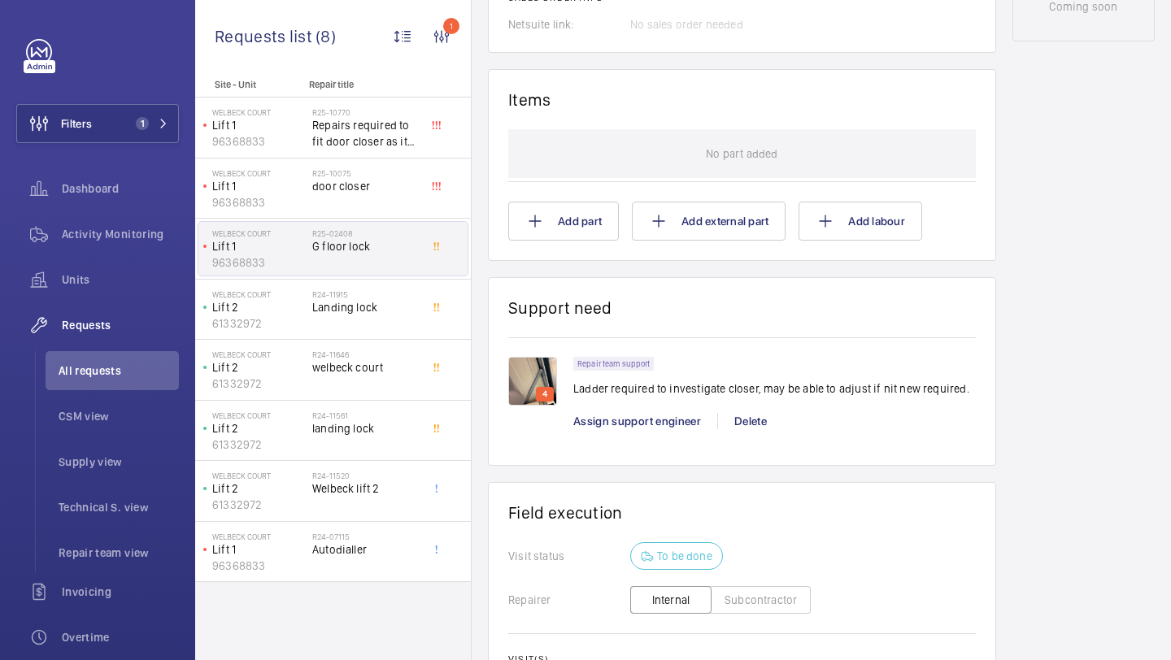
scroll to position [927, 0]
click at [416, 273] on div "R25-02408 G floor lock" at bounding box center [365, 251] width 107 height 47
click at [417, 311] on span "Landing lock" at bounding box center [365, 307] width 107 height 16
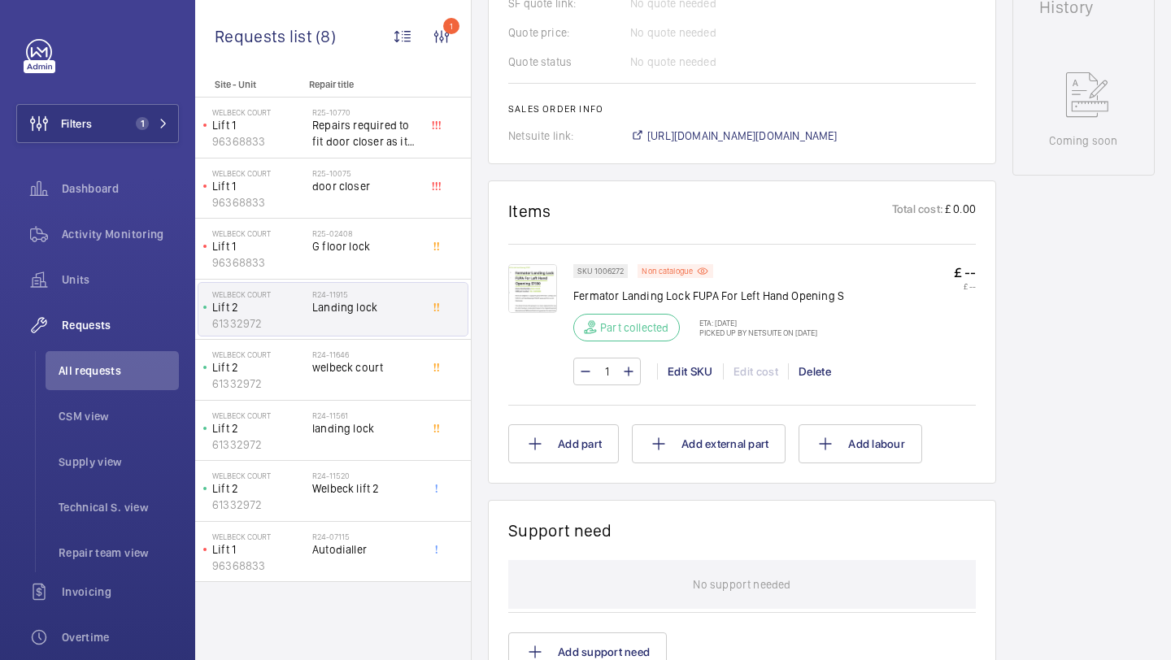
scroll to position [795, 0]
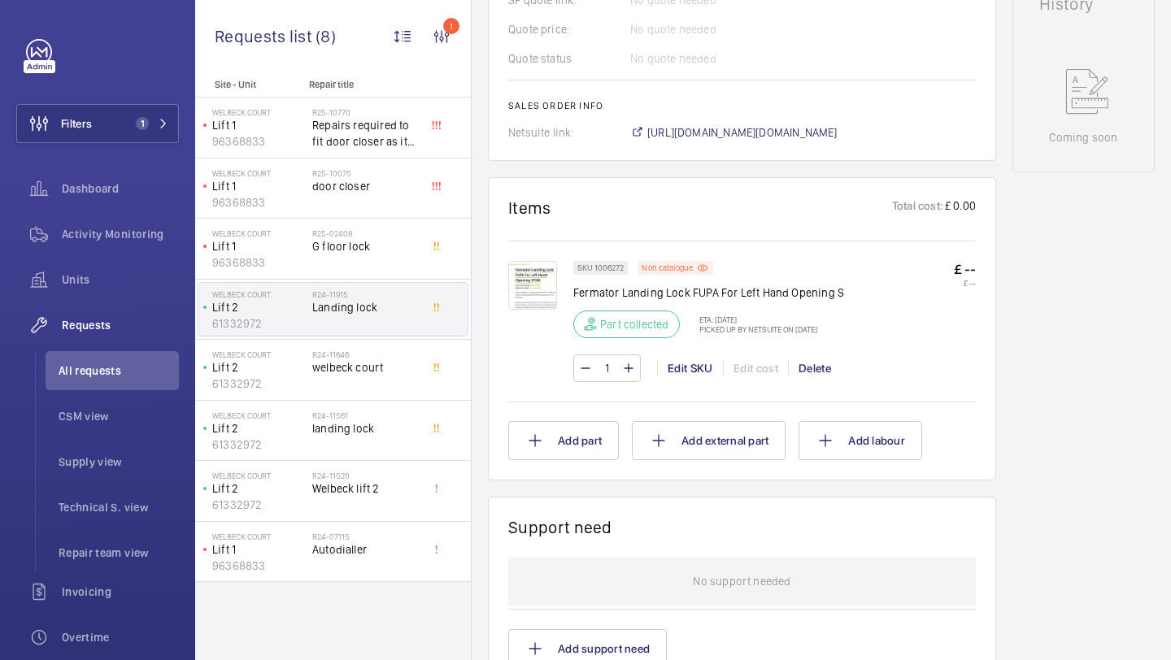
click at [550, 296] on img at bounding box center [532, 285] width 49 height 49
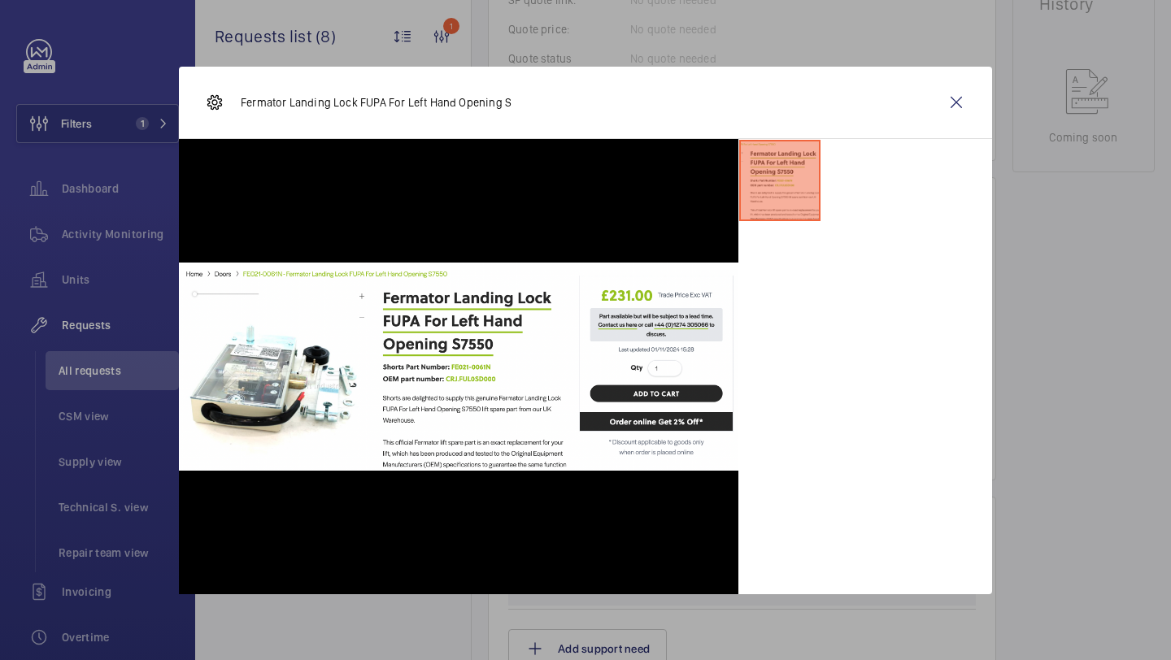
click at [982, 117] on div "Fermator Landing Lock FUPA For Left Hand Opening S" at bounding box center [585, 103] width 813 height 72
click at [977, 116] on div "Fermator Landing Lock FUPA For Left Hand Opening S" at bounding box center [585, 103] width 813 height 72
click at [948, 101] on wm-front-icon-button at bounding box center [956, 102] width 39 height 39
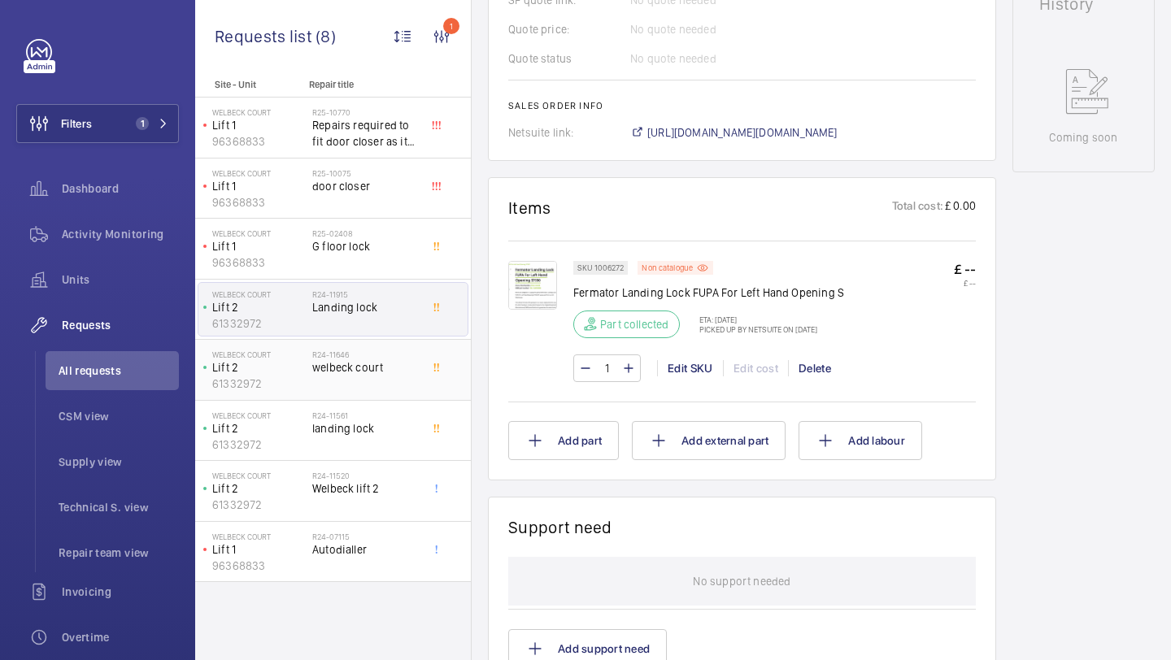
click at [411, 385] on div "R24-11646 welbeck court" at bounding box center [365, 373] width 107 height 47
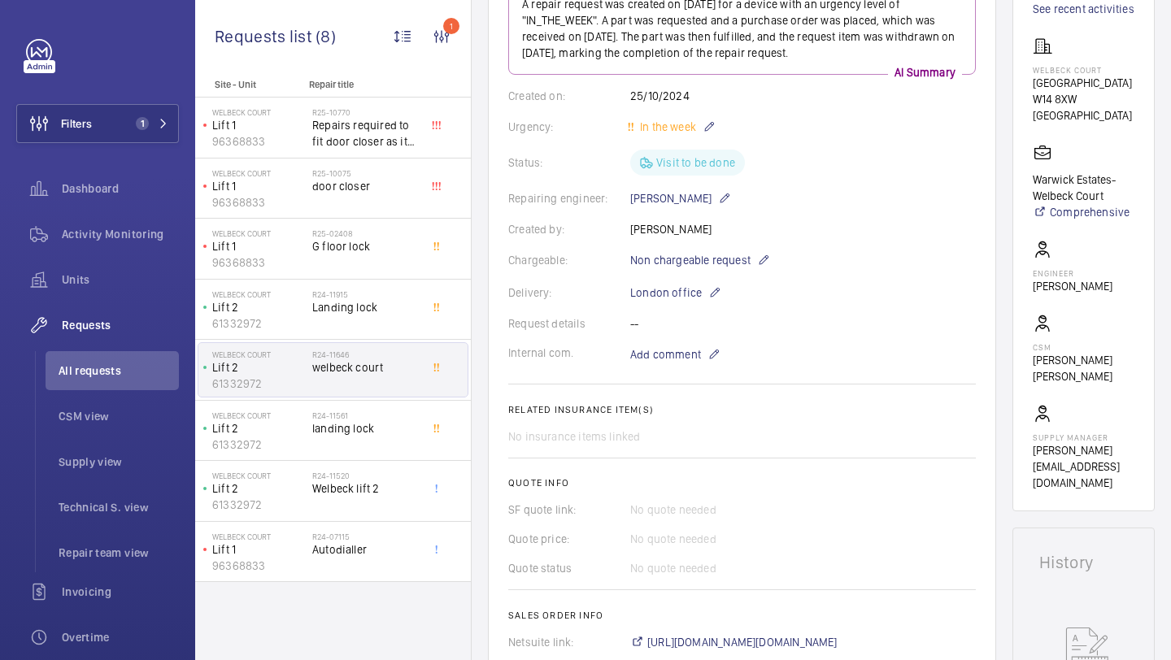
scroll to position [239, 0]
click at [371, 148] on span "Repairs required to fit door closer as it isn't like for like" at bounding box center [365, 133] width 107 height 33
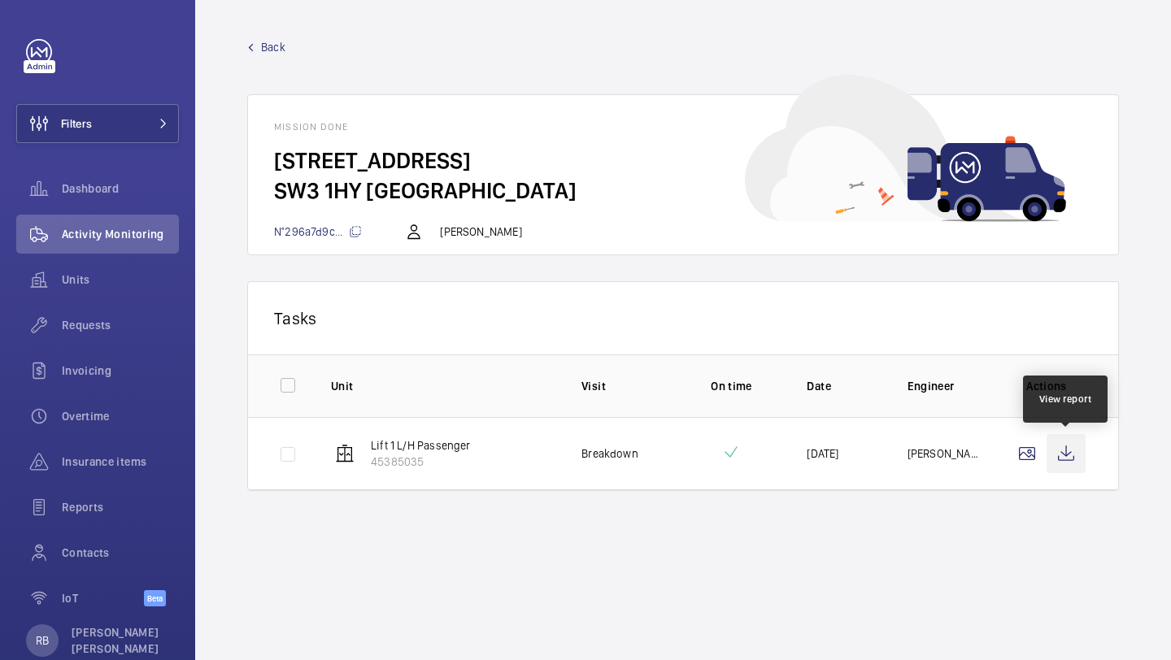
click at [1052, 450] on wm-front-icon-button at bounding box center [1066, 453] width 39 height 39
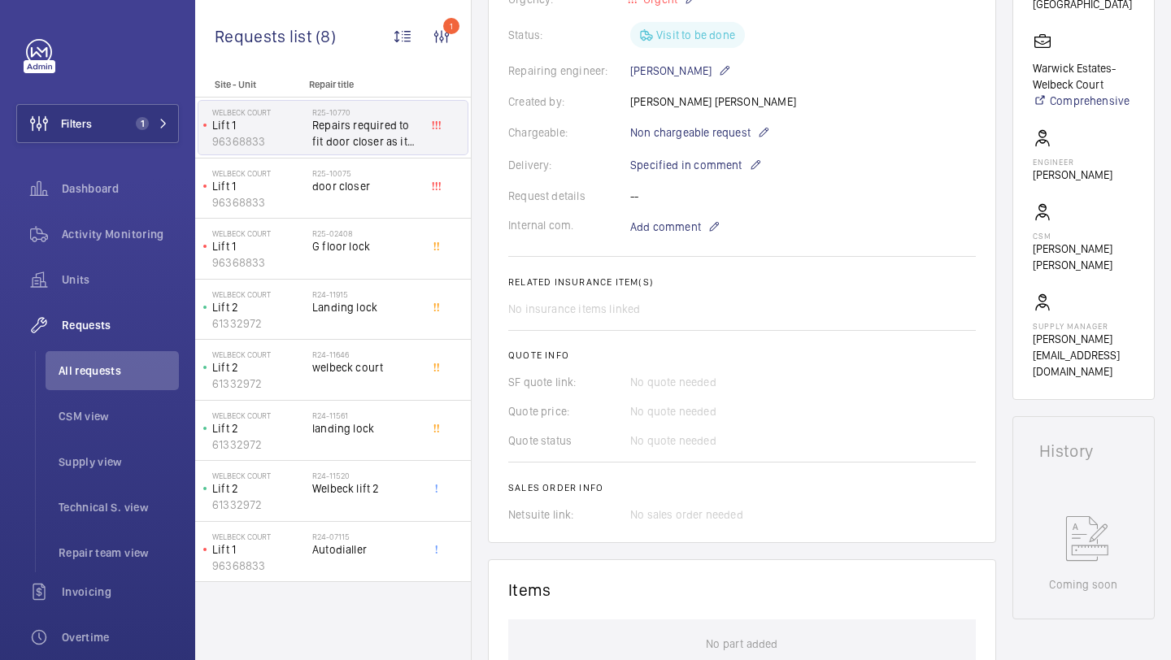
scroll to position [383, 0]
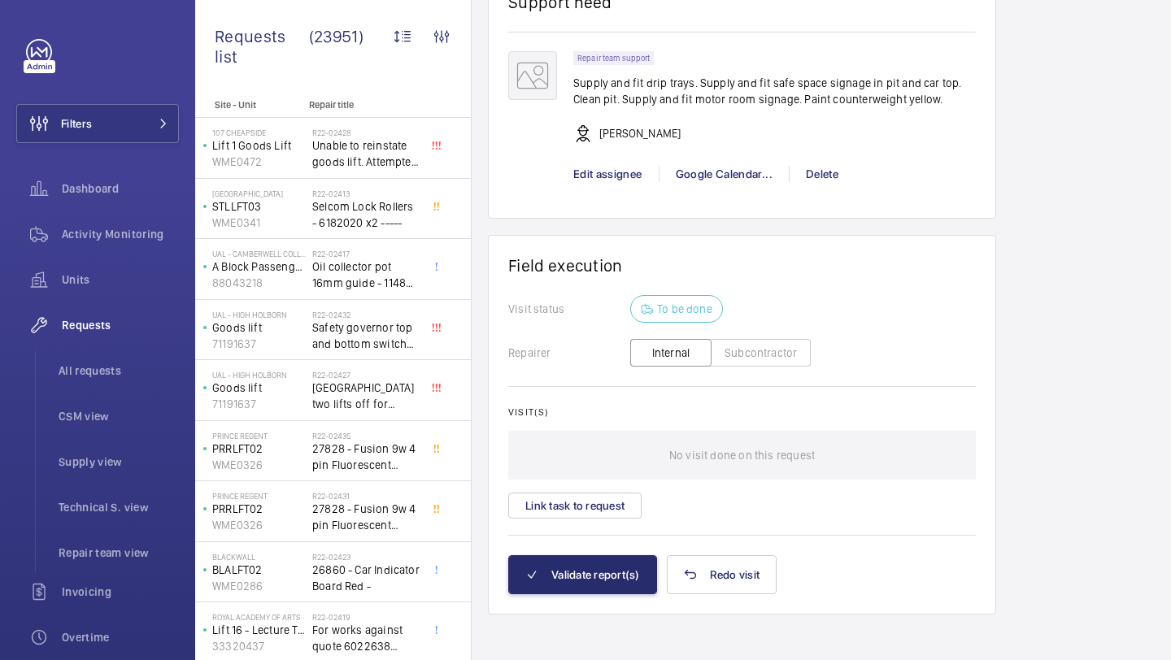
scroll to position [2613, 0]
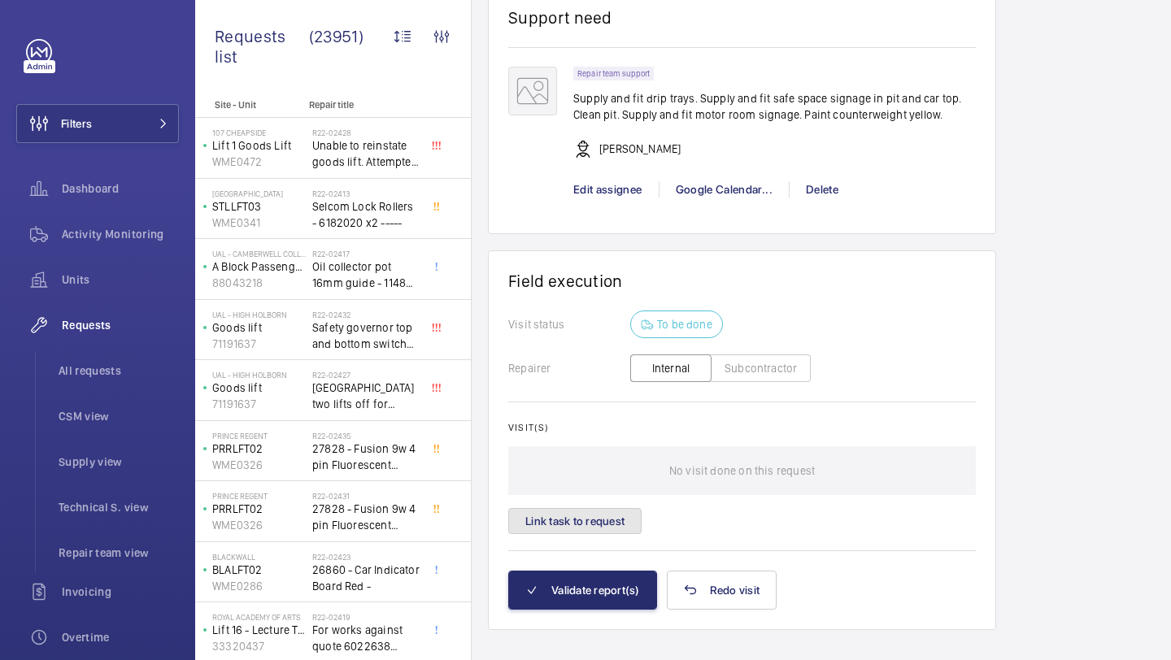
click at [595, 526] on button "Link task to request" at bounding box center [574, 521] width 133 height 26
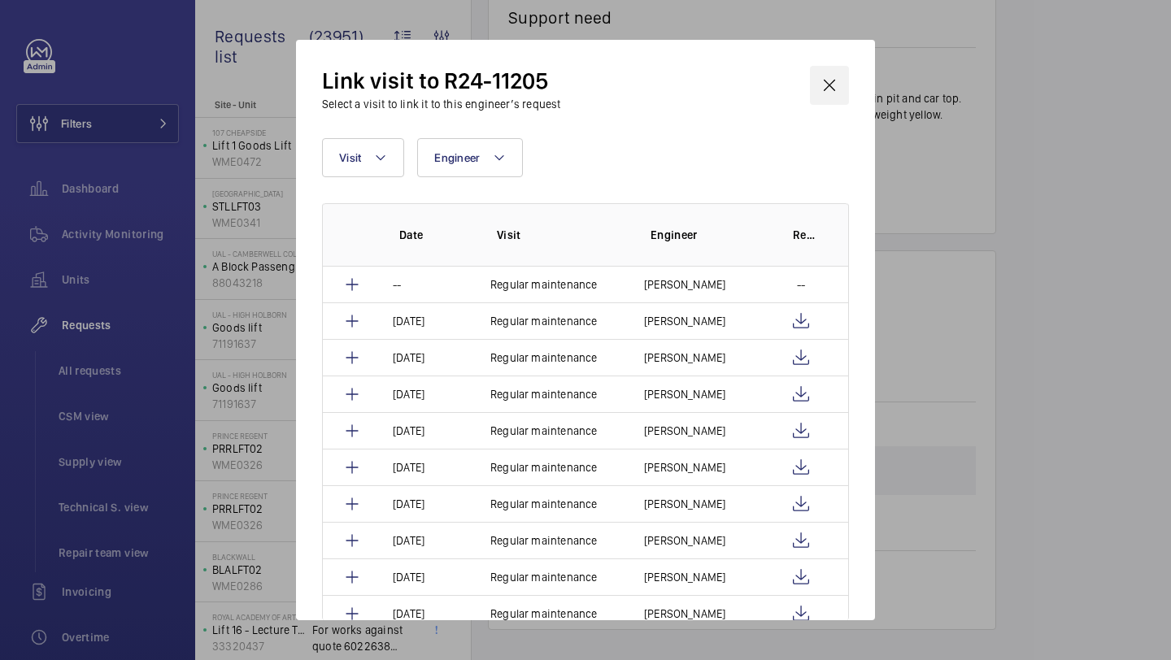
click at [820, 67] on wm-front-icon-button at bounding box center [829, 85] width 39 height 39
